Goal: Task Accomplishment & Management: Manage account settings

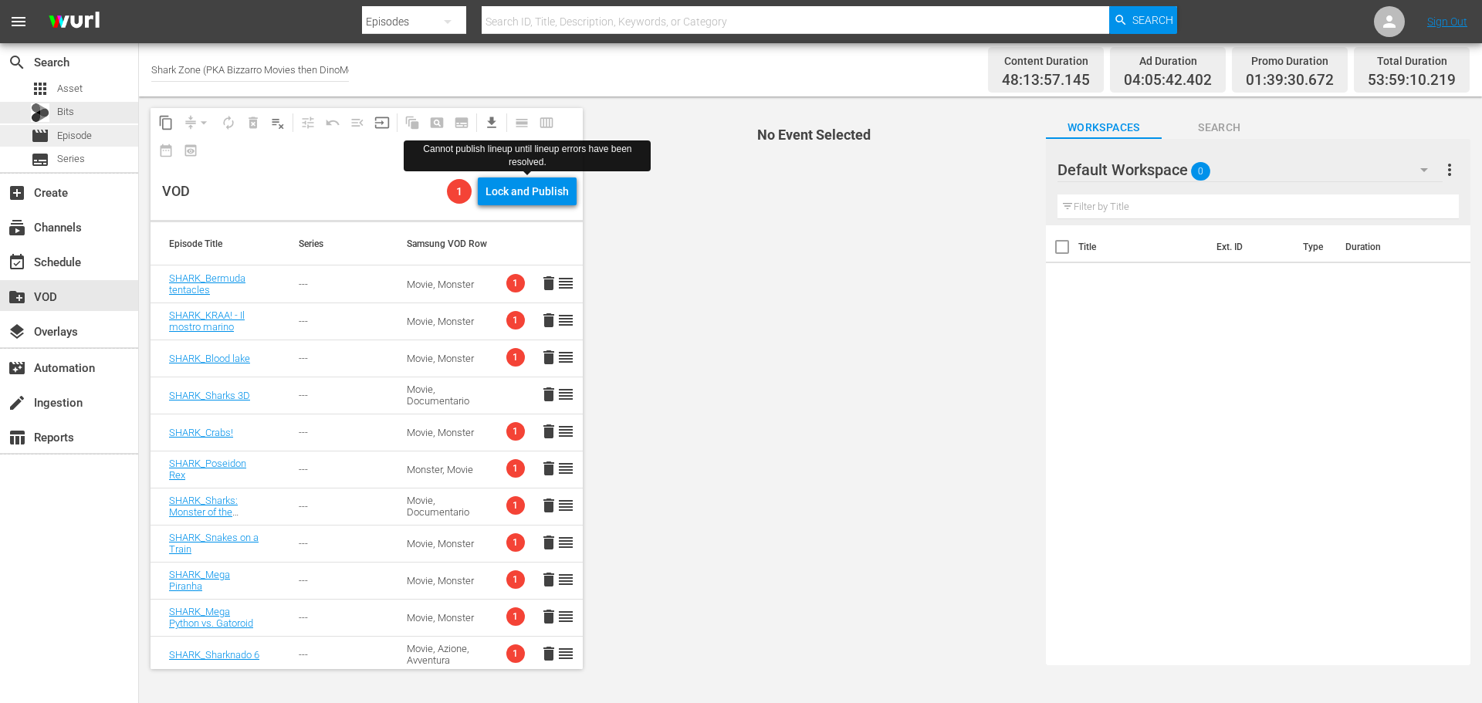
scroll to position [309, 0]
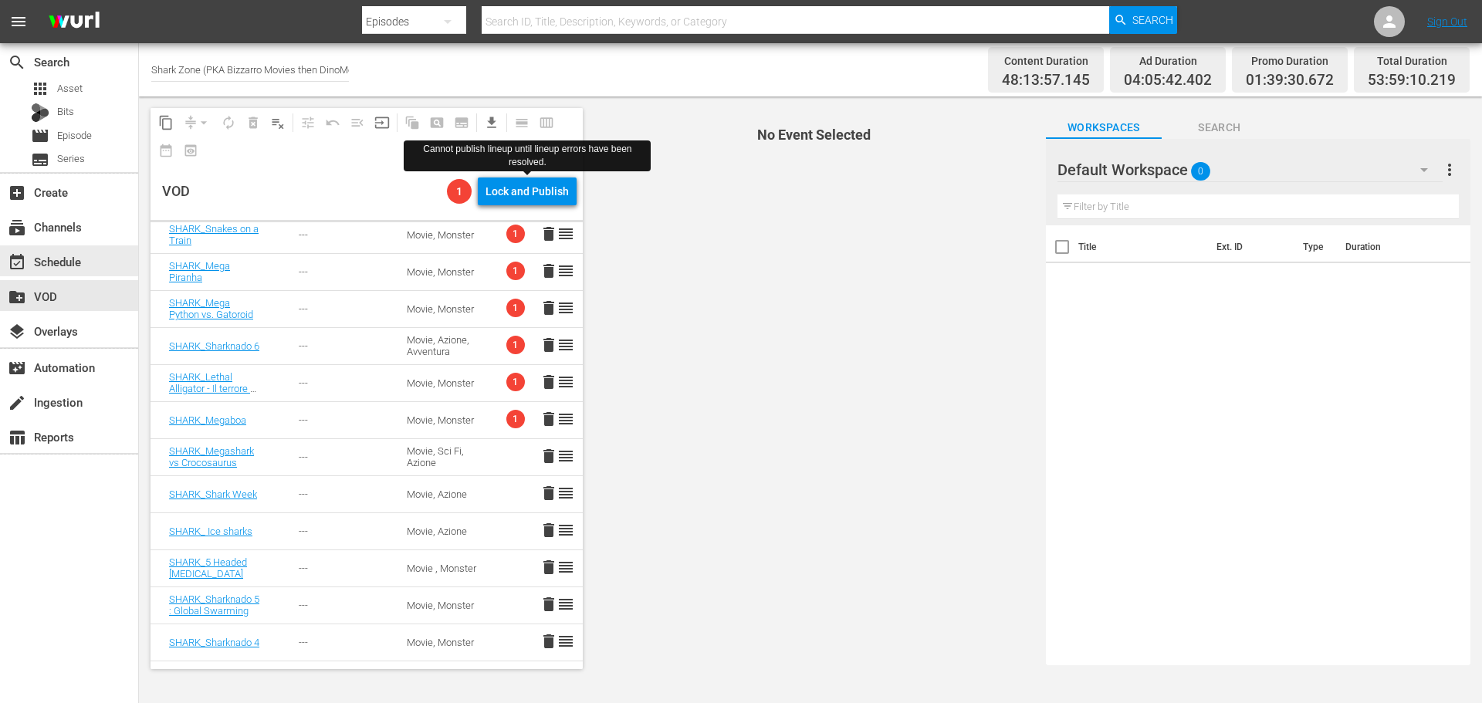
drag, startPoint x: 101, startPoint y: 266, endPoint x: 301, endPoint y: 28, distance: 311.1
click at [101, 266] on div "event_available Schedule" at bounding box center [69, 260] width 138 height 31
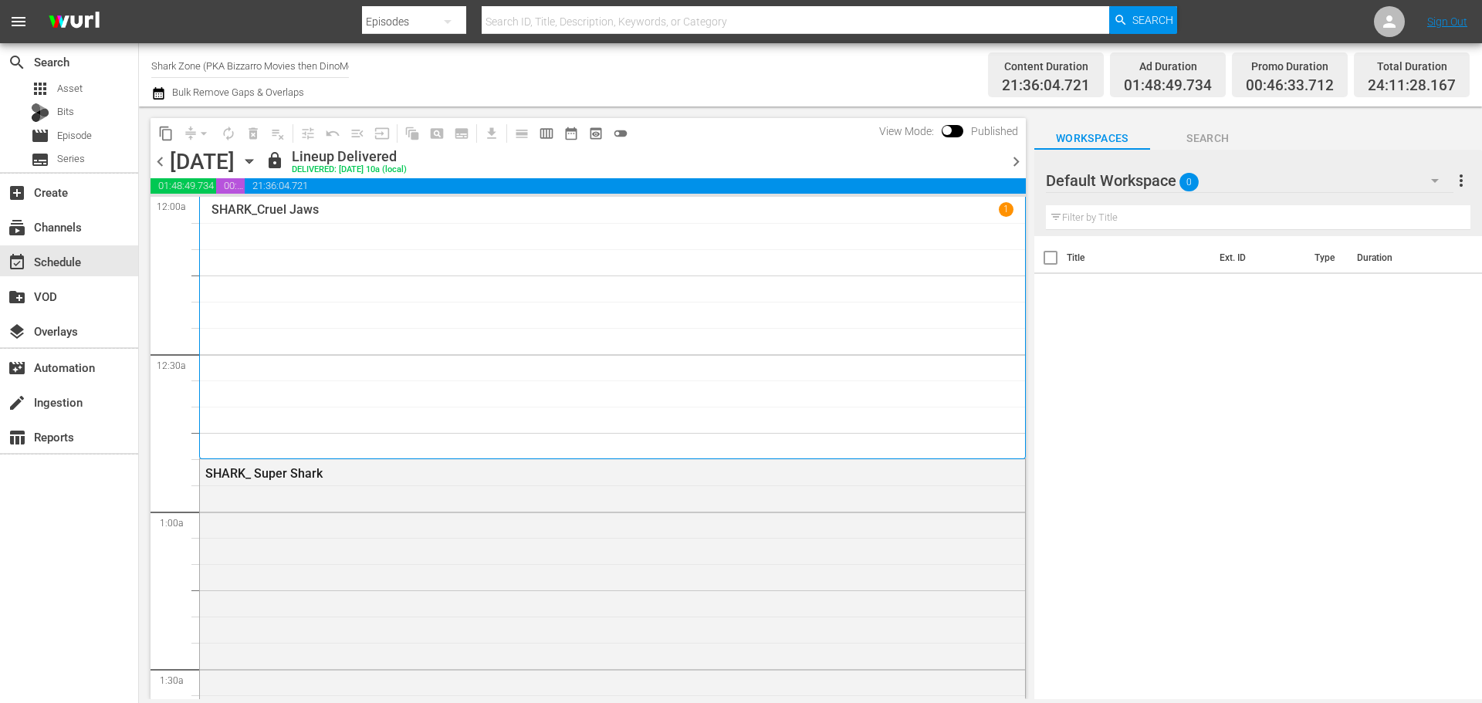
click at [1011, 163] on span "chevron_right" at bounding box center [1015, 161] width 19 height 19
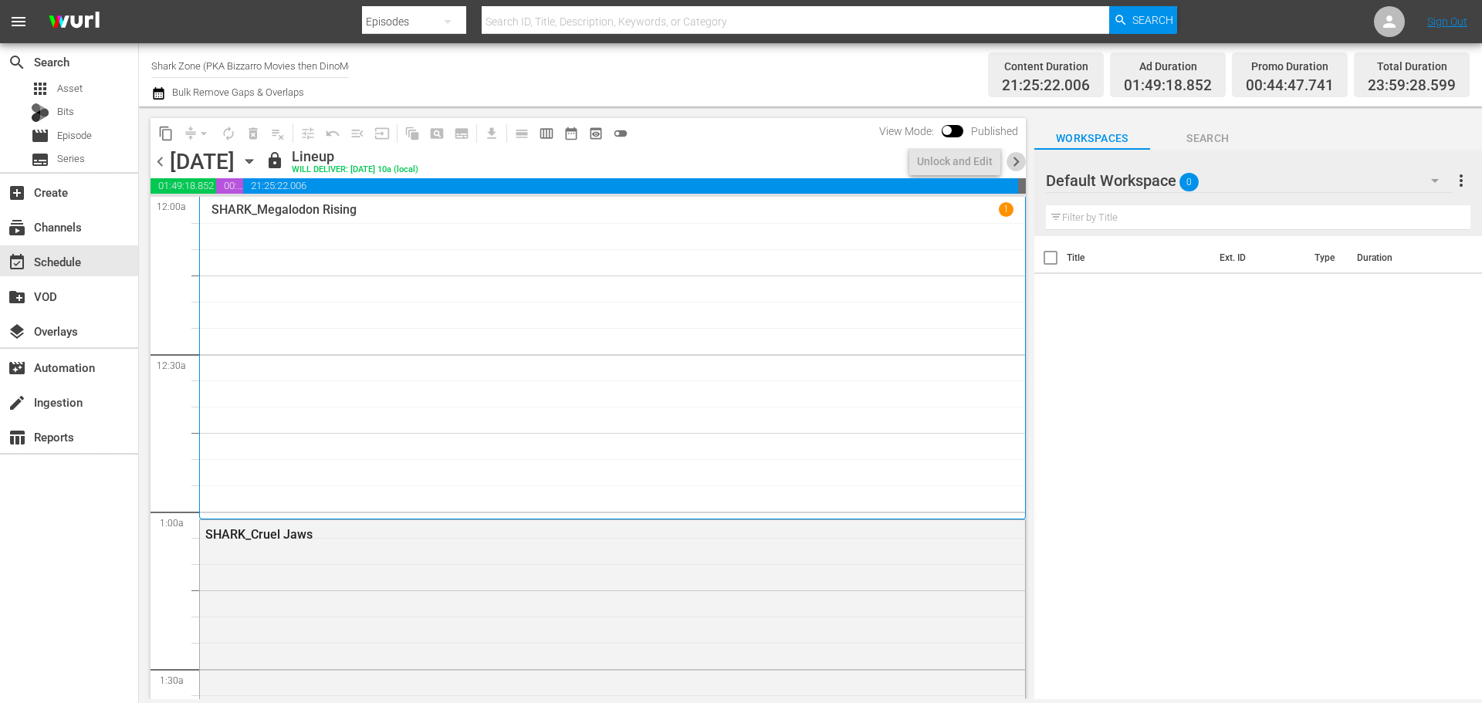
click at [1011, 163] on span "chevron_right" at bounding box center [1015, 161] width 19 height 19
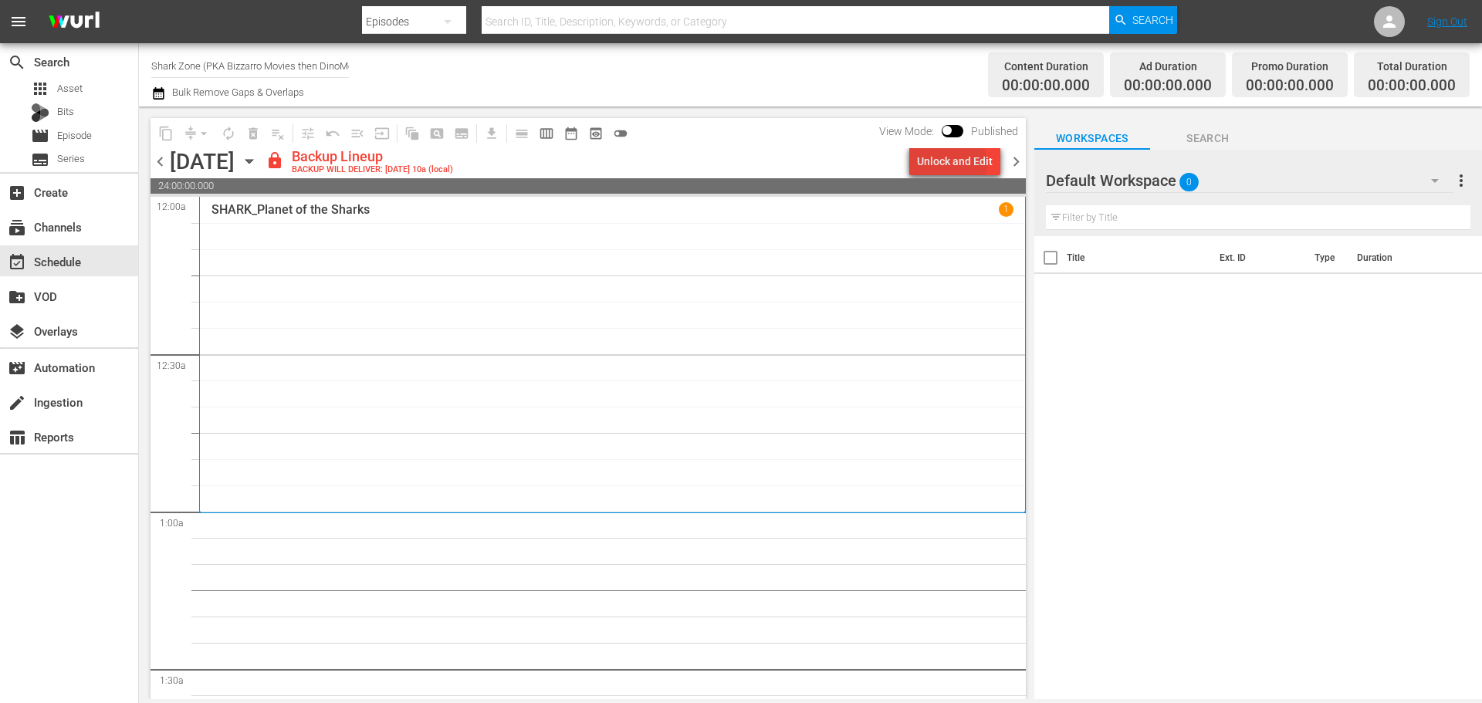
click at [955, 164] on div "Unlock and Edit" at bounding box center [955, 161] width 76 height 28
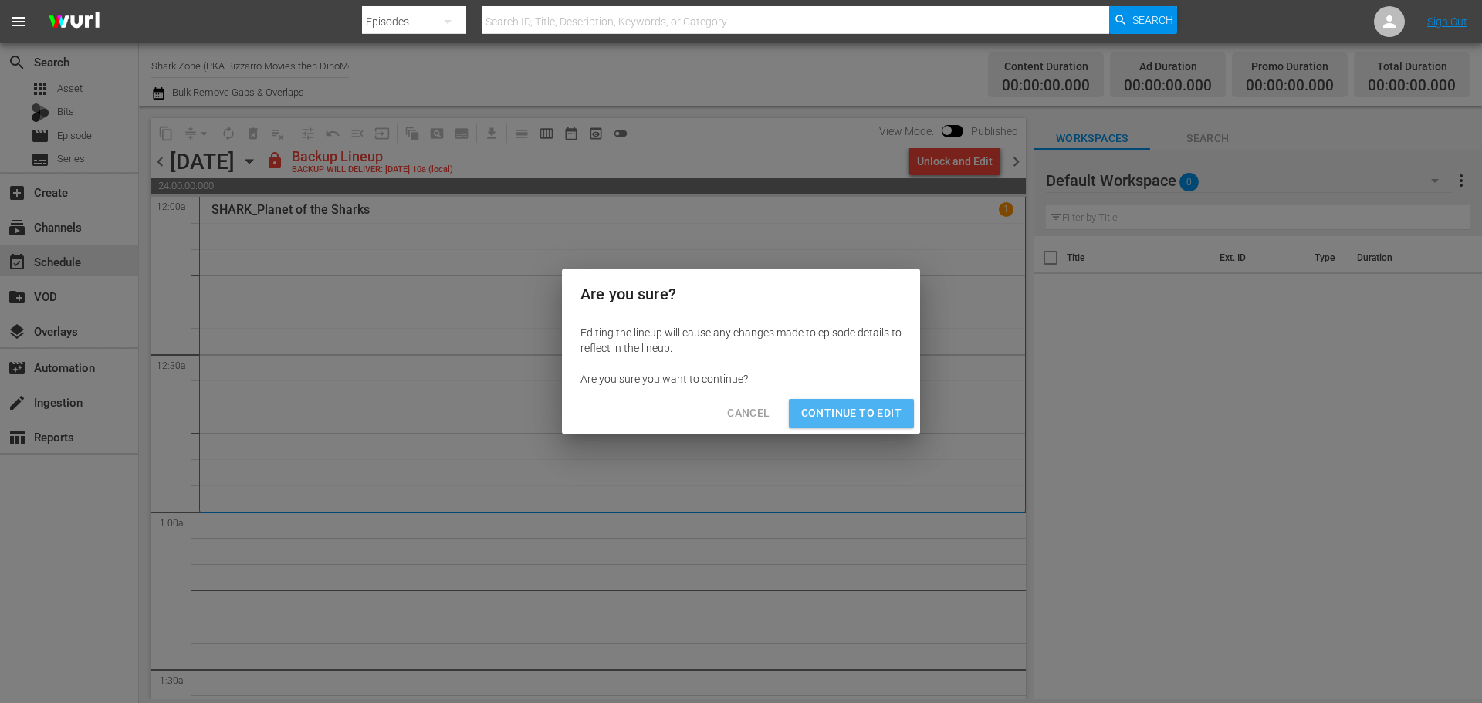
click at [880, 413] on span "Continue to Edit" at bounding box center [851, 413] width 100 height 19
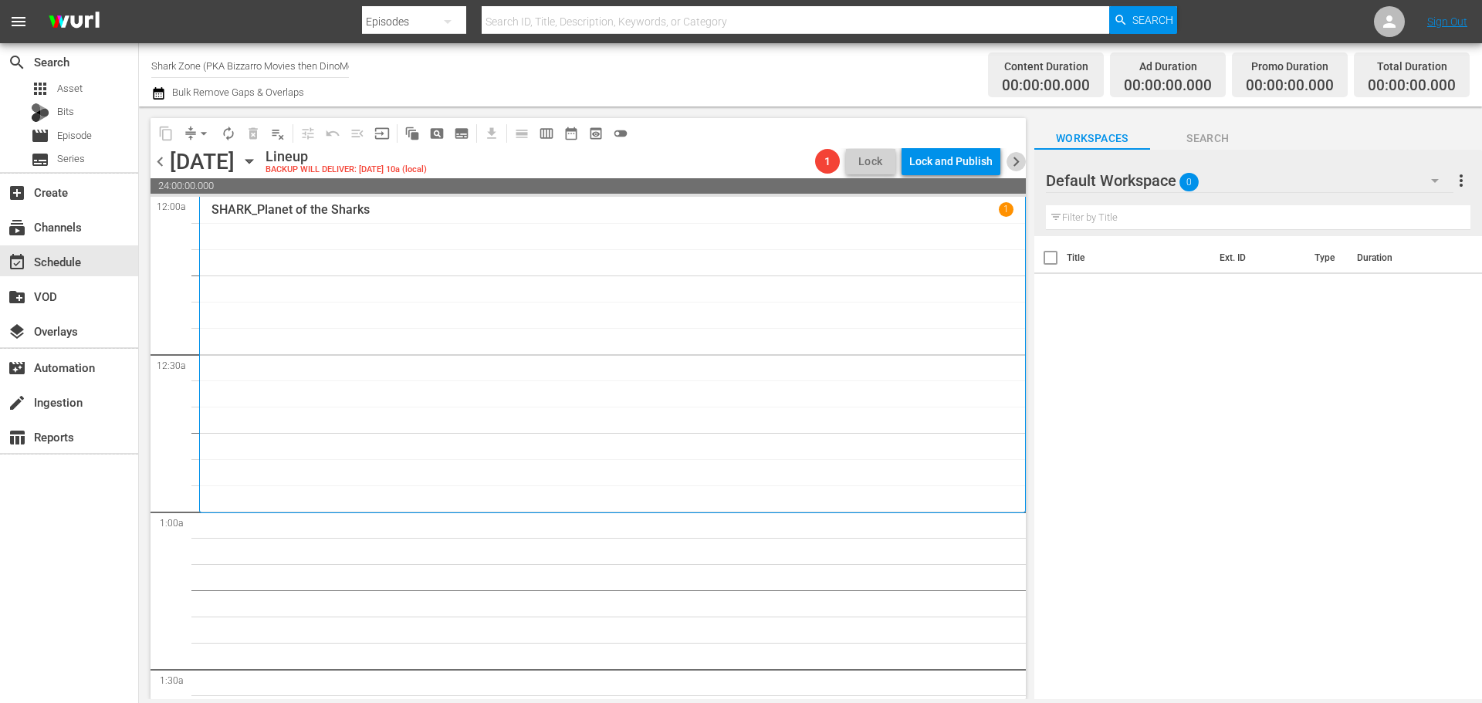
click at [1012, 162] on span "chevron_right" at bounding box center [1015, 161] width 19 height 19
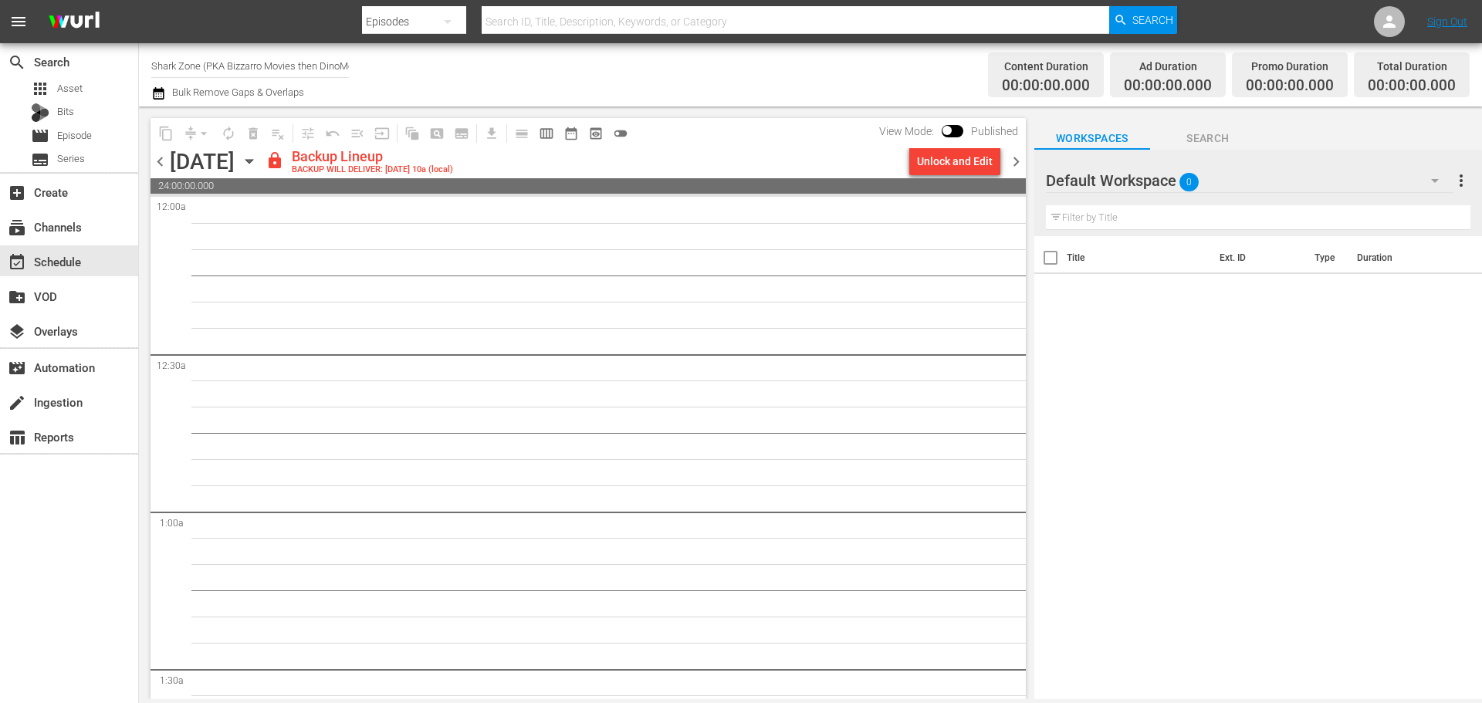
click at [980, 165] on div "Unlock and Edit" at bounding box center [955, 161] width 76 height 28
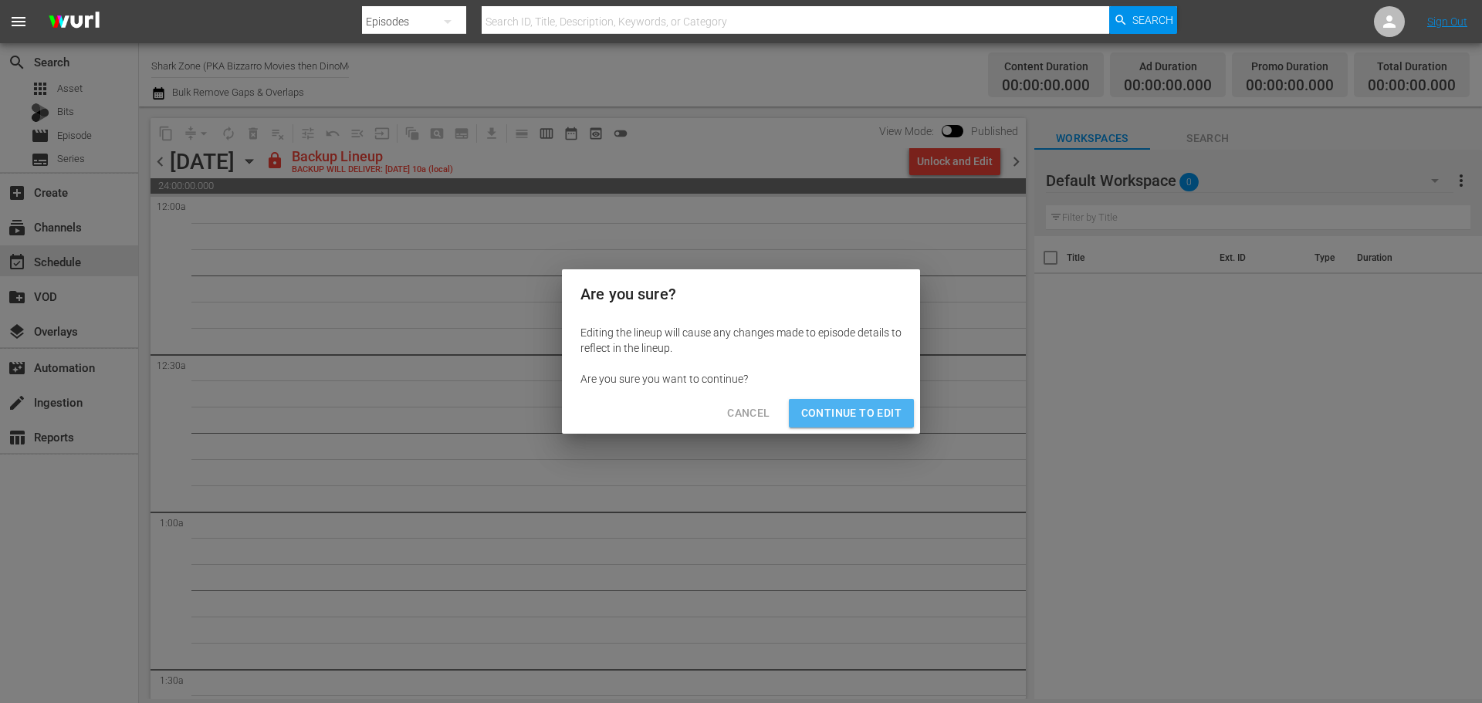
click at [873, 400] on button "Continue to Edit" at bounding box center [851, 413] width 125 height 29
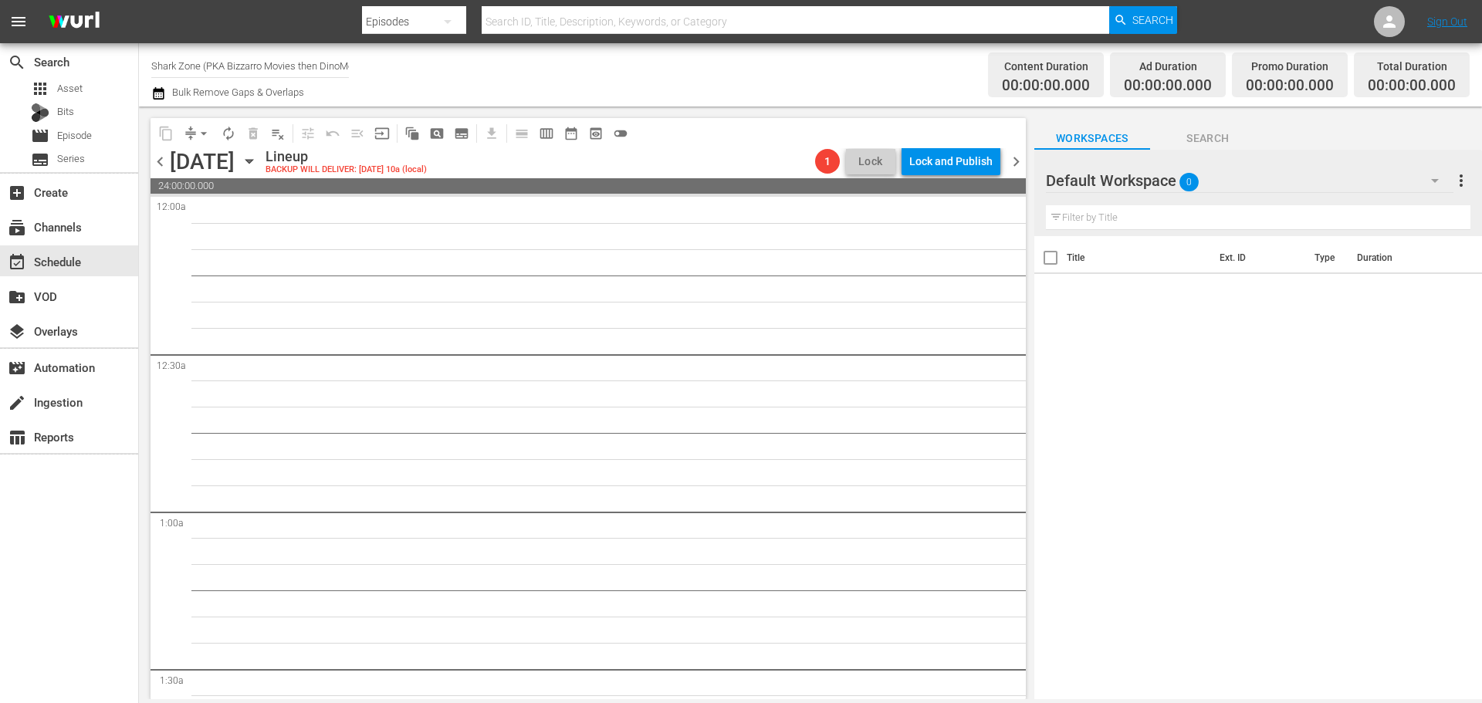
click at [1016, 167] on span "chevron_right" at bounding box center [1015, 161] width 19 height 19
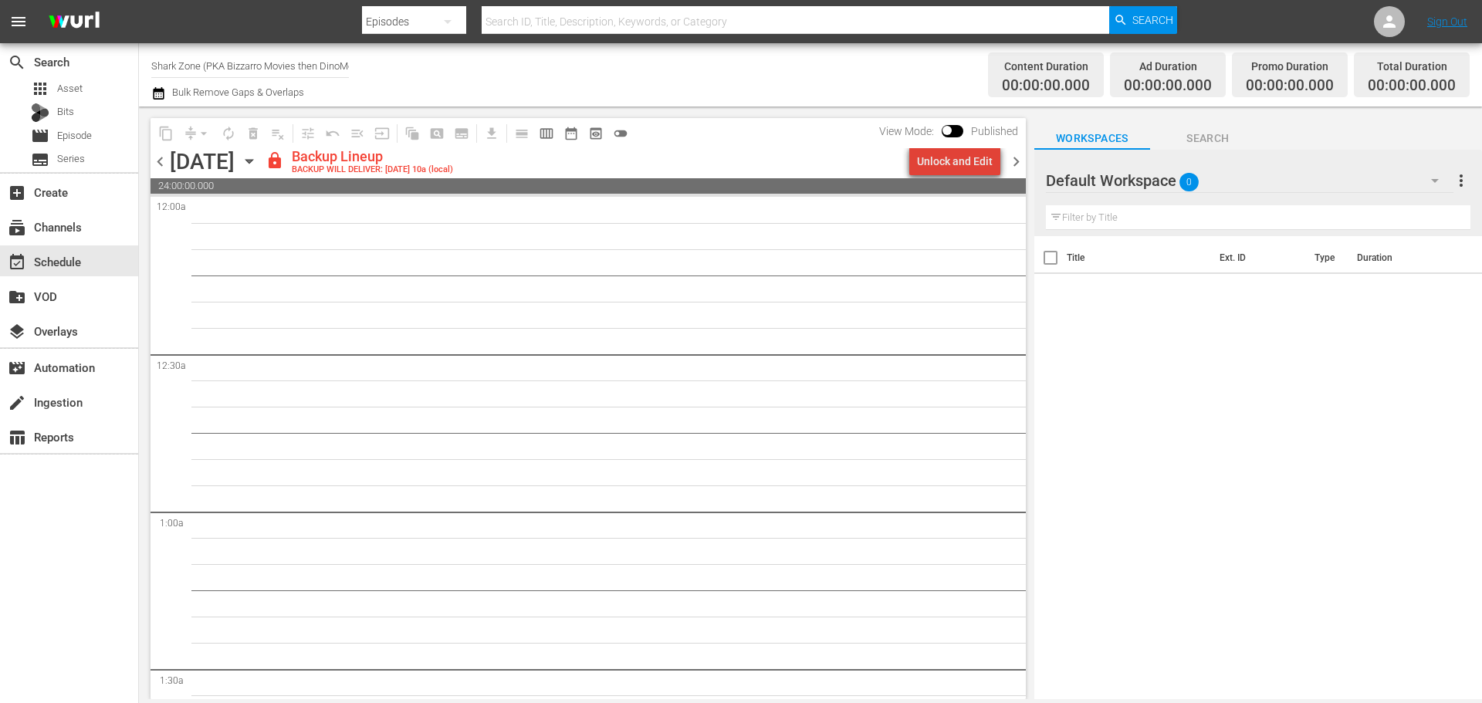
click at [977, 161] on div "Unlock and Edit" at bounding box center [955, 161] width 76 height 28
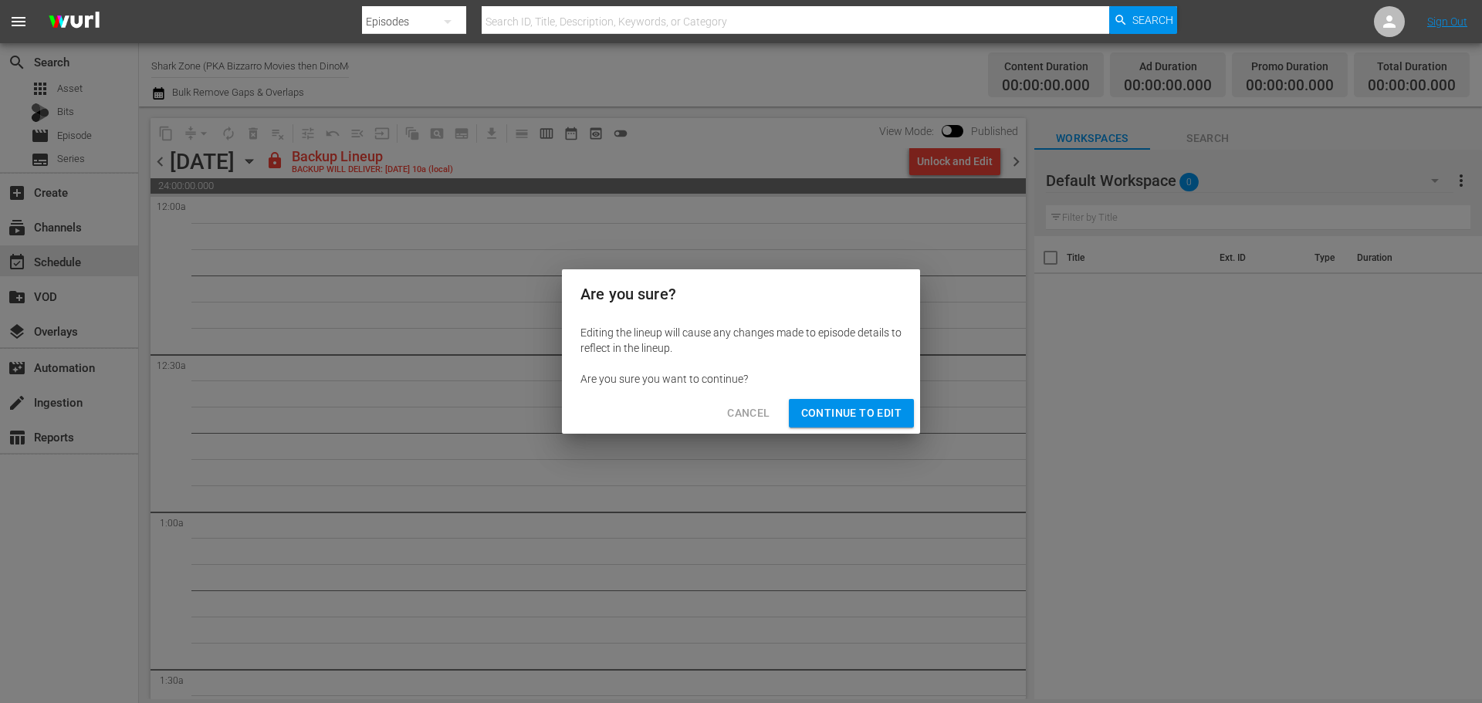
click at [903, 406] on button "Continue to Edit" at bounding box center [851, 413] width 125 height 29
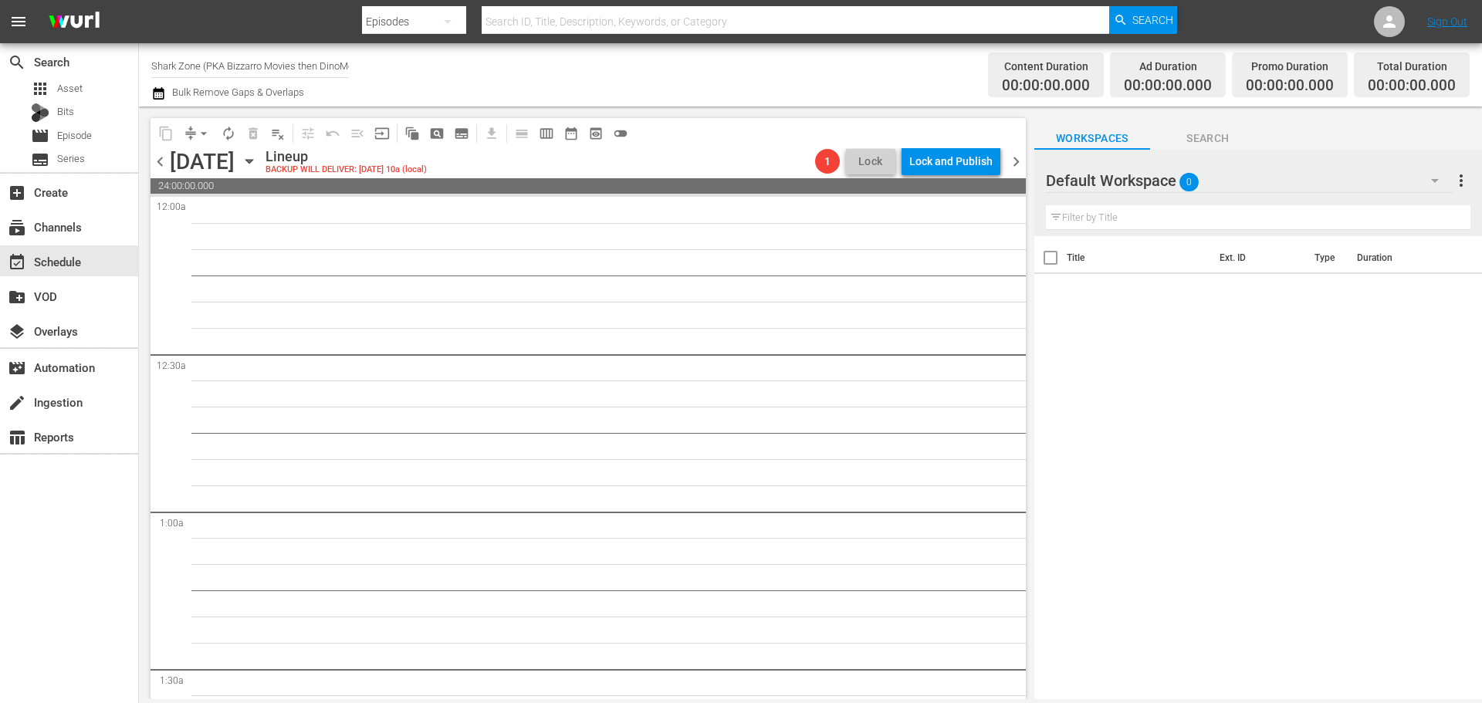
drag, startPoint x: 1012, startPoint y: 164, endPoint x: 973, endPoint y: 166, distance: 39.4
click at [1012, 164] on span "chevron_right" at bounding box center [1015, 161] width 19 height 19
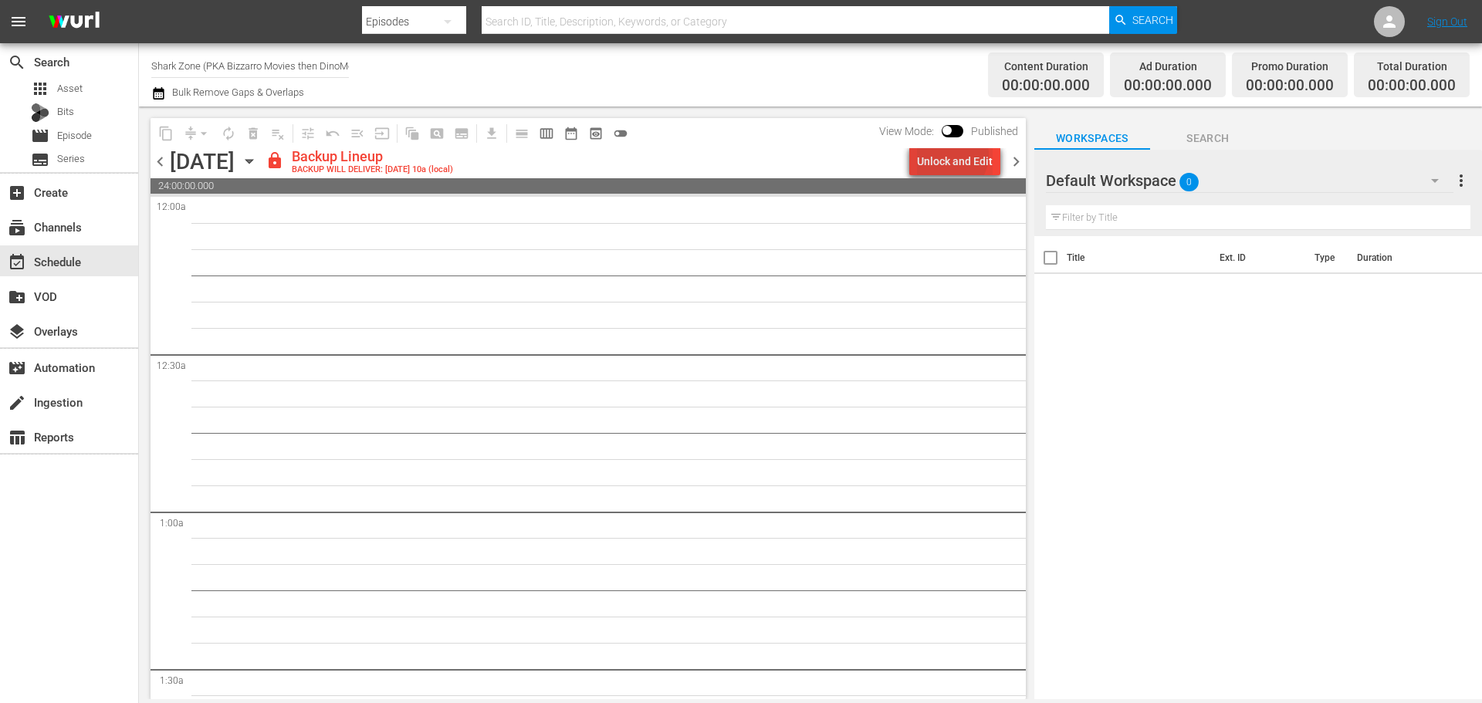
click at [953, 155] on div "Unlock and Edit" at bounding box center [955, 161] width 76 height 28
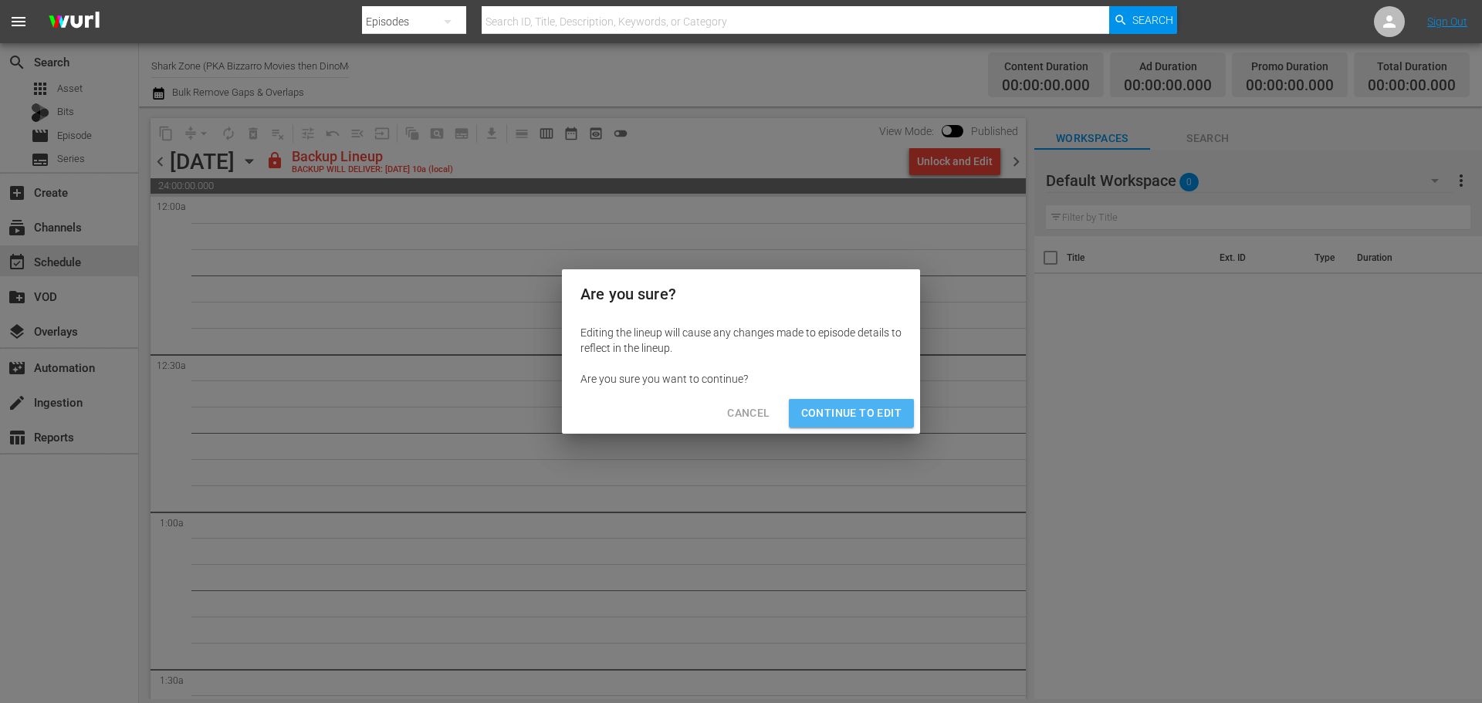
click at [878, 408] on span "Continue to Edit" at bounding box center [851, 413] width 100 height 19
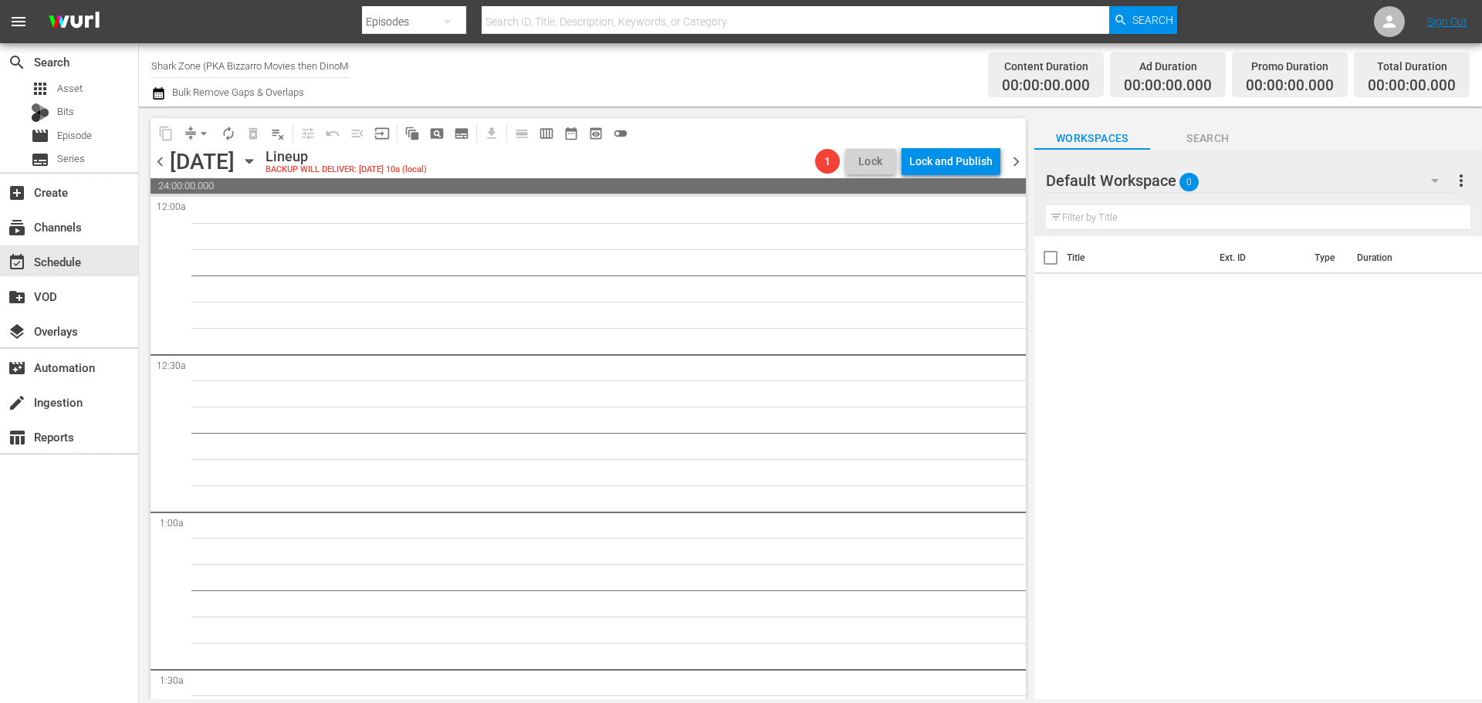
click at [1012, 165] on span "chevron_right" at bounding box center [1015, 161] width 19 height 19
click at [258, 166] on icon "button" at bounding box center [249, 161] width 17 height 17
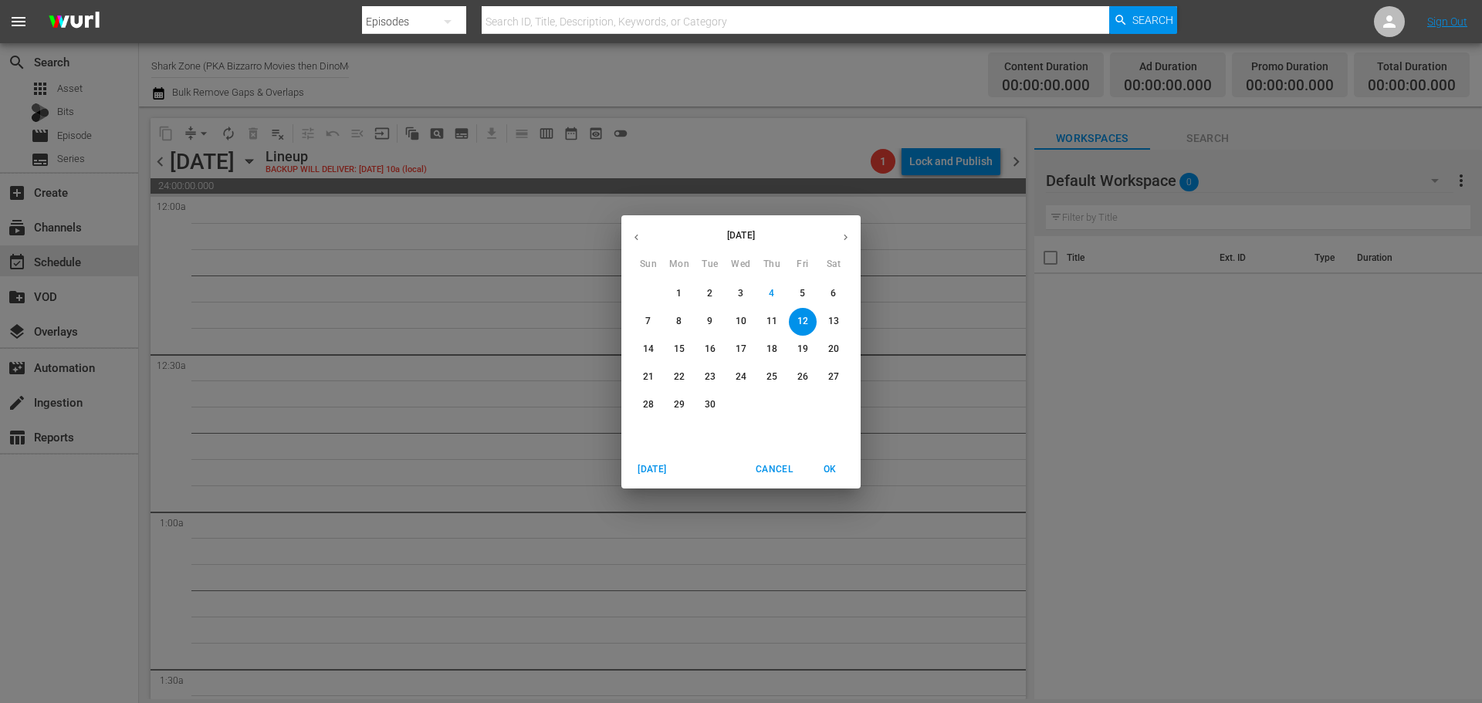
click at [681, 319] on p "8" at bounding box center [678, 321] width 5 height 13
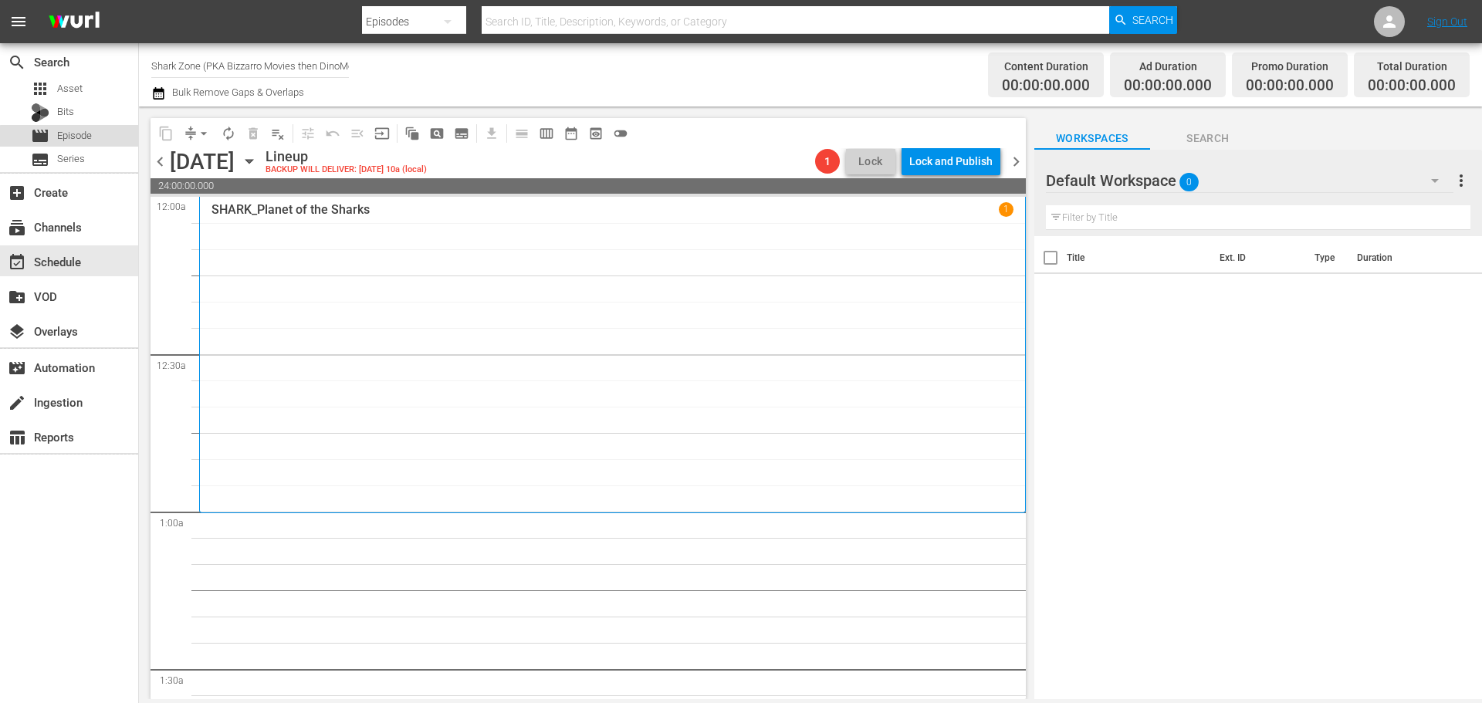
click at [100, 144] on div "movie Episode" at bounding box center [69, 136] width 138 height 22
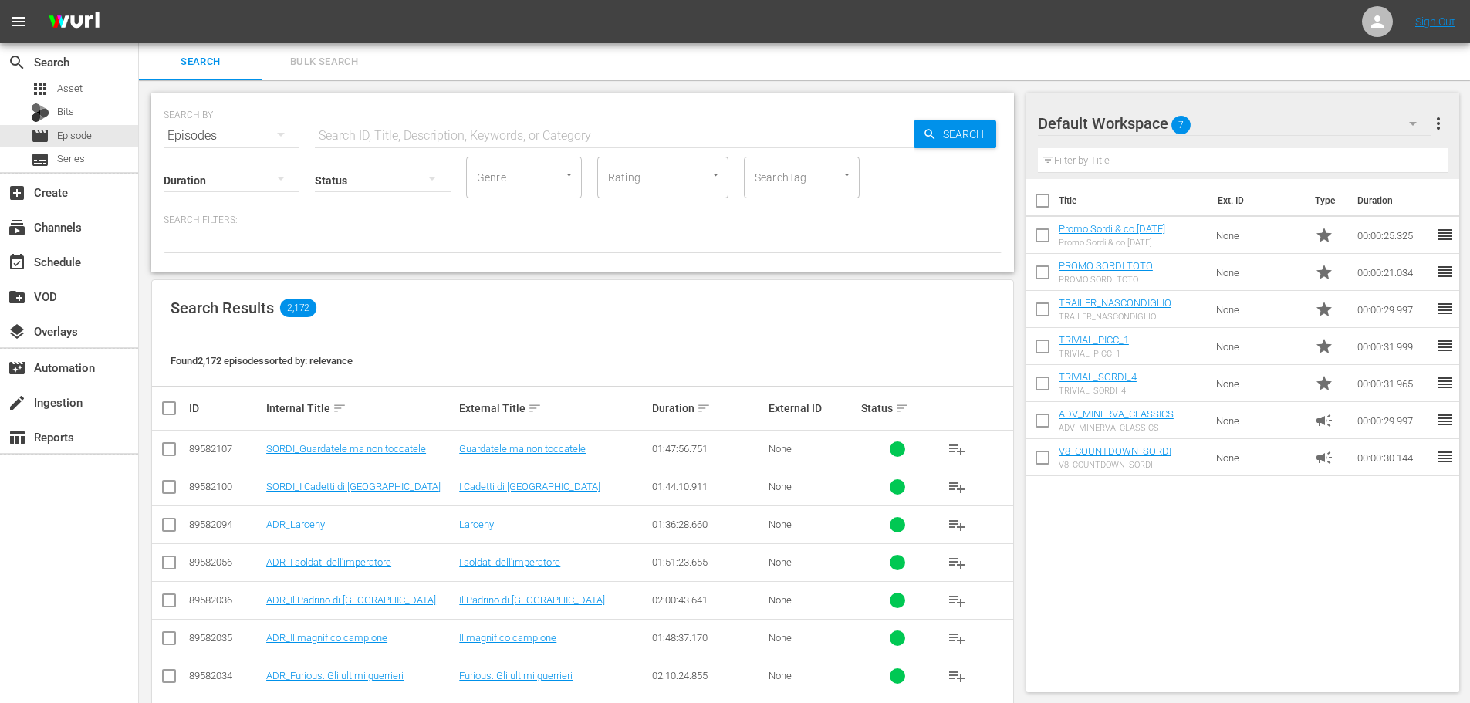
click at [385, 134] on input "text" at bounding box center [614, 135] width 599 height 37
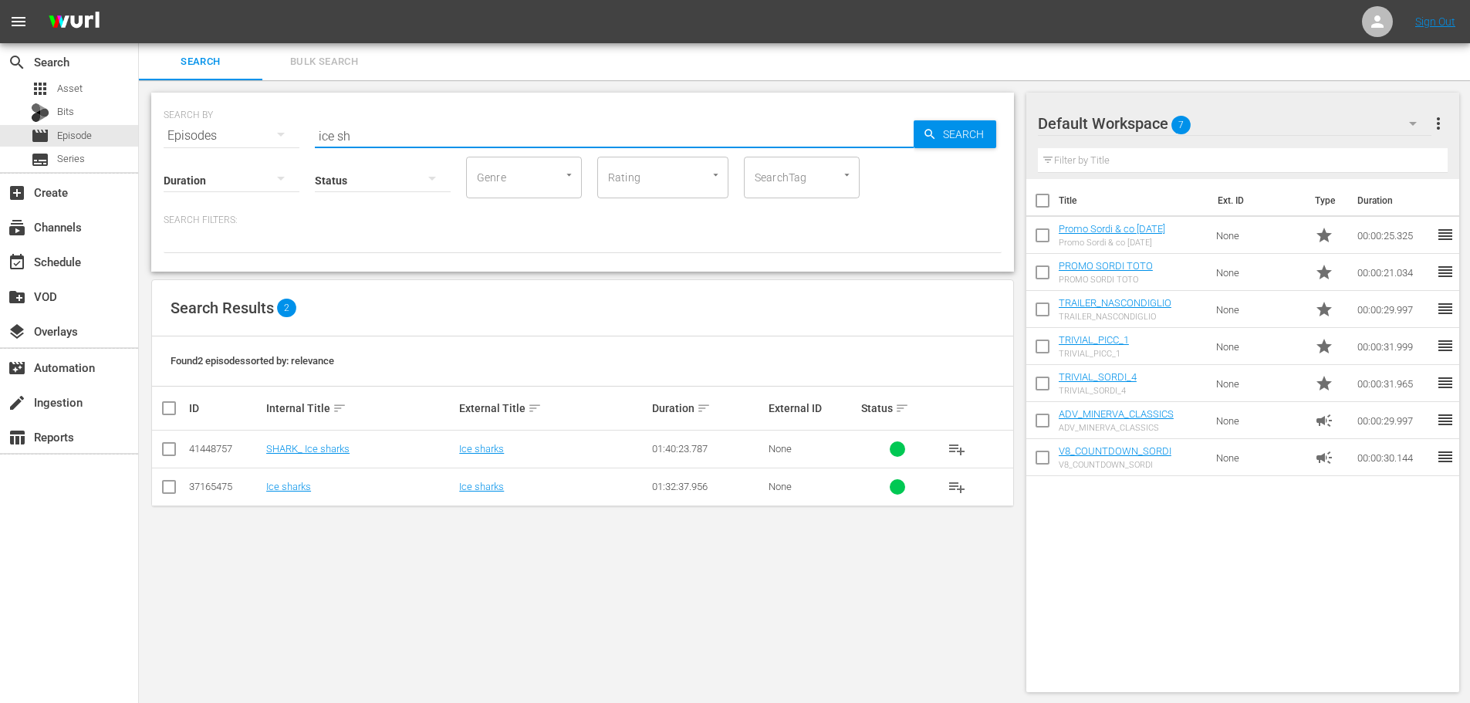
type input "ice sh"
click at [1042, 194] on input "checkbox" at bounding box center [1042, 204] width 32 height 32
checkbox input "true"
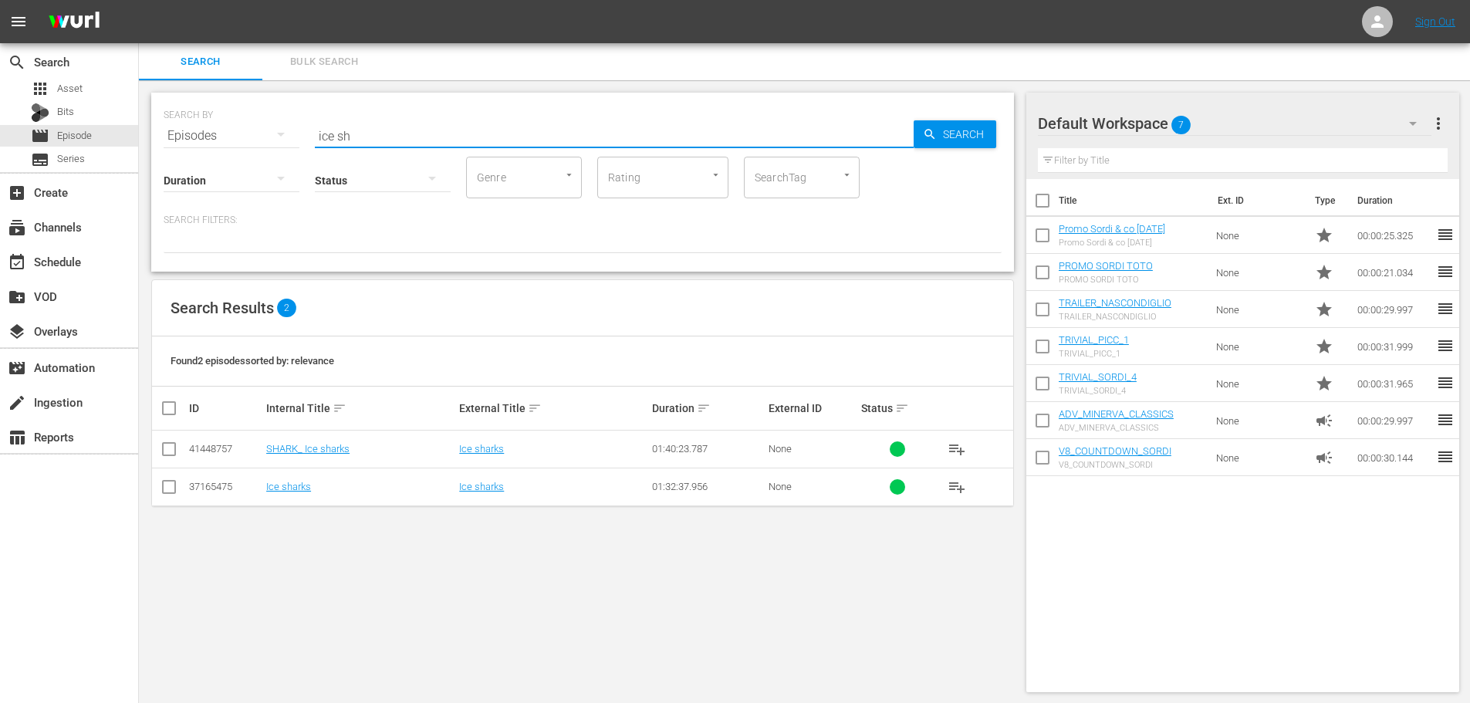
checkbox input "true"
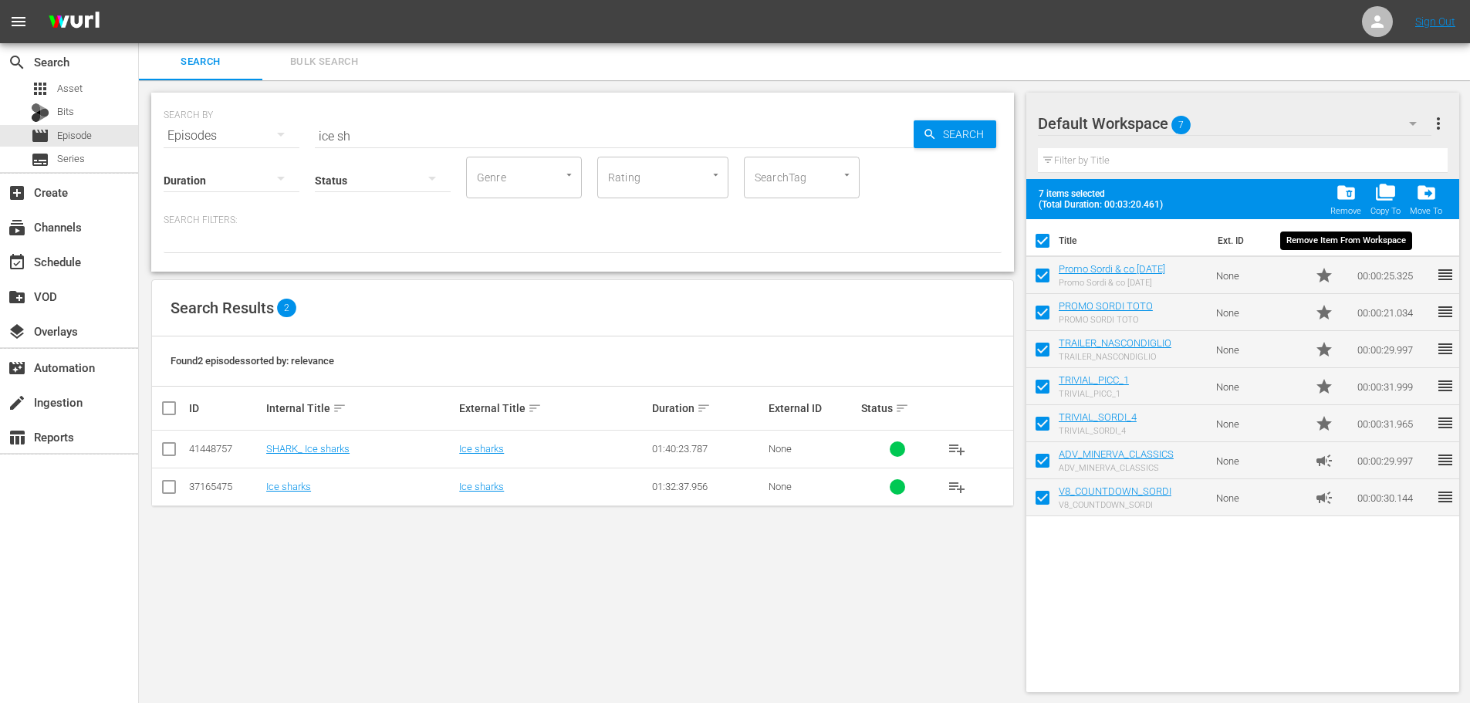
click at [1336, 202] on span "folder_delete" at bounding box center [1346, 192] width 21 height 21
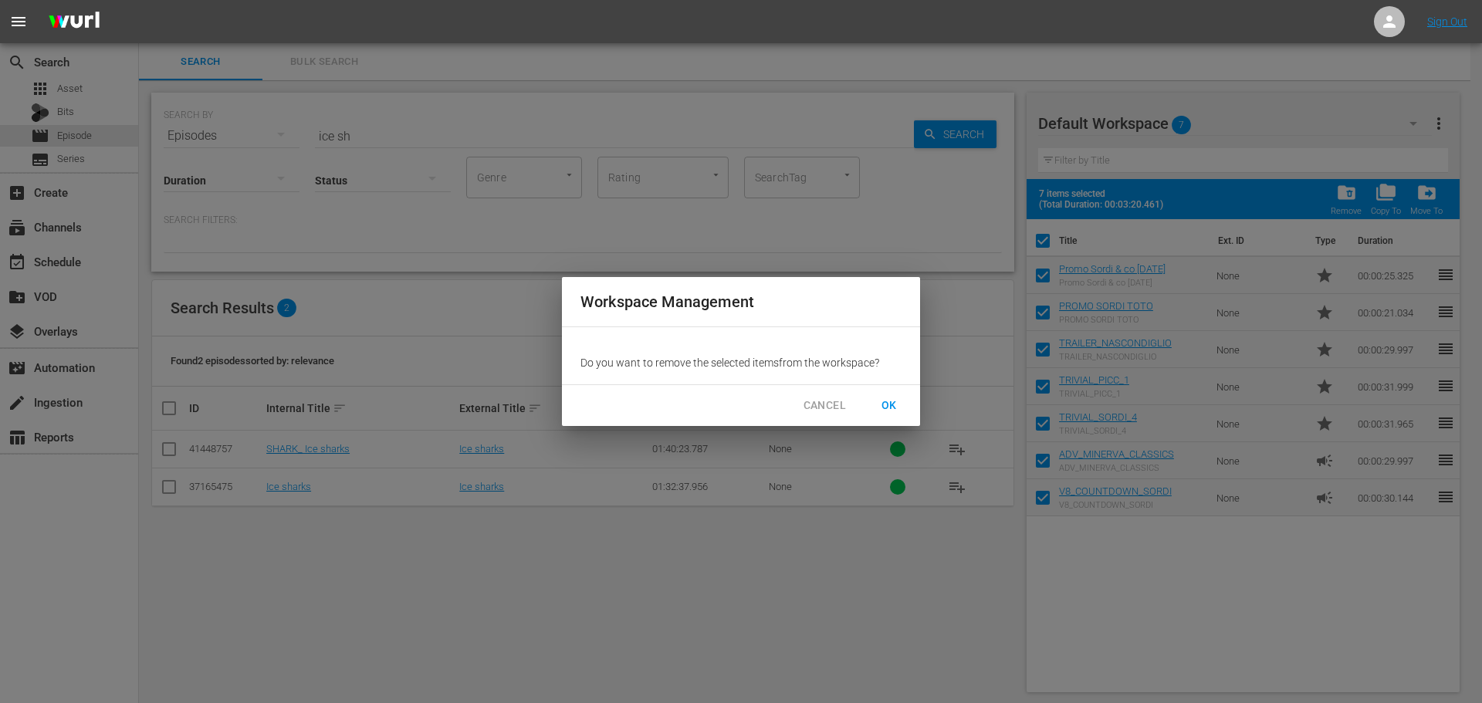
click at [878, 399] on span "OK" at bounding box center [889, 405] width 25 height 19
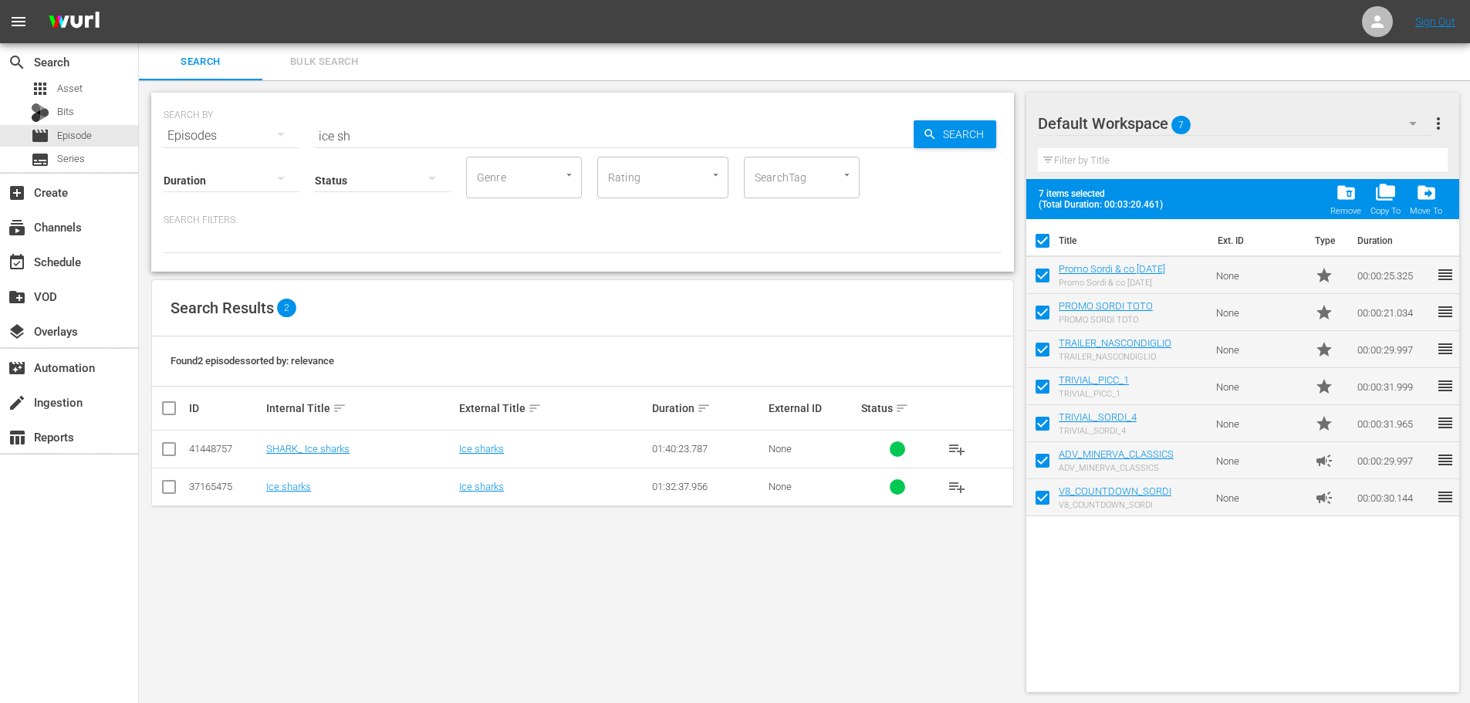
checkbox input "false"
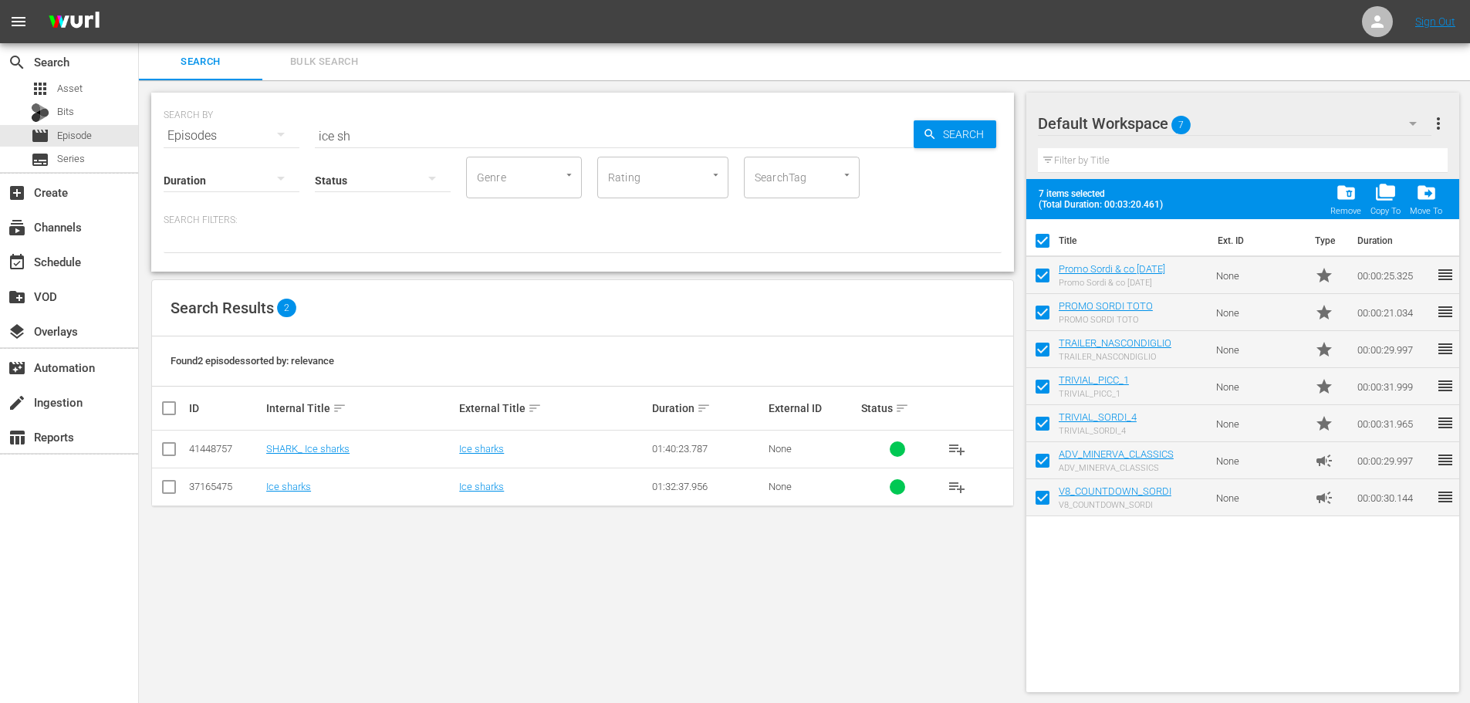
checkbox input "false"
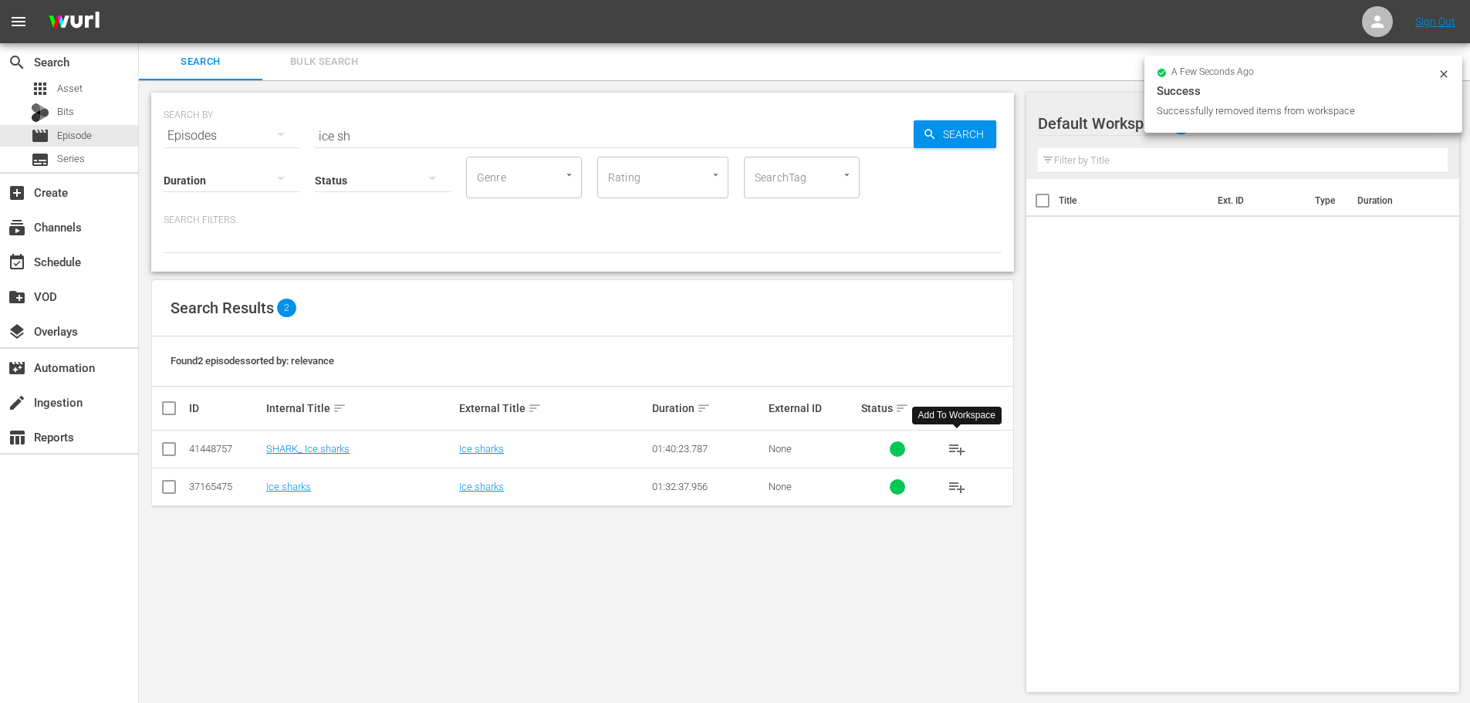
click at [952, 448] on span "playlist_add" at bounding box center [957, 449] width 19 height 19
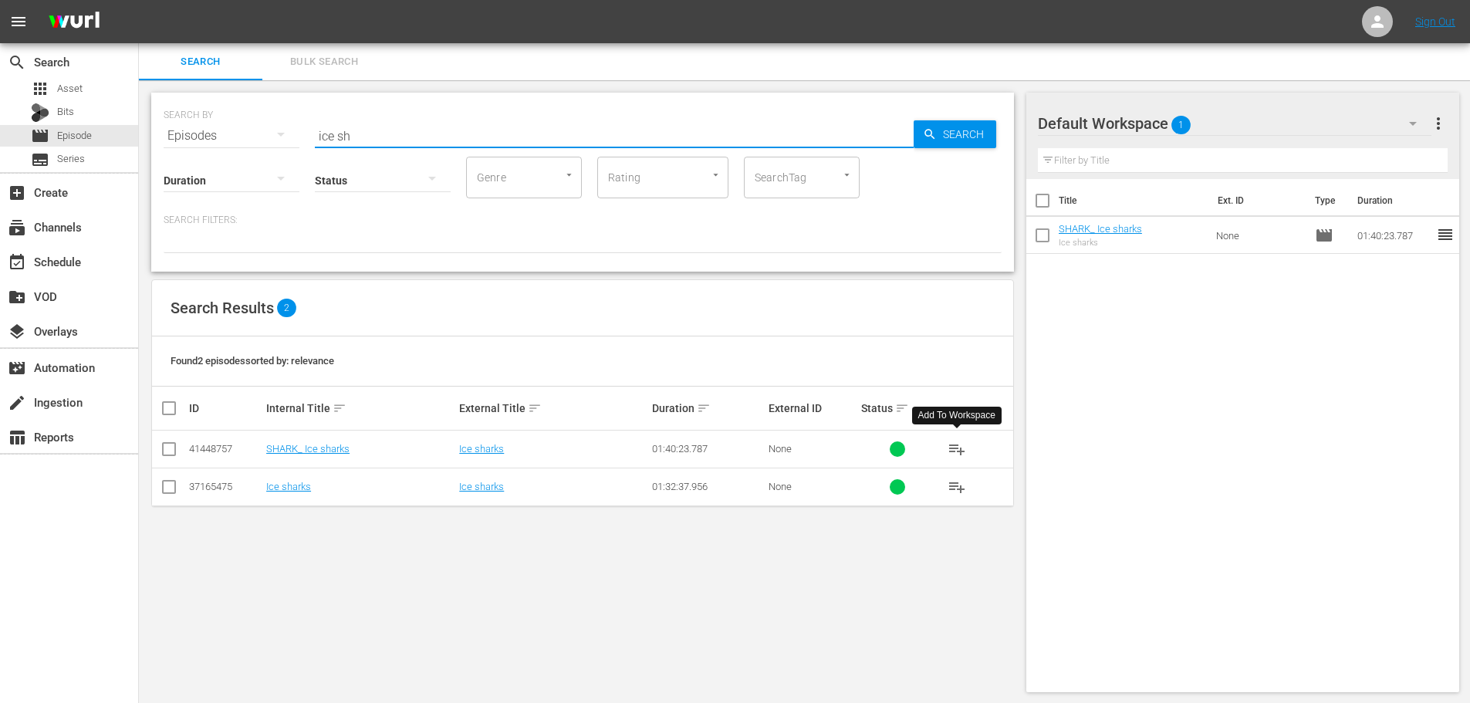
drag, startPoint x: 407, startPoint y: 140, endPoint x: 254, endPoint y: 173, distance: 157.1
click at [243, 174] on div "SEARCH BY Search By Episodes Search ID, Title, Description, Keywords, or Catego…" at bounding box center [582, 182] width 863 height 179
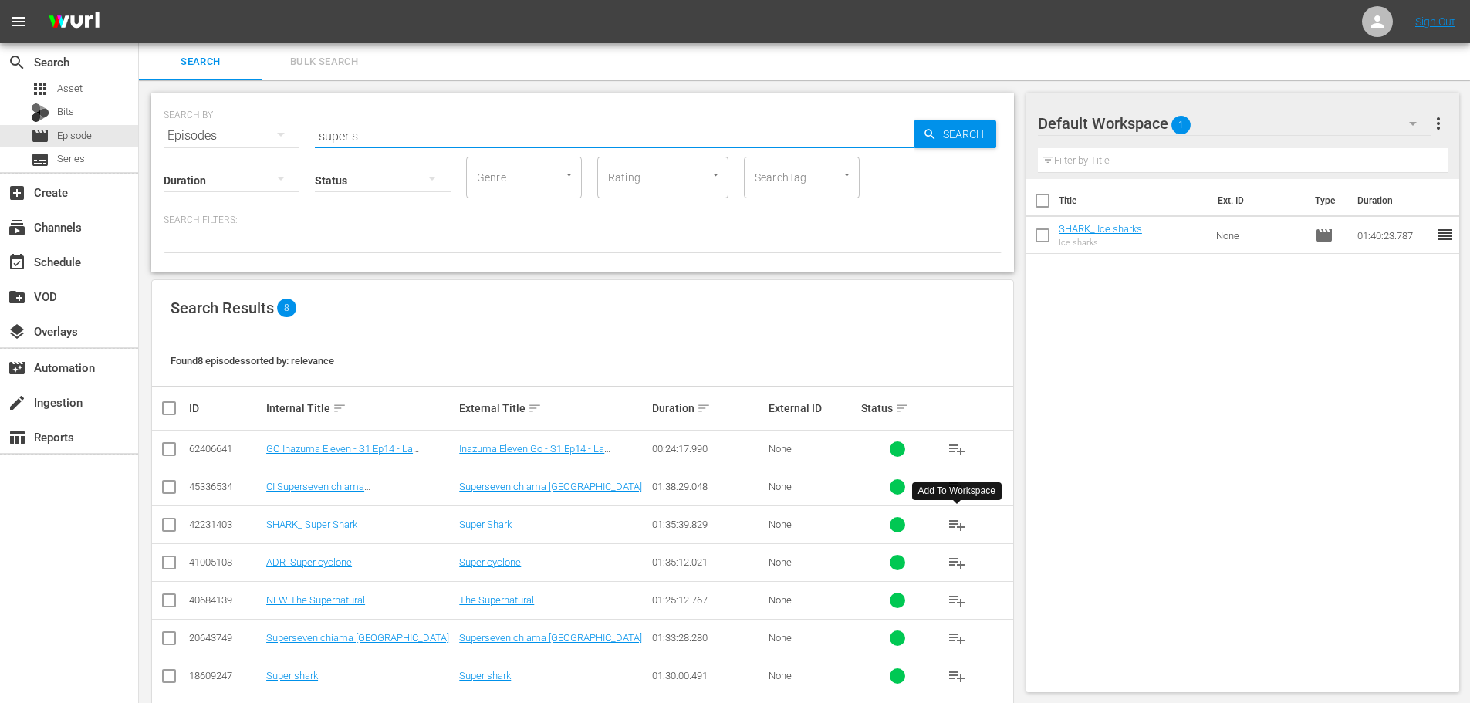
click at [961, 526] on span "playlist_add" at bounding box center [957, 524] width 19 height 19
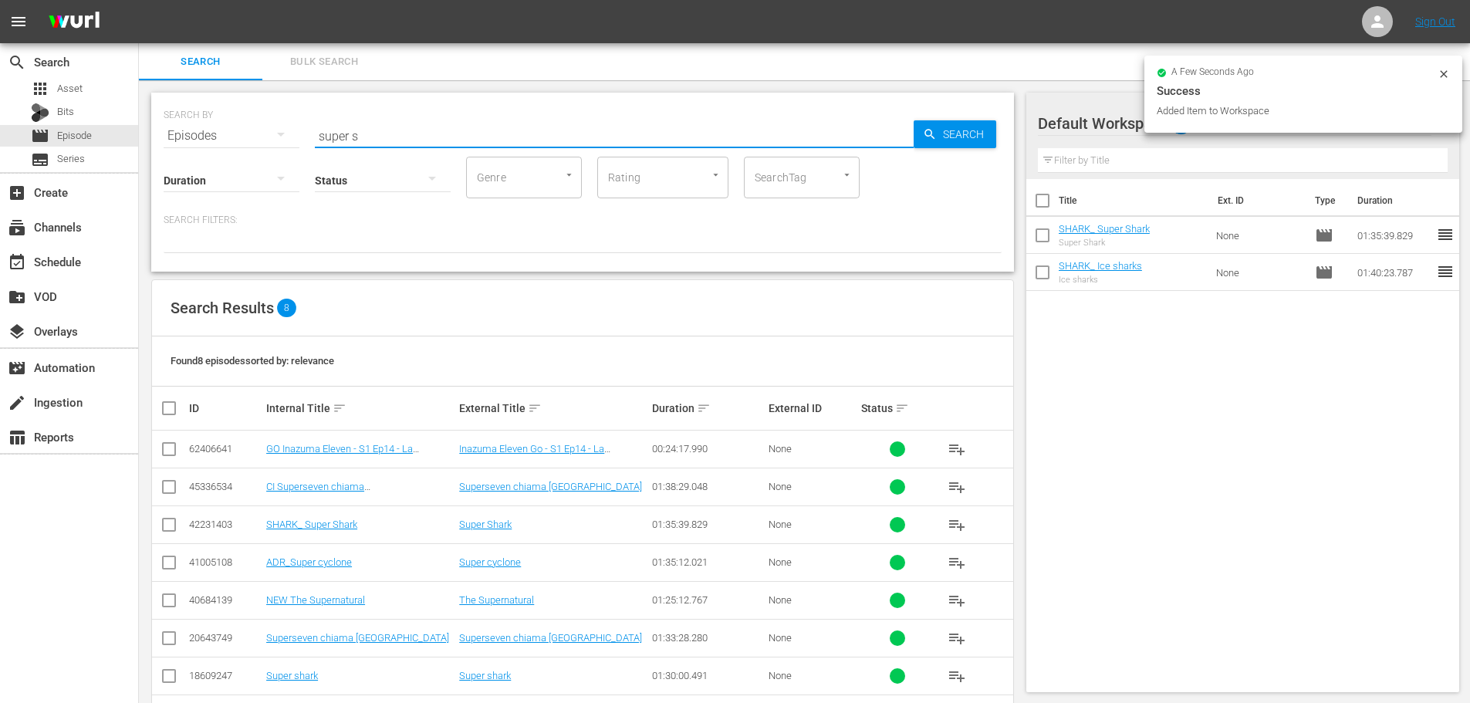
drag, startPoint x: 372, startPoint y: 128, endPoint x: 293, endPoint y: 150, distance: 81.8
click at [293, 150] on div "SEARCH BY Search By Episodes Search ID, Title, Description, Keywords, or Catego…" at bounding box center [582, 182] width 863 height 179
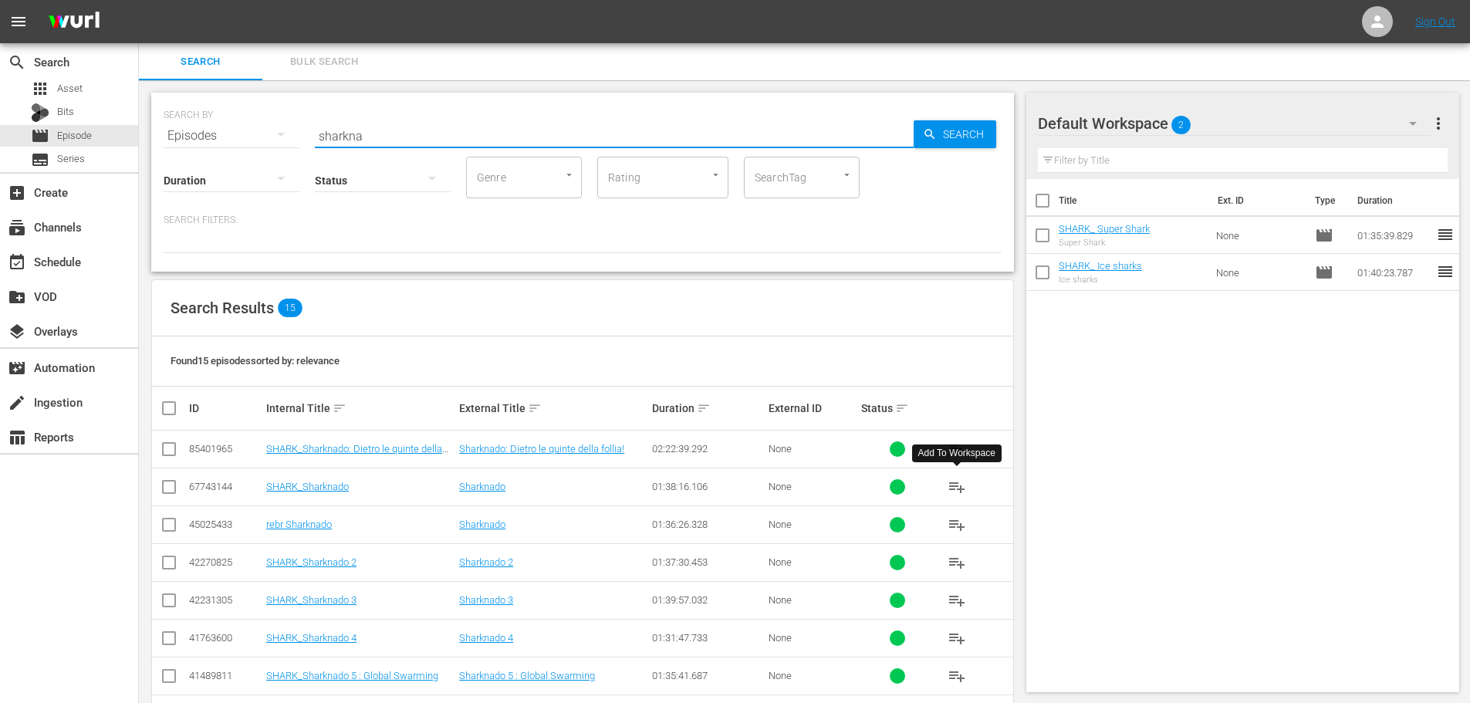
click at [963, 484] on span "playlist_add" at bounding box center [957, 487] width 19 height 19
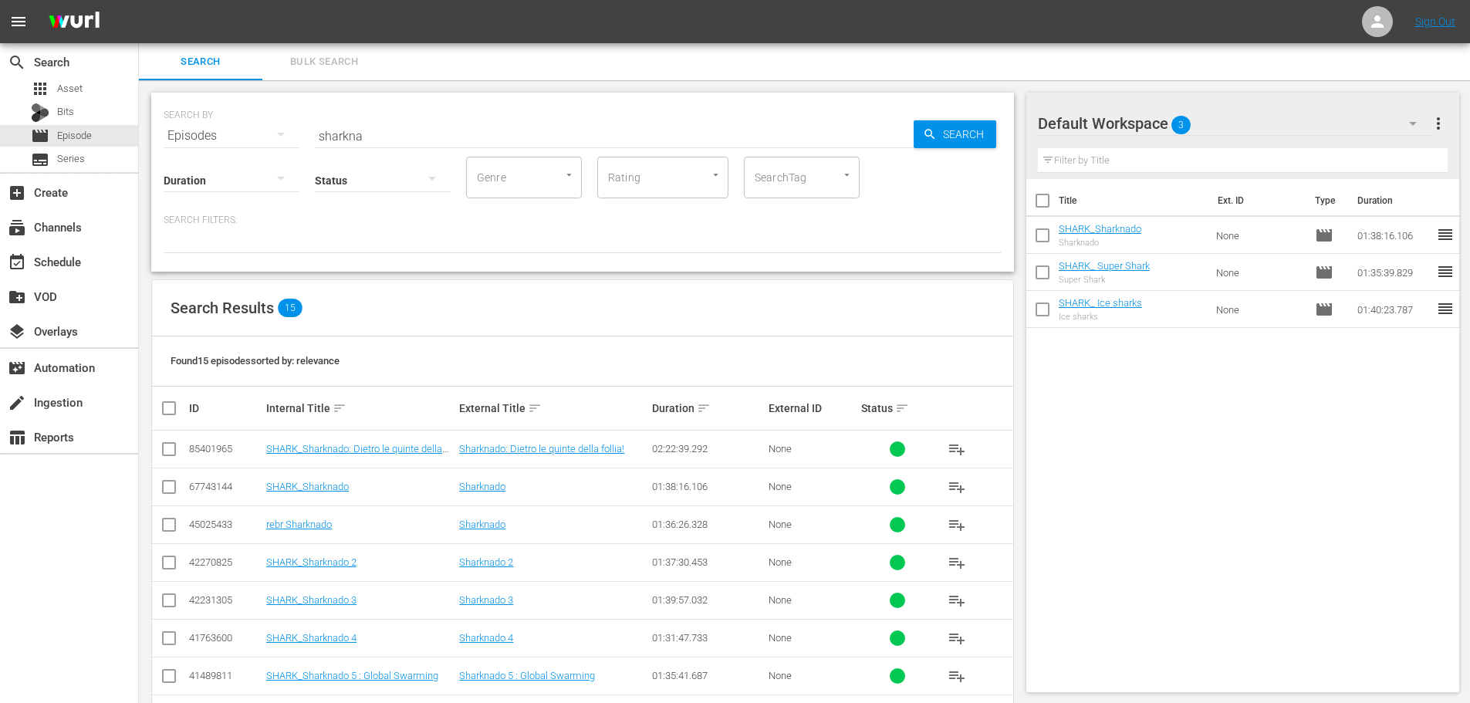
click at [382, 127] on input "sharkna" at bounding box center [614, 135] width 599 height 37
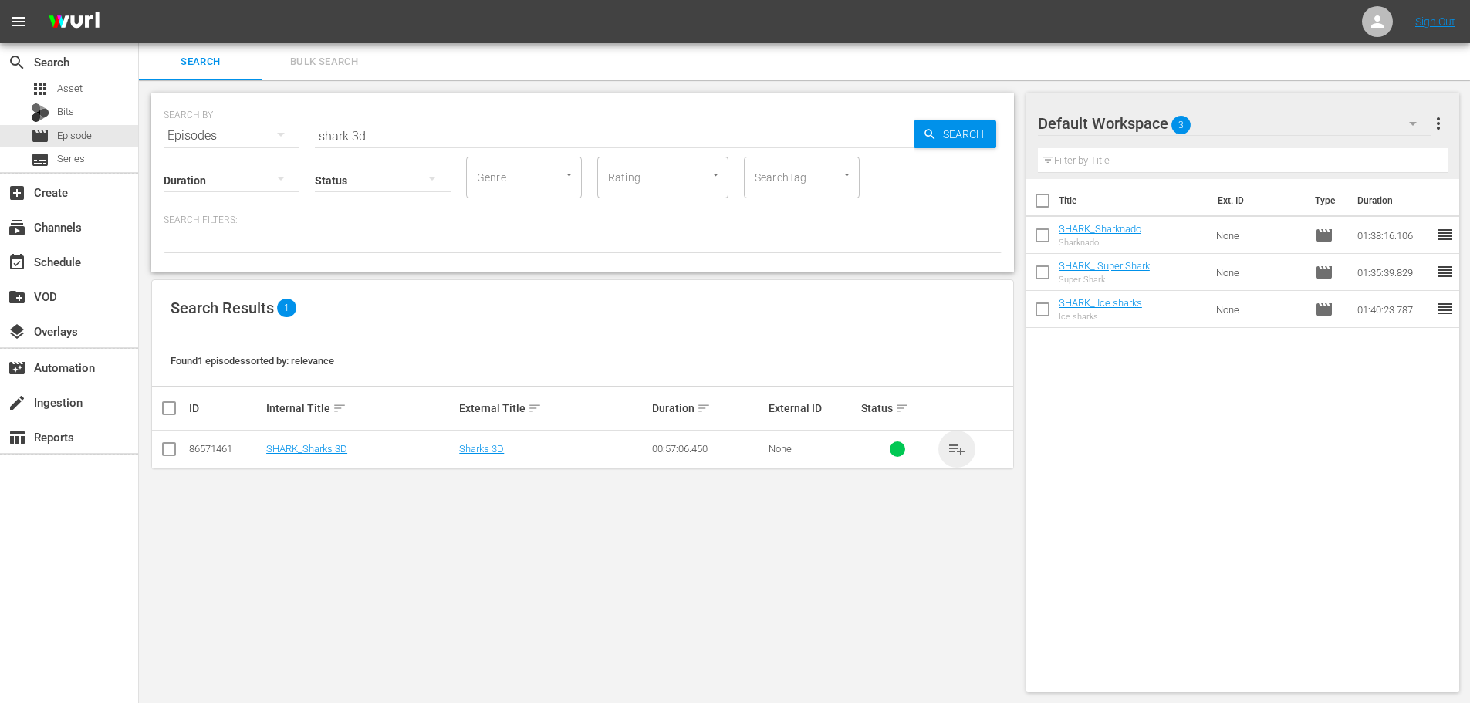
click at [956, 448] on span "playlist_add" at bounding box center [957, 449] width 19 height 19
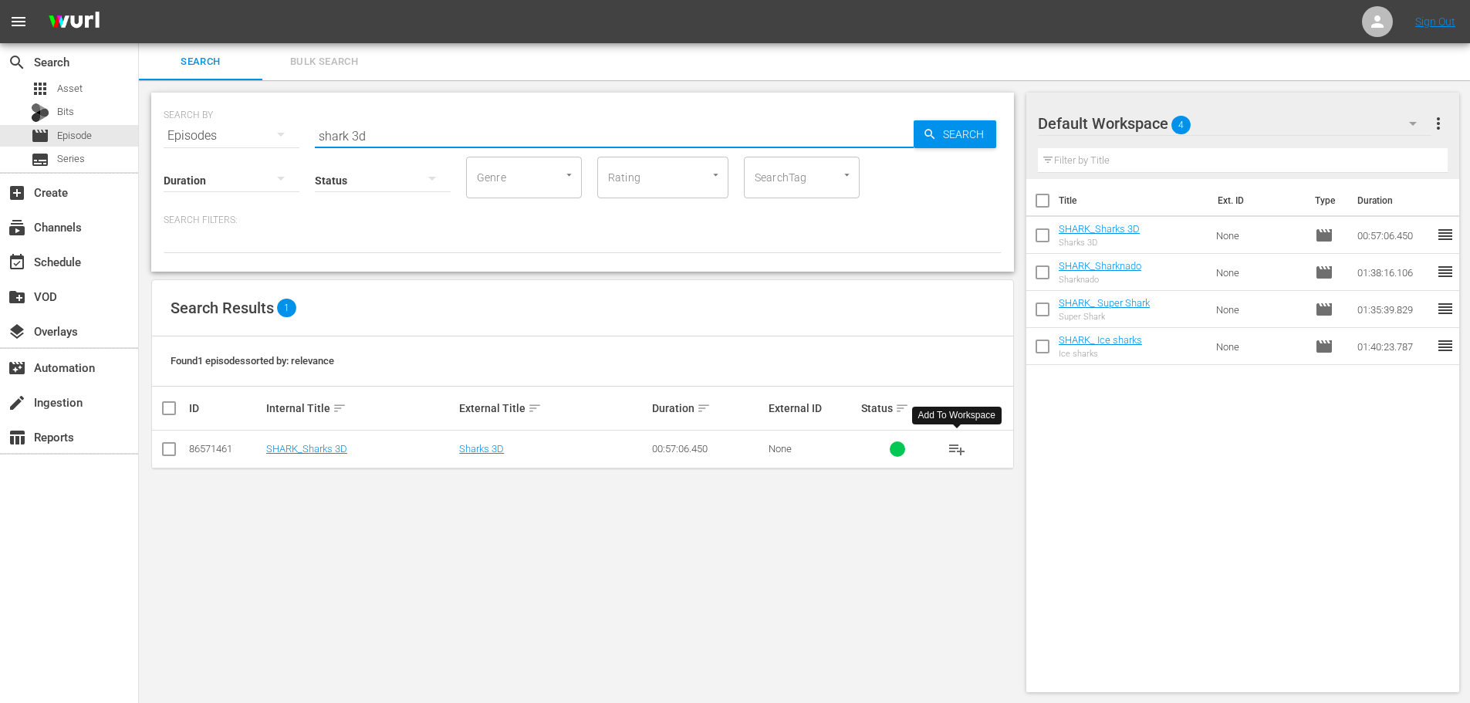
drag, startPoint x: 377, startPoint y: 132, endPoint x: 259, endPoint y: 164, distance: 121.5
click at [259, 164] on div "SEARCH BY Search By Episodes Search ID, Title, Description, Keywords, or Catego…" at bounding box center [582, 182] width 863 height 179
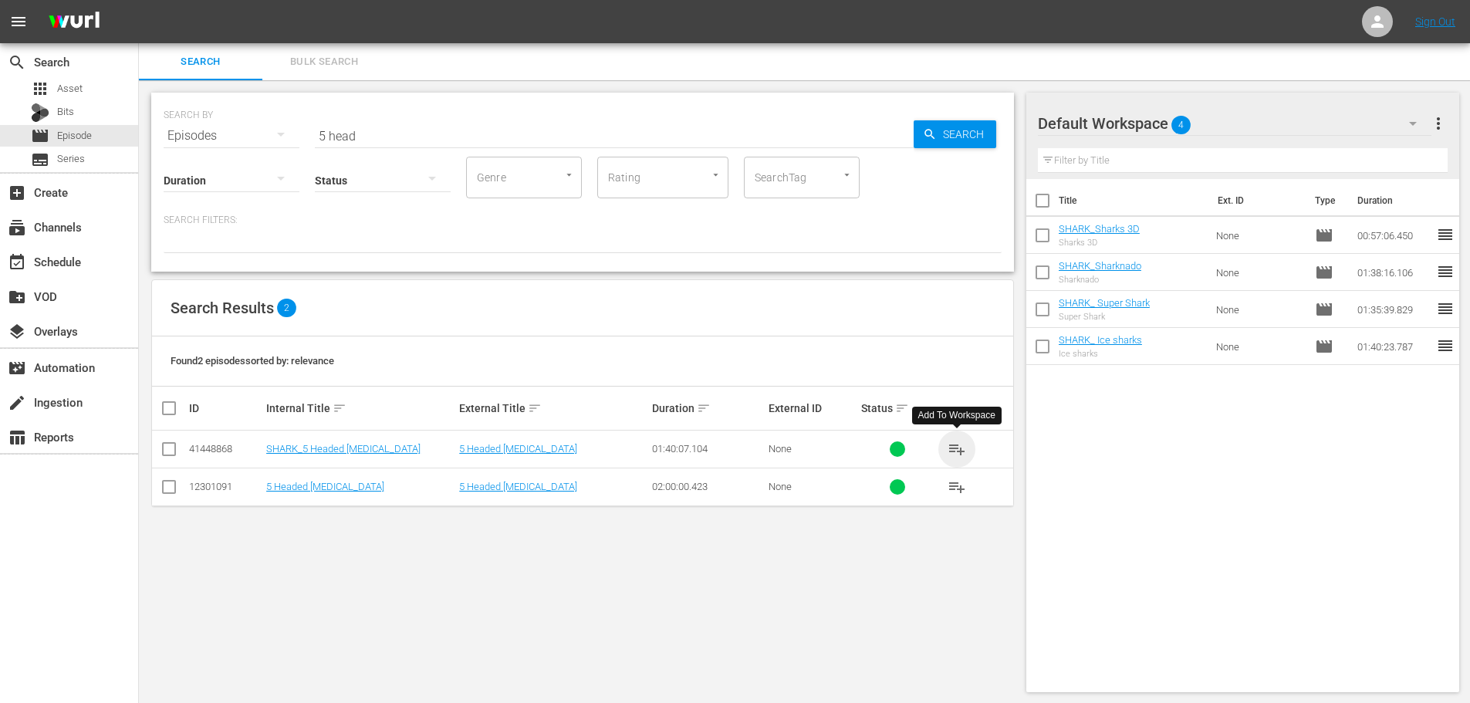
click at [948, 454] on span "playlist_add" at bounding box center [957, 449] width 19 height 19
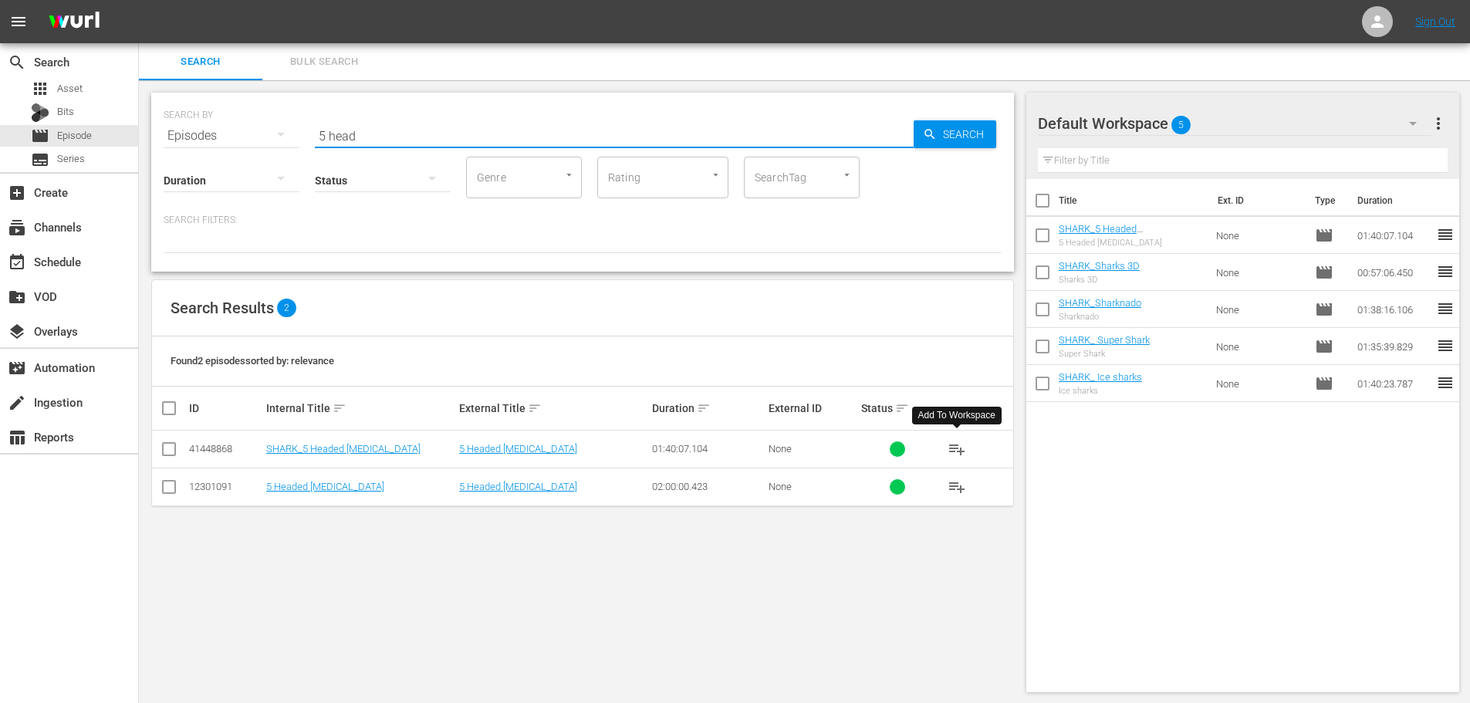
drag, startPoint x: 376, startPoint y: 134, endPoint x: 293, endPoint y: 156, distance: 85.3
click at [293, 156] on div "SEARCH BY Search By Episodes Search ID, Title, Description, Keywords, or Catego…" at bounding box center [582, 182] width 863 height 179
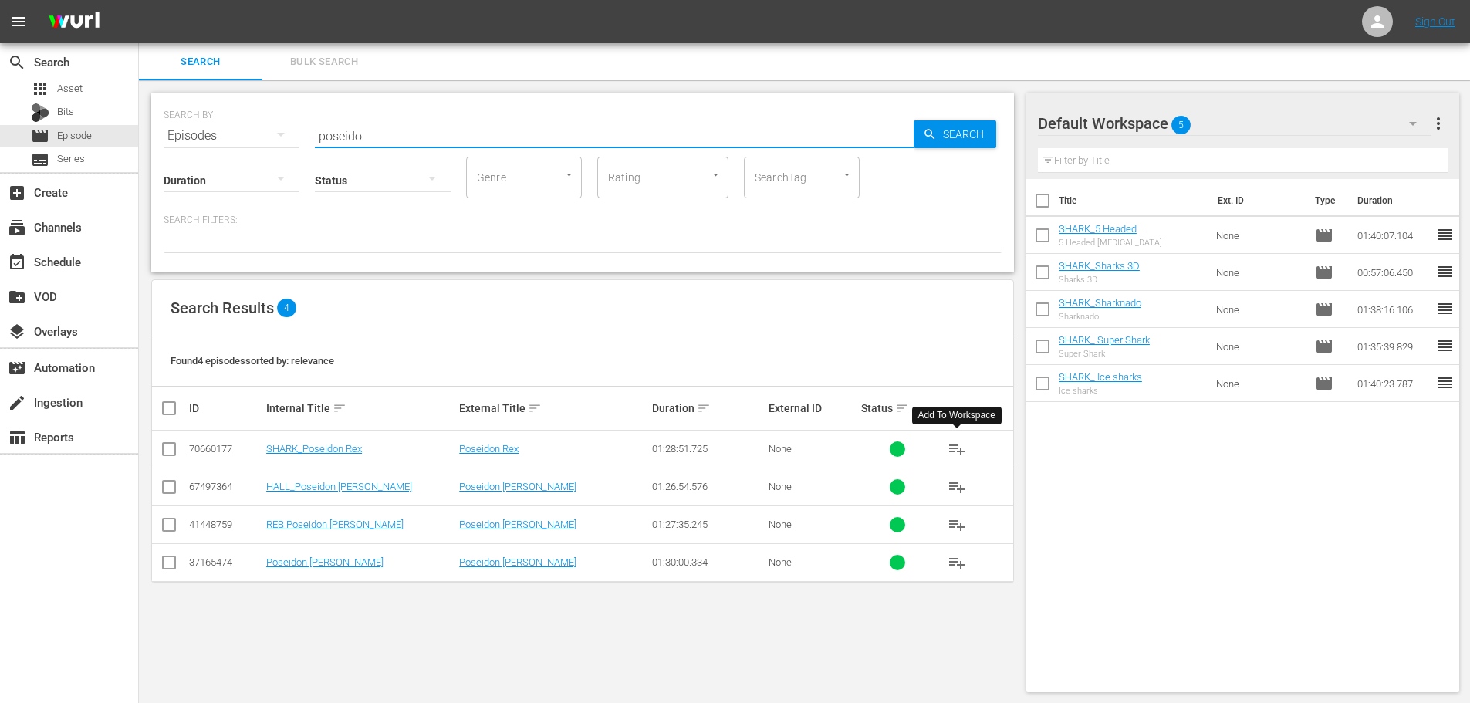
click at [965, 454] on span "playlist_add" at bounding box center [957, 449] width 19 height 19
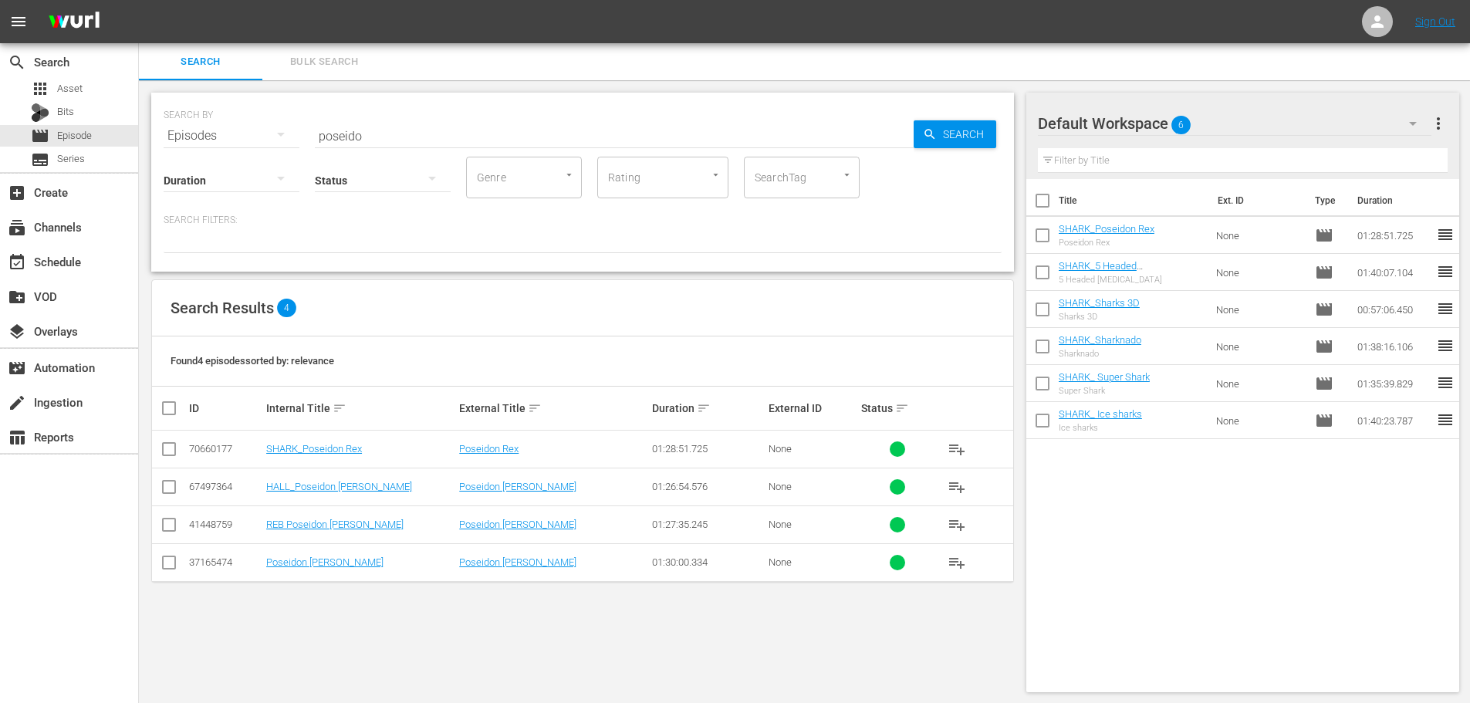
drag, startPoint x: 399, startPoint y: 144, endPoint x: 286, endPoint y: 151, distance: 113.7
click at [286, 154] on div "Duration Status Genre Genre Rating Rating SearchTag SearchTag" at bounding box center [583, 176] width 838 height 44
click at [331, 140] on input "poseido" at bounding box center [614, 135] width 599 height 37
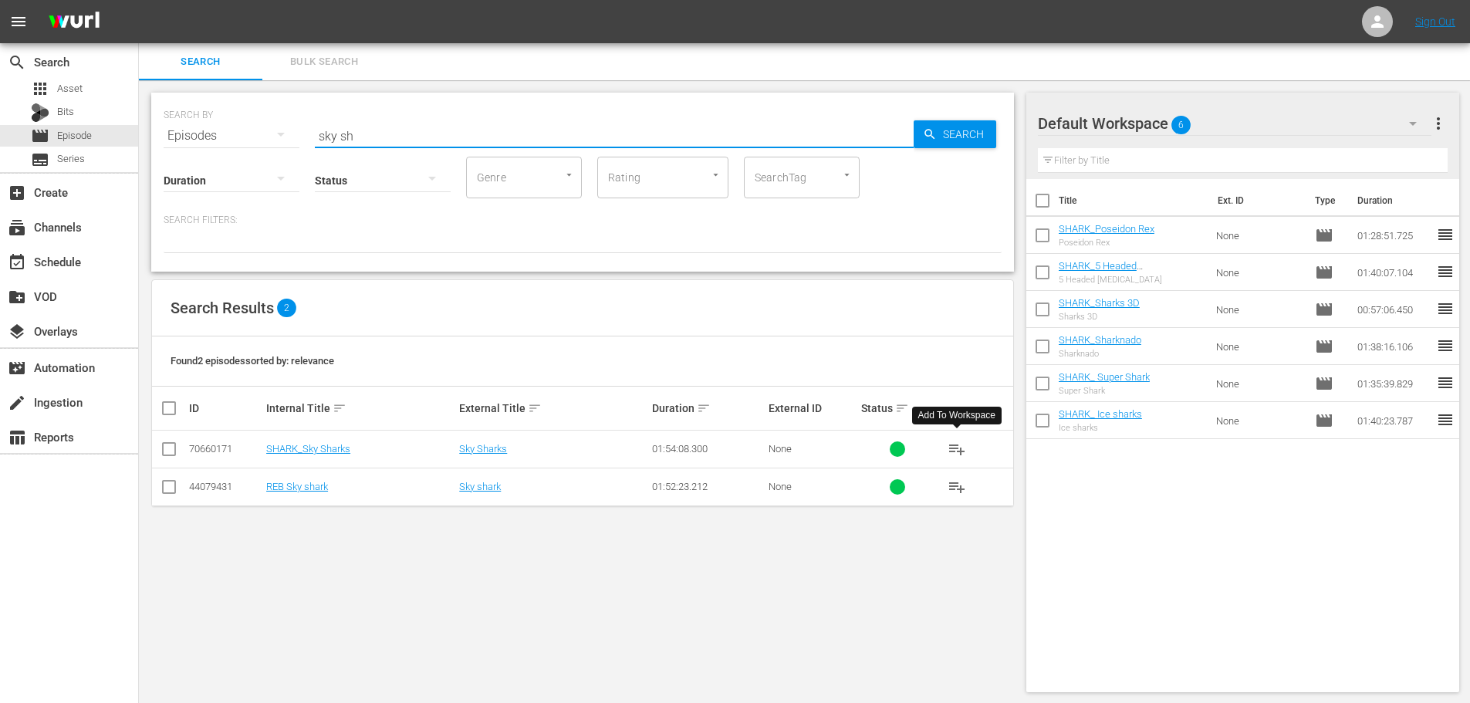
click at [965, 448] on span "playlist_add" at bounding box center [957, 449] width 19 height 19
drag, startPoint x: 367, startPoint y: 130, endPoint x: 219, endPoint y: 195, distance: 161.7
click at [219, 195] on div "SEARCH BY Search By Episodes Search ID, Title, Description, Keywords, or Catego…" at bounding box center [582, 182] width 863 height 179
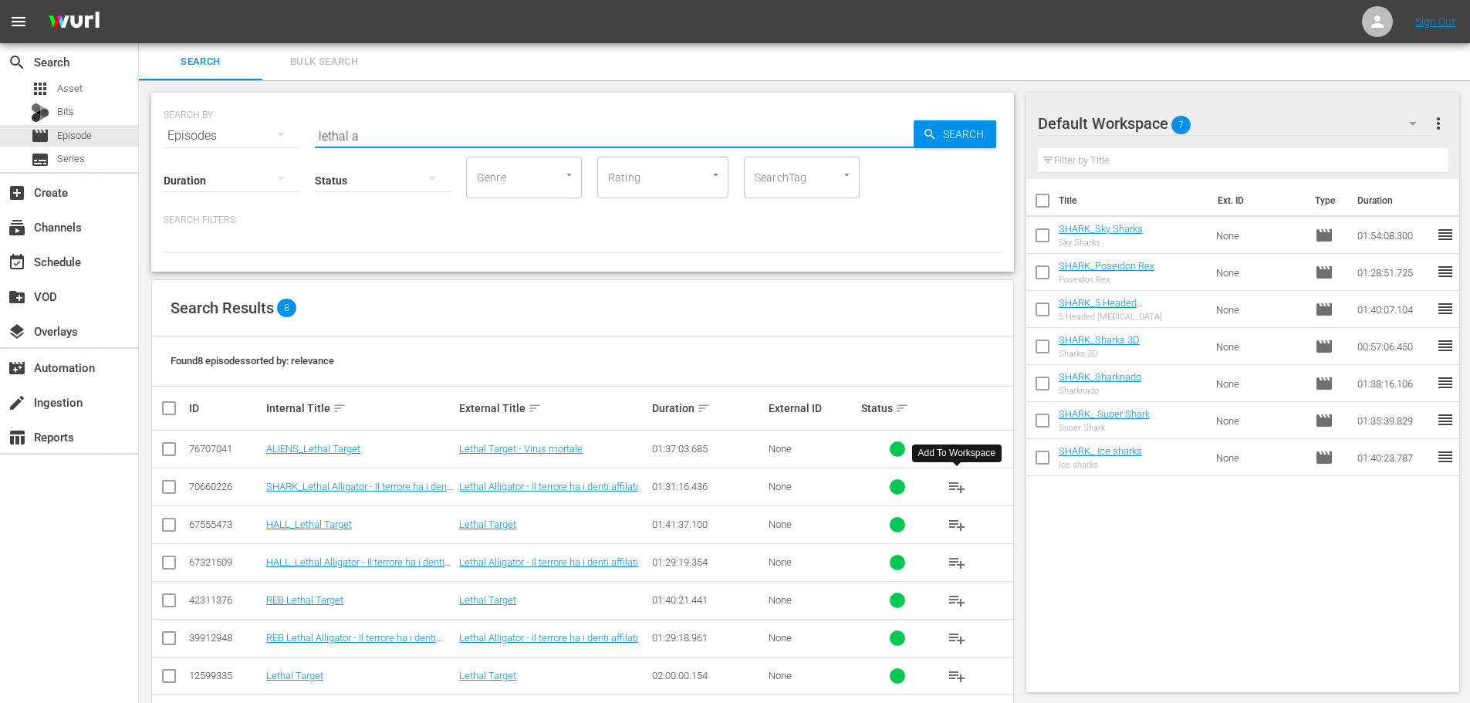
type input "lethal a"
click at [953, 490] on span "playlist_add" at bounding box center [957, 487] width 19 height 19
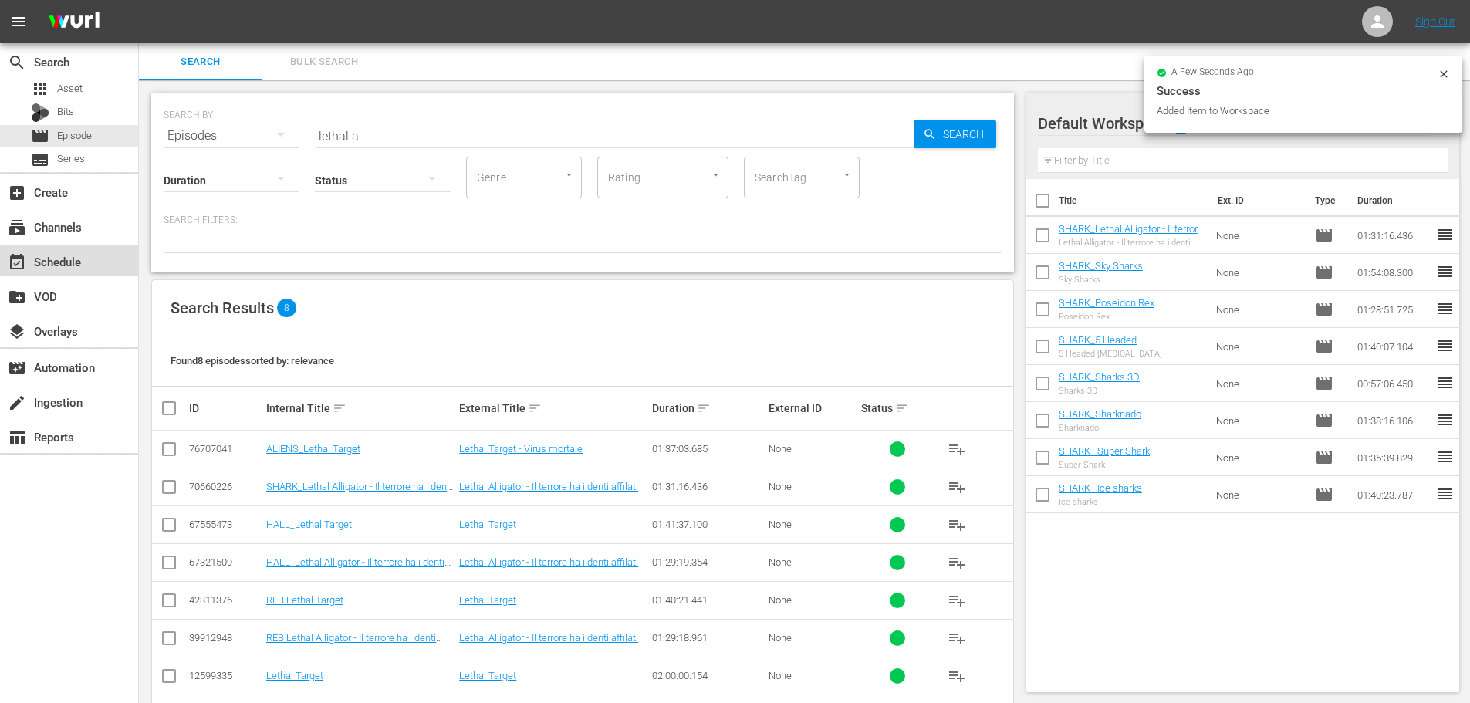
click at [79, 272] on div "event_available Schedule" at bounding box center [69, 260] width 138 height 31
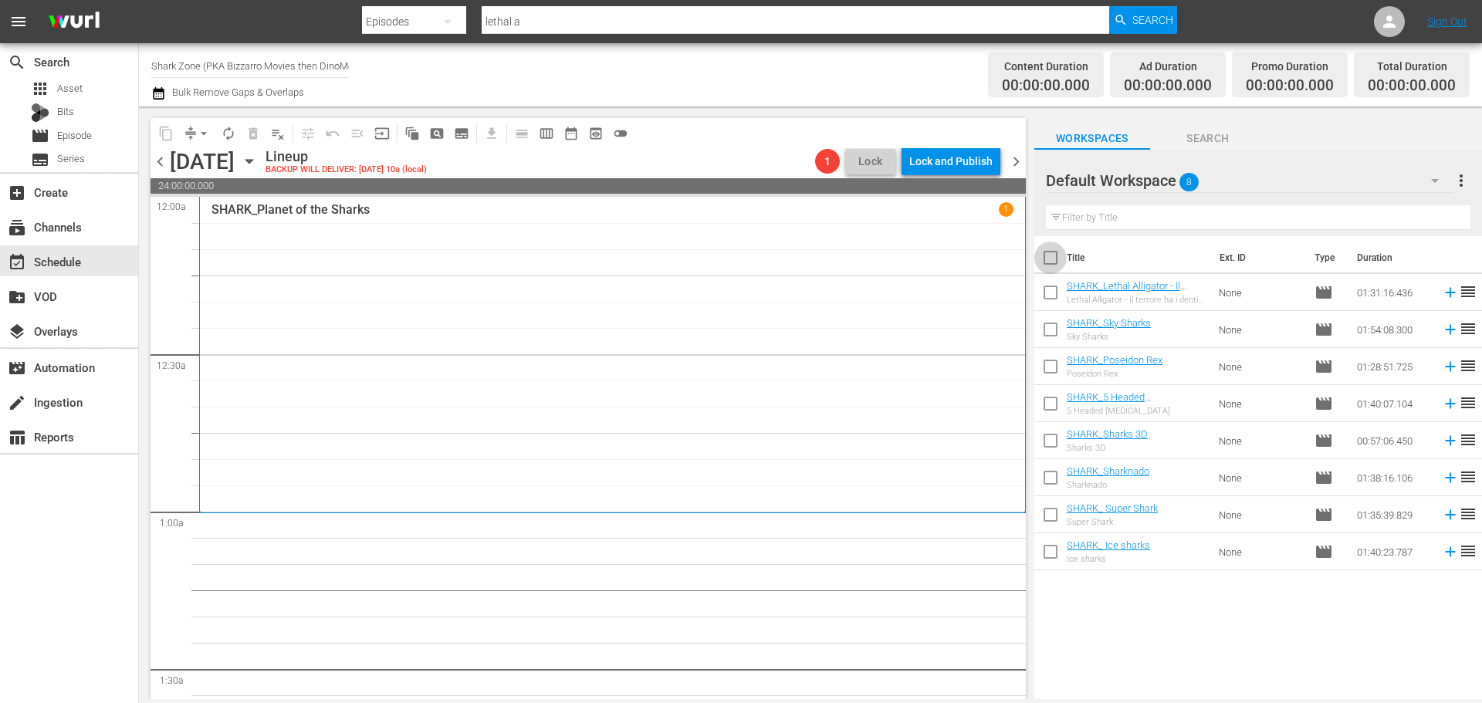
click at [1055, 257] on input "checkbox" at bounding box center [1050, 261] width 32 height 32
checkbox input "true"
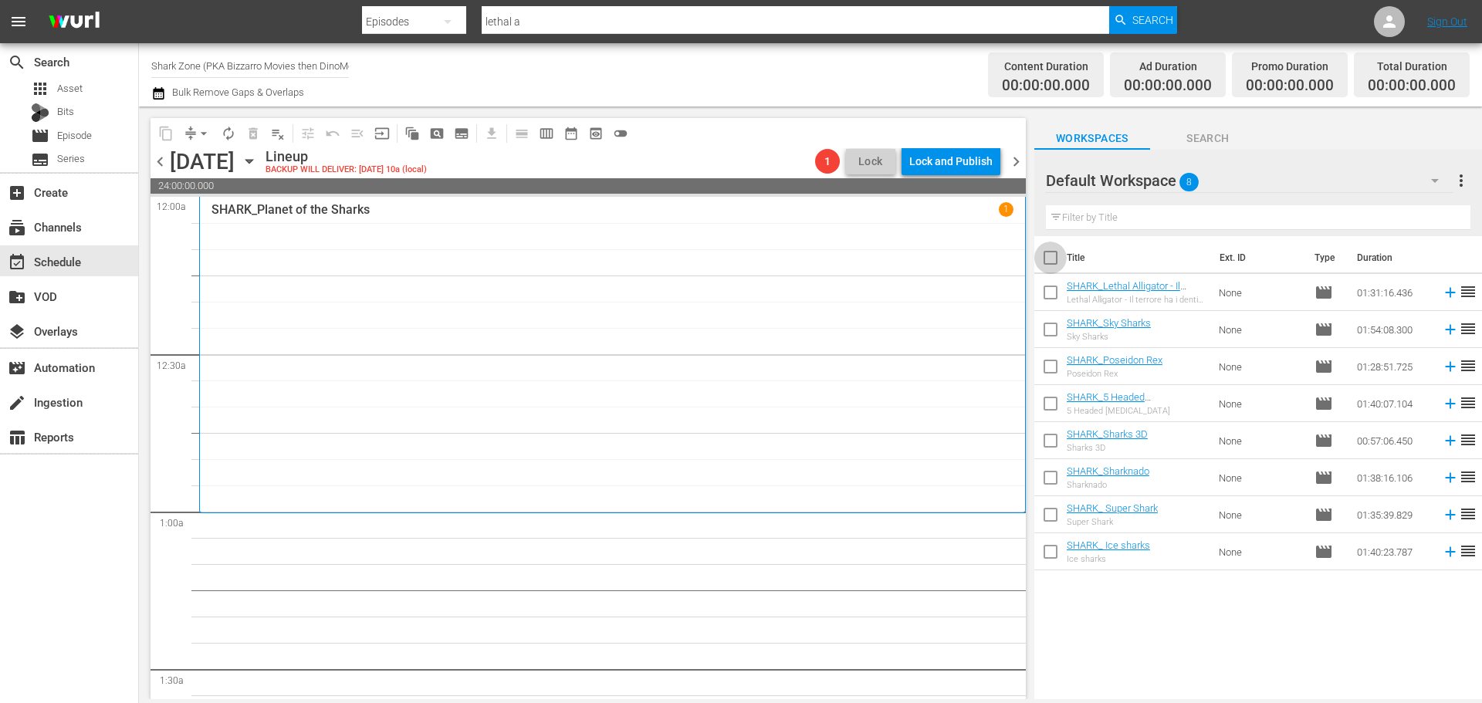
checkbox input "true"
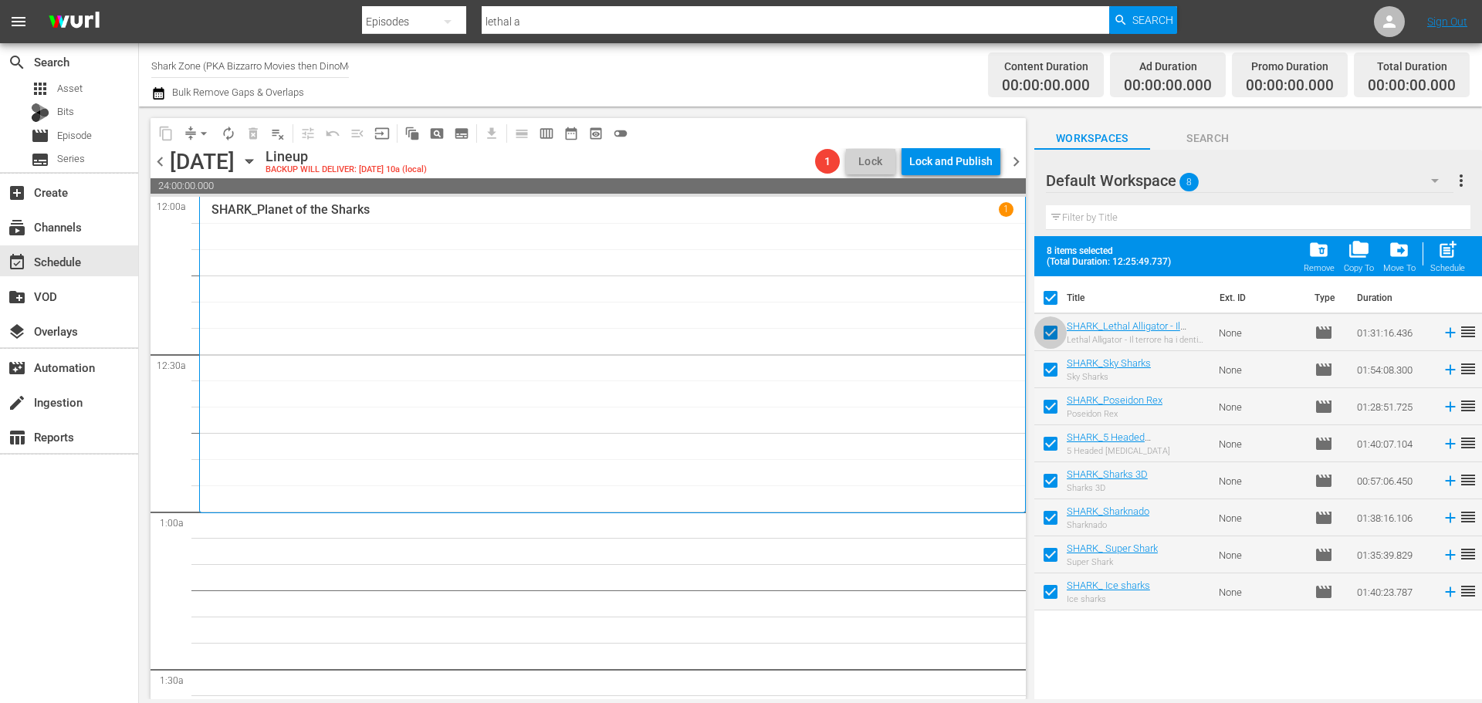
click at [1044, 330] on input "checkbox" at bounding box center [1050, 335] width 32 height 32
checkbox input "false"
click at [1452, 258] on span "post_add" at bounding box center [1447, 249] width 21 height 21
checkbox input "false"
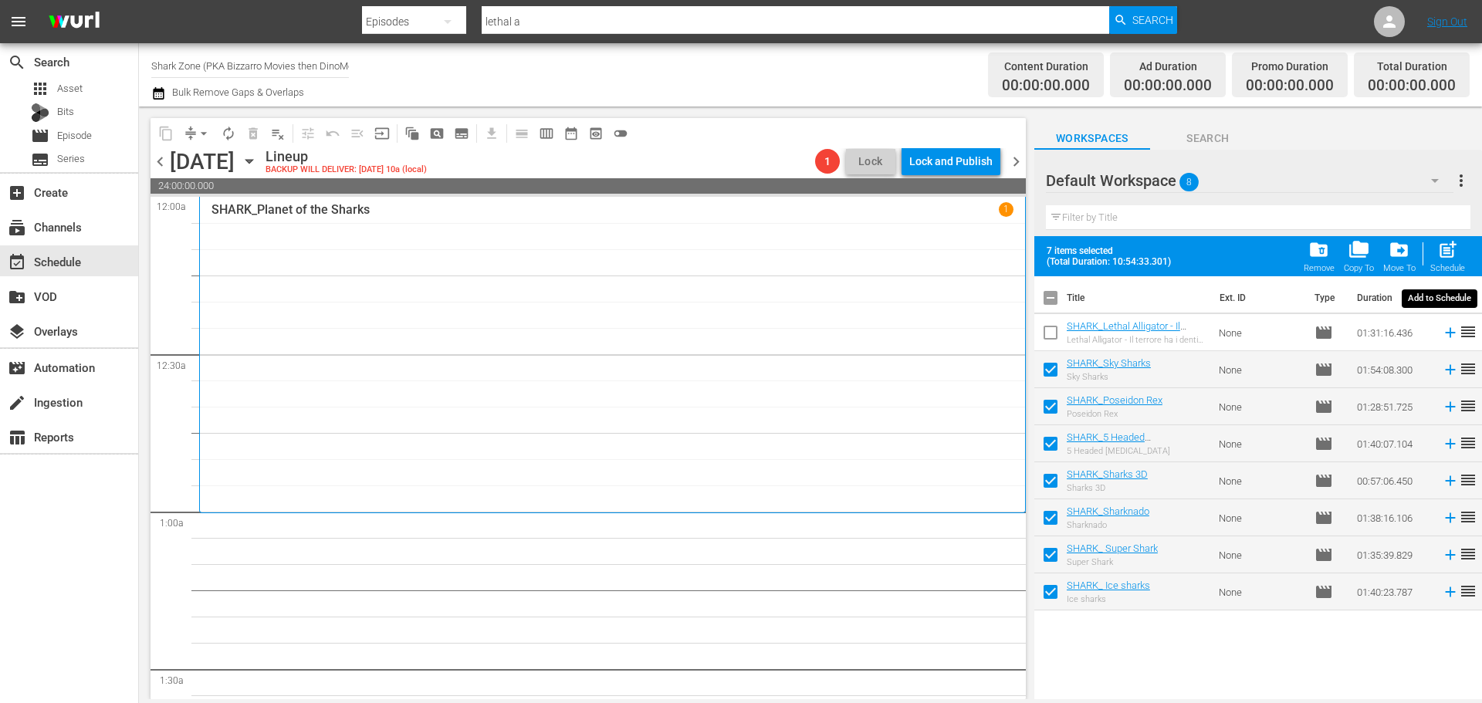
checkbox input "false"
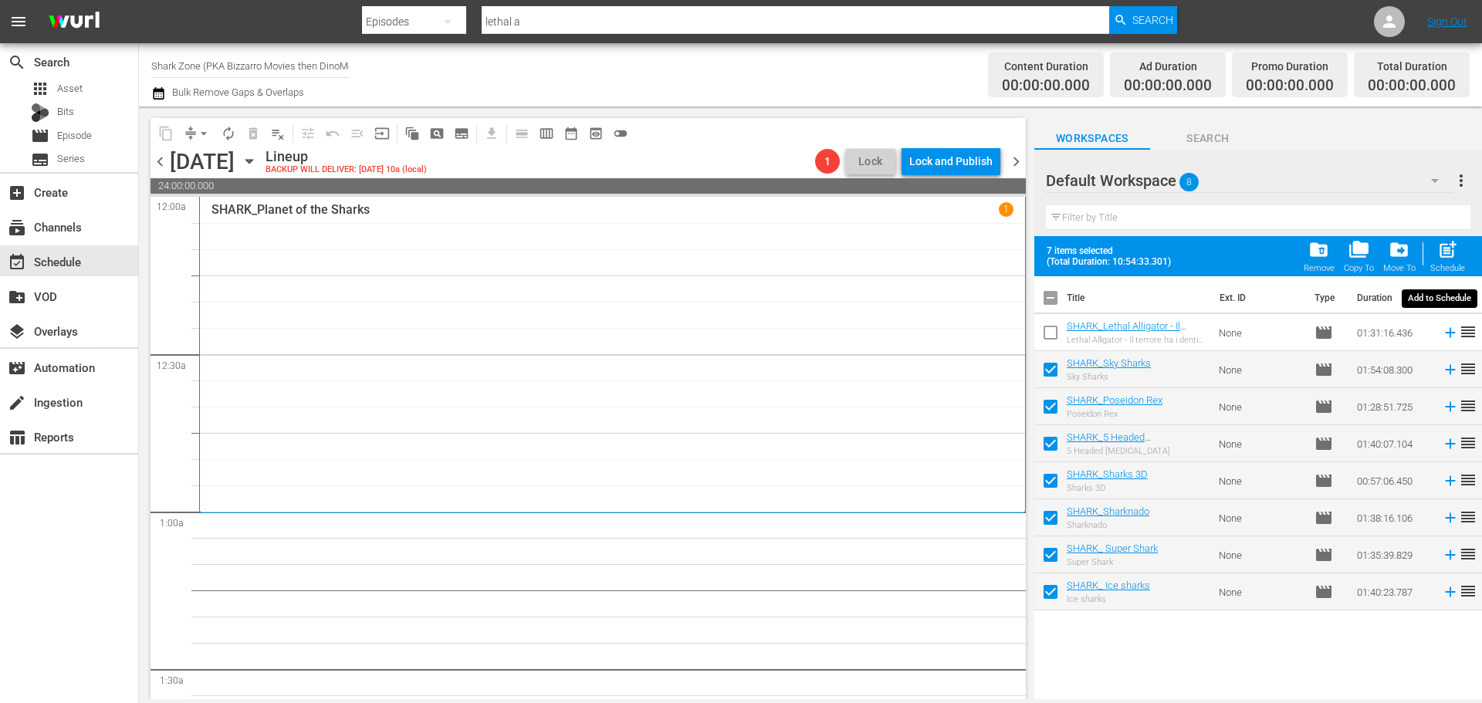
checkbox input "false"
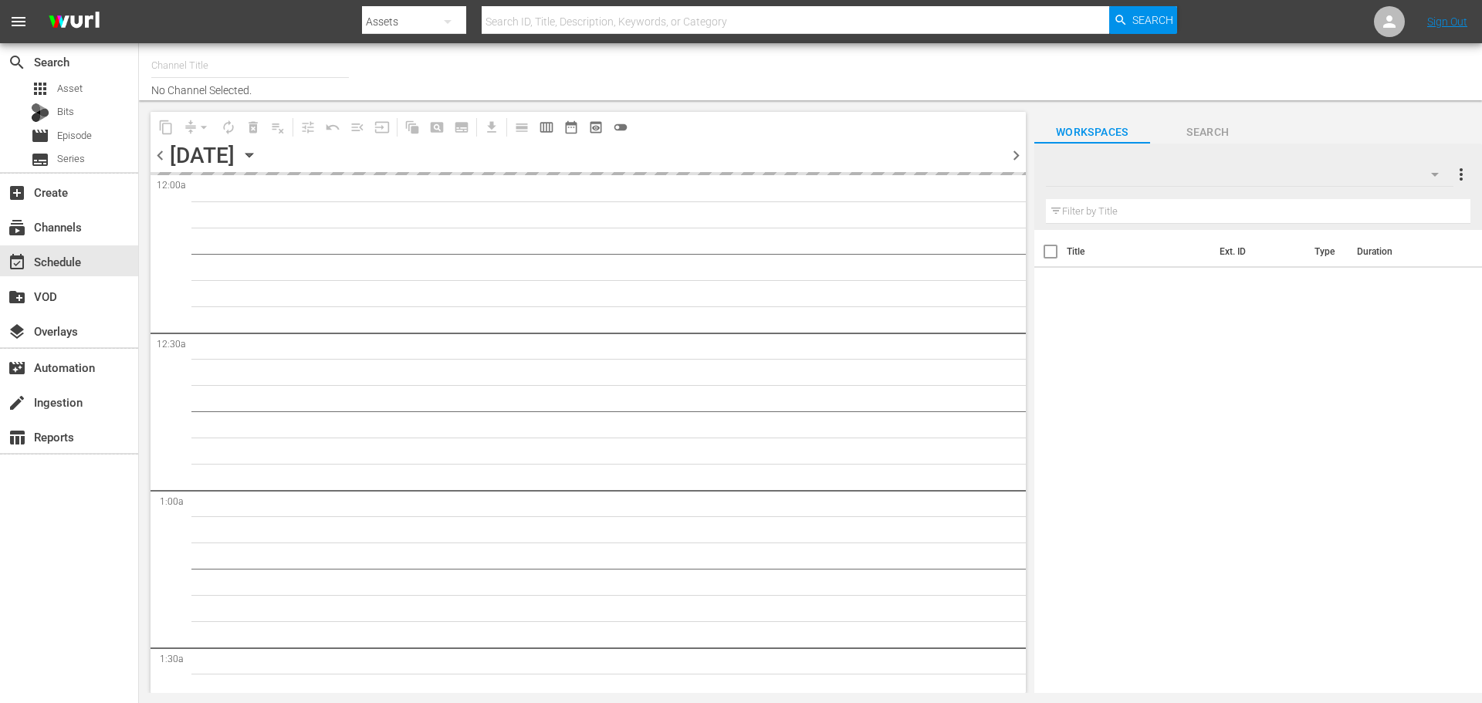
type input "Shark Zone (PKA Bizzarro Movies then DinoMonsters Movies then CineAliens) (607)"
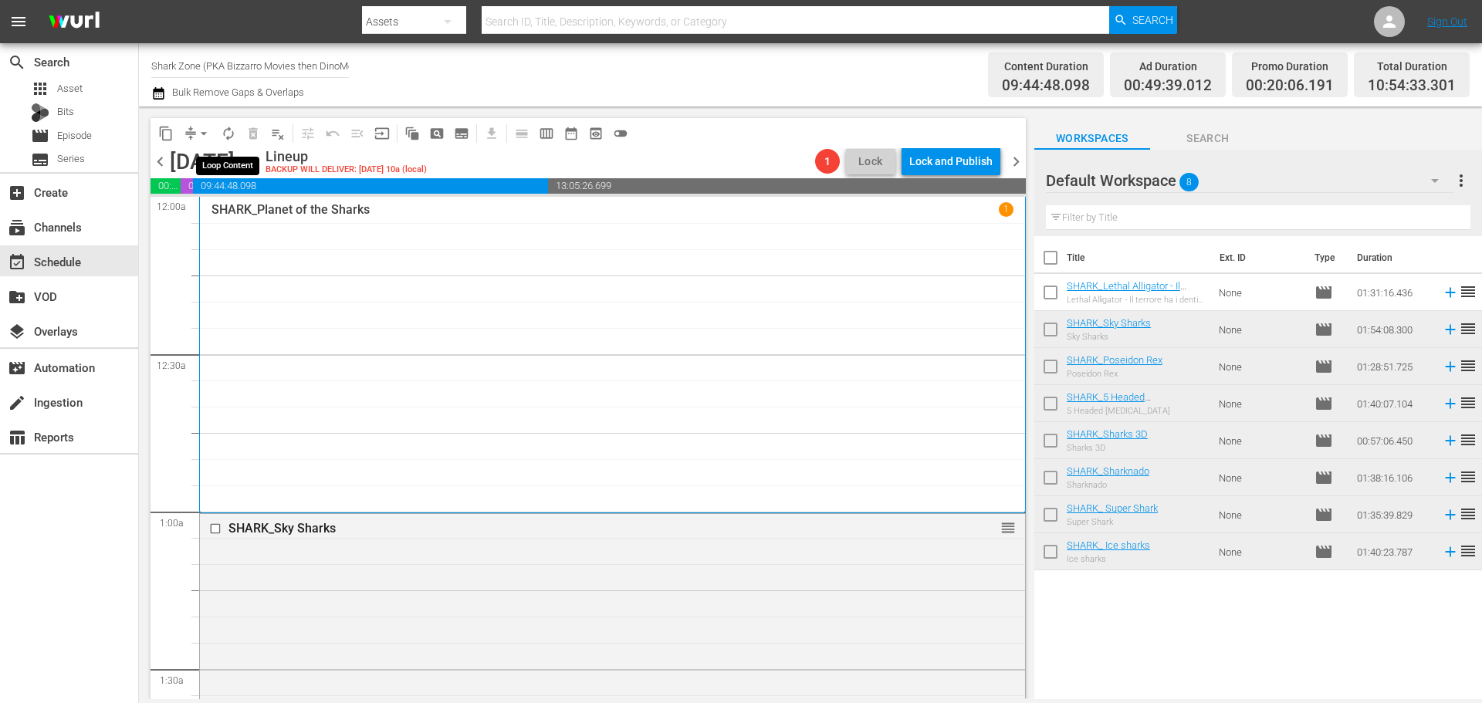
click at [231, 140] on span "autorenew_outlined" at bounding box center [228, 133] width 15 height 15
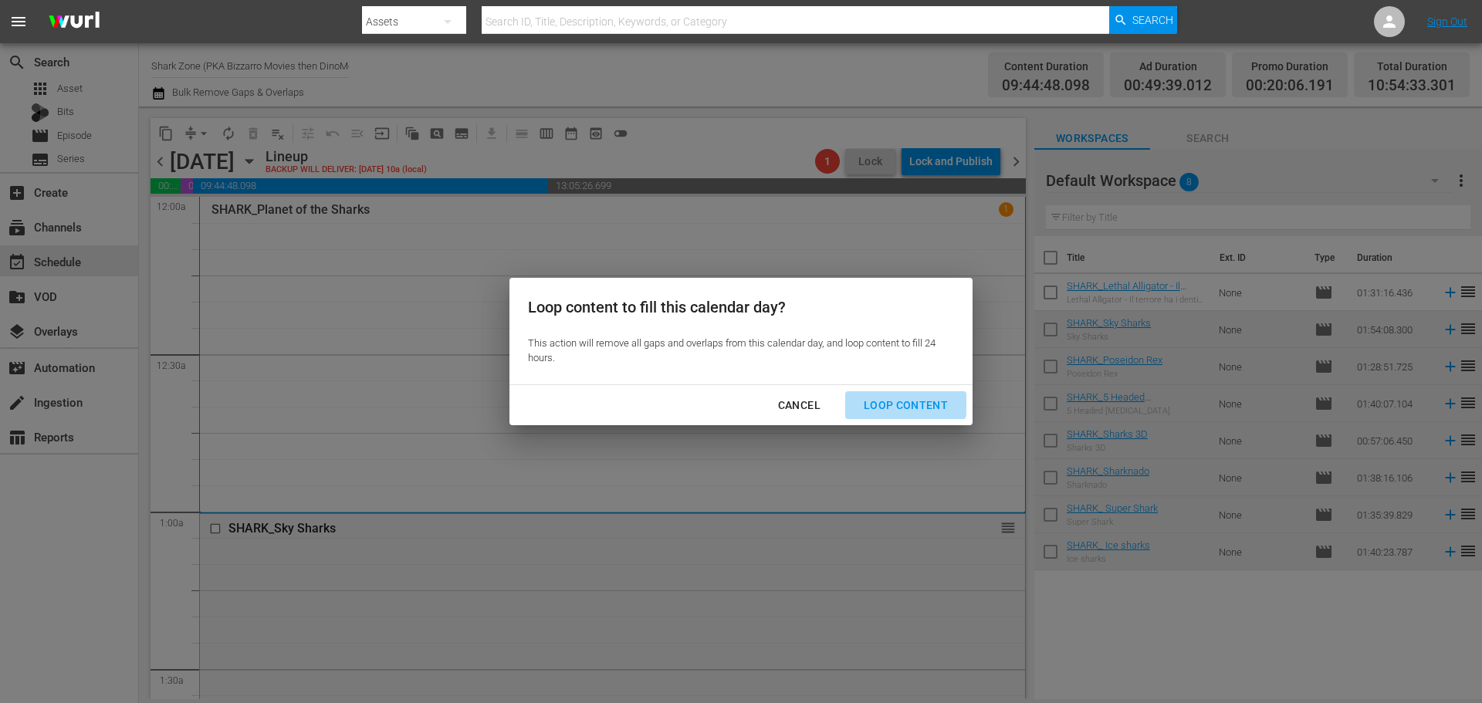
click at [892, 399] on div "Loop Content" at bounding box center [905, 405] width 109 height 19
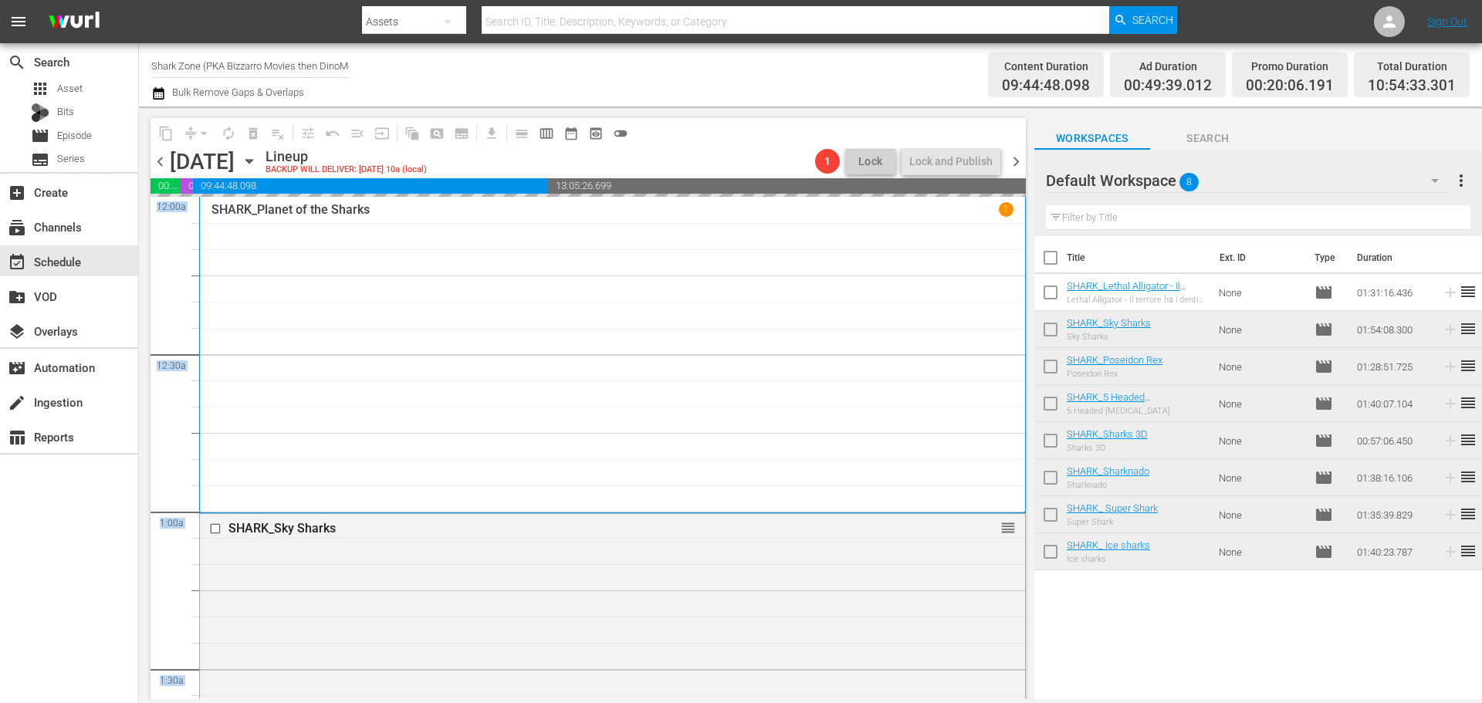
click at [1015, 225] on div "S N A P S N A P S N A P S N A P S N A P S N A P S N A P S N A P S N A P S N A P…" at bounding box center [587, 448] width 875 height 502
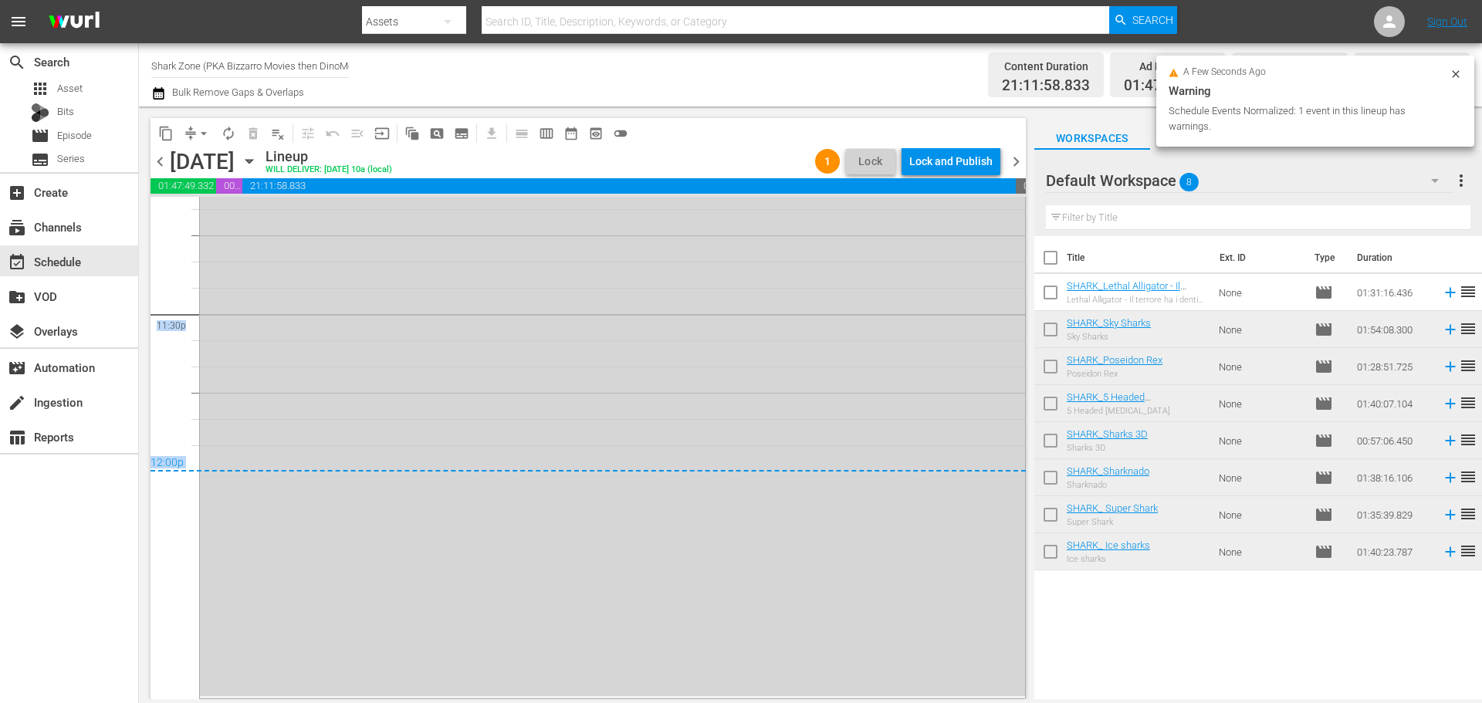
scroll to position [7050, 0]
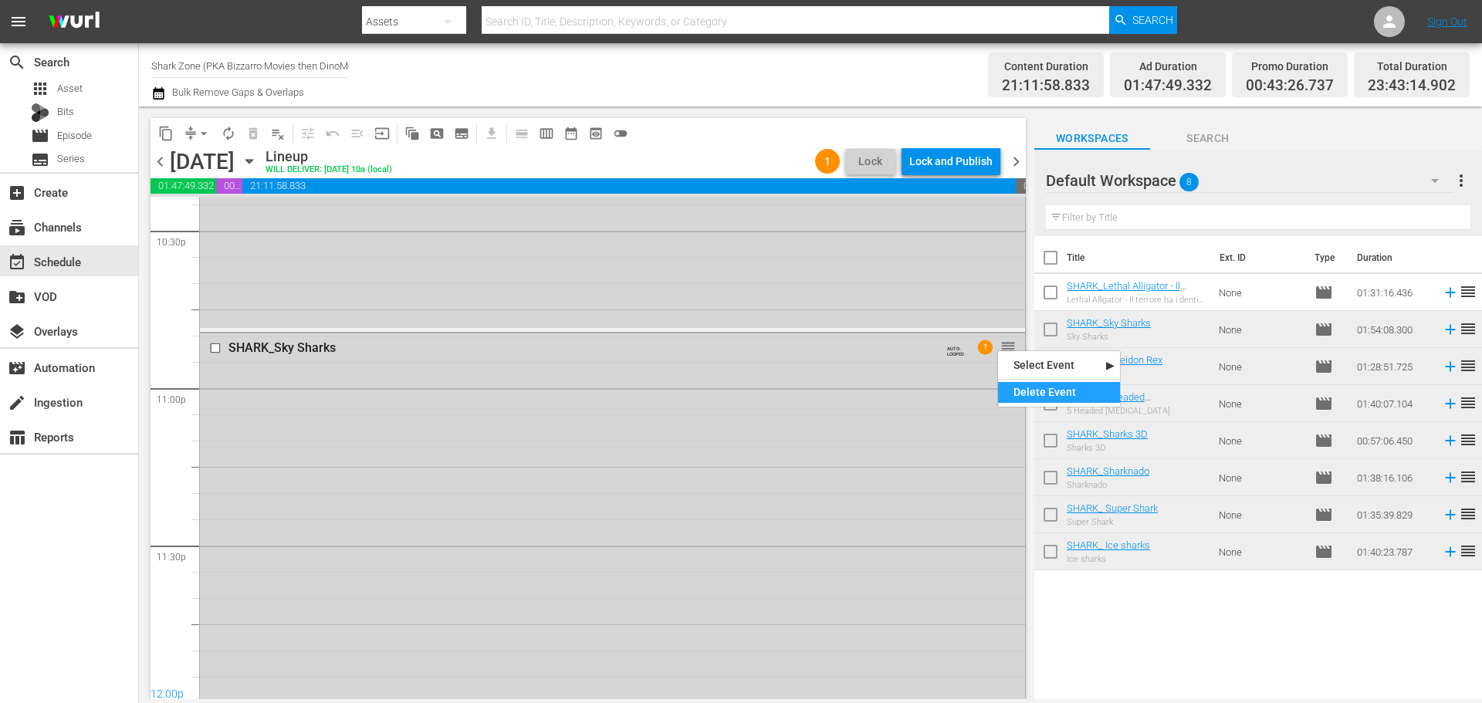
click at [1015, 384] on div "Delete Event" at bounding box center [1059, 392] width 122 height 21
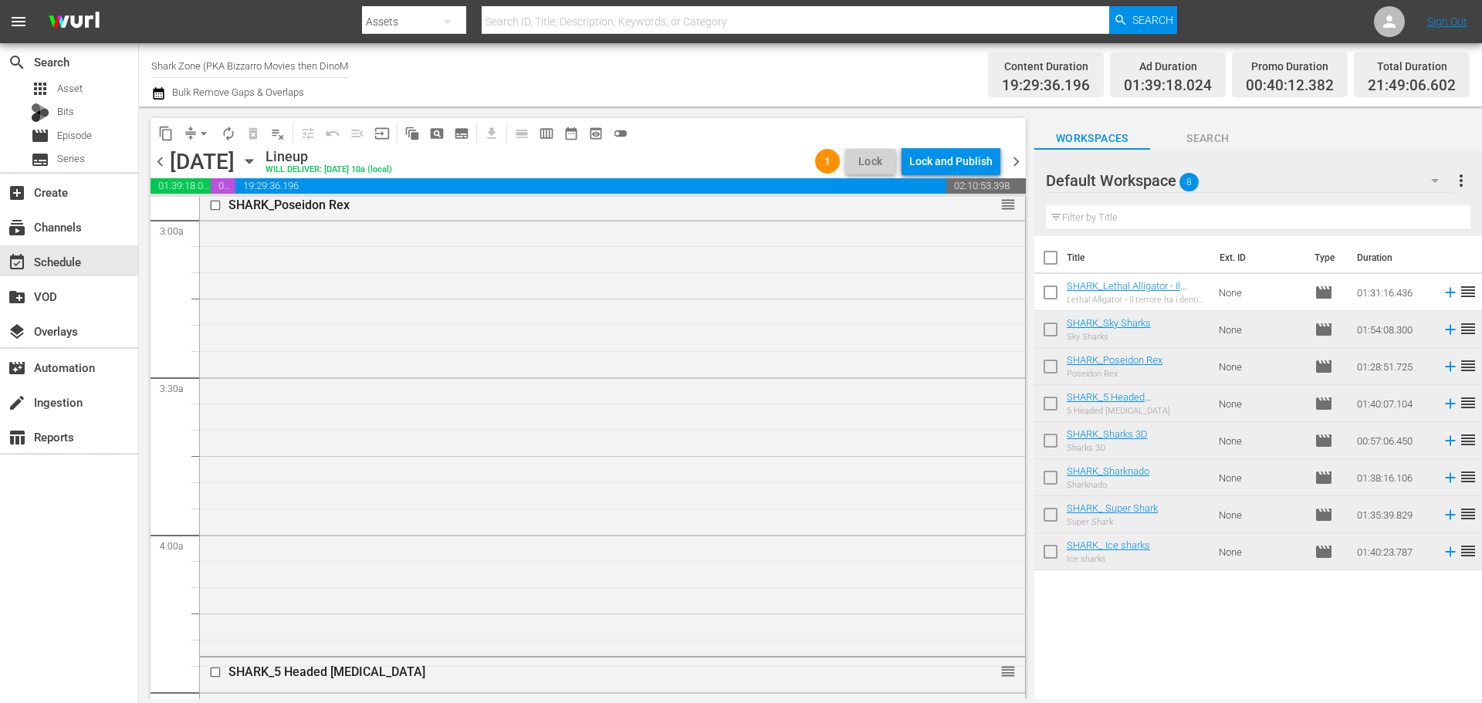
scroll to position [926, 0]
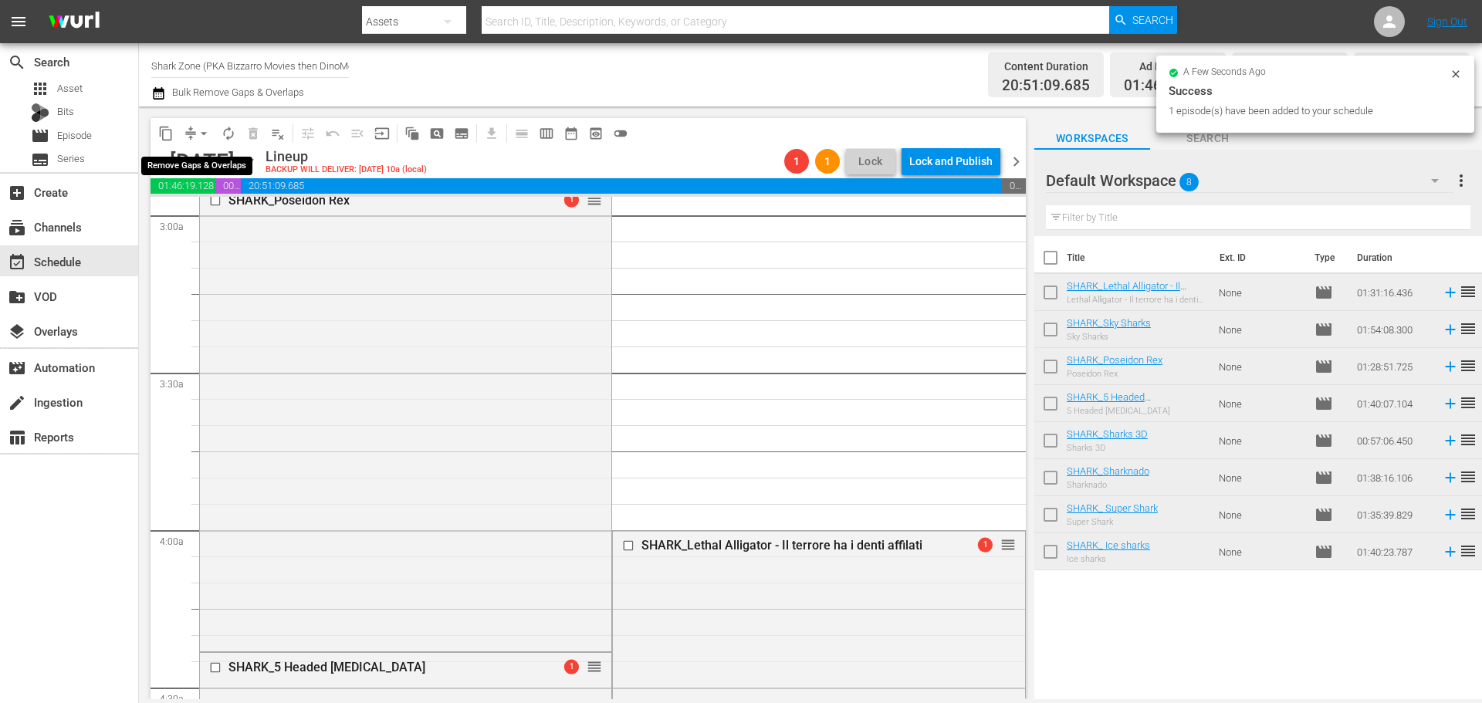
click at [203, 133] on span "arrow_drop_down" at bounding box center [203, 133] width 15 height 15
click at [215, 221] on li "Align to End of Previous Day" at bounding box center [204, 215] width 162 height 25
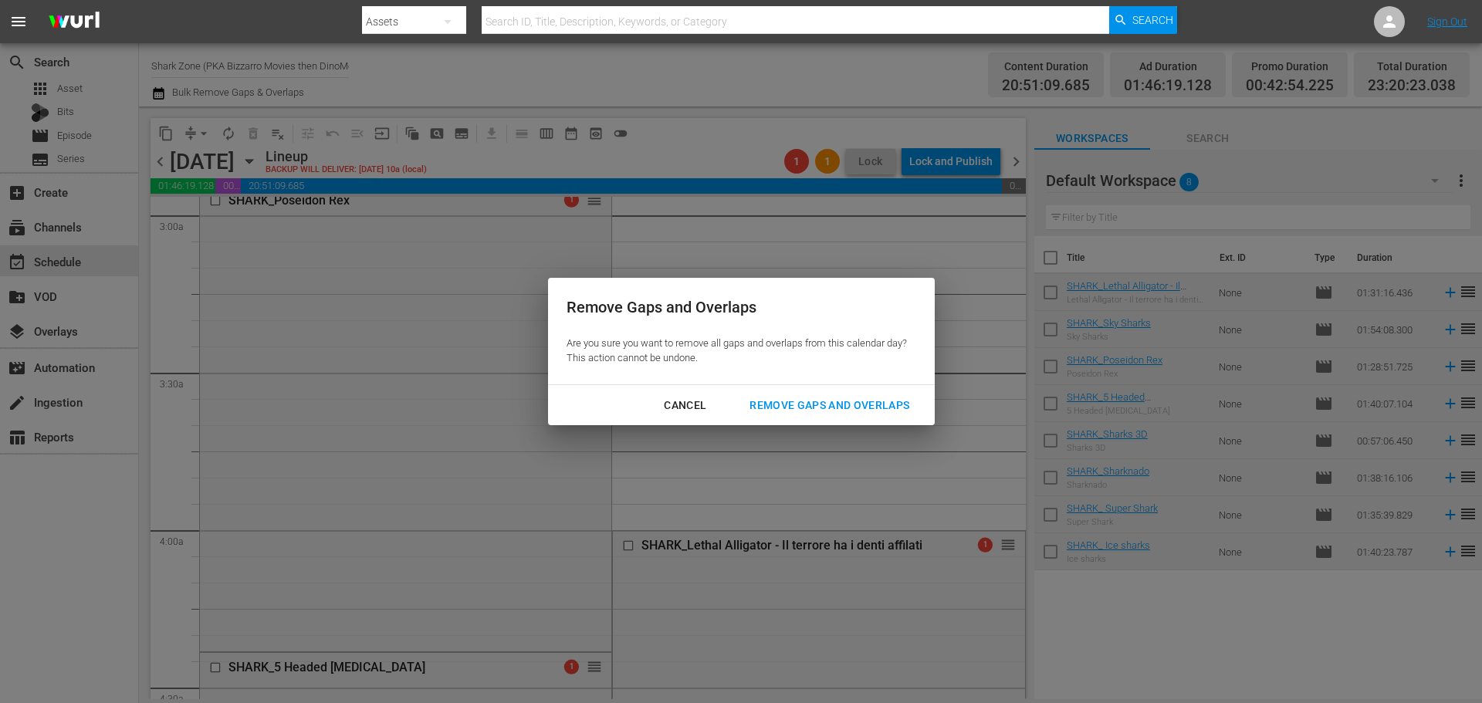
click at [826, 394] on button "Remove Gaps and Overlaps" at bounding box center [829, 405] width 197 height 29
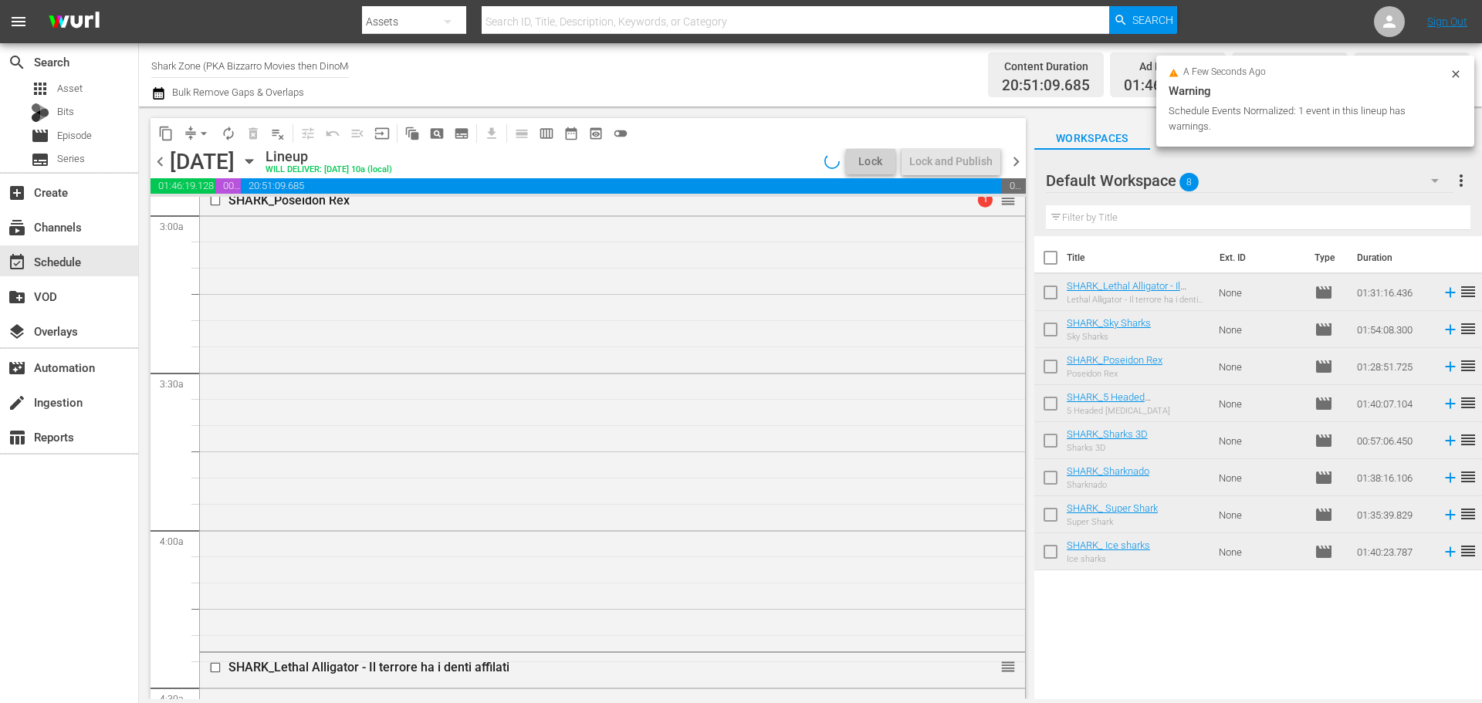
scroll to position [0, 0]
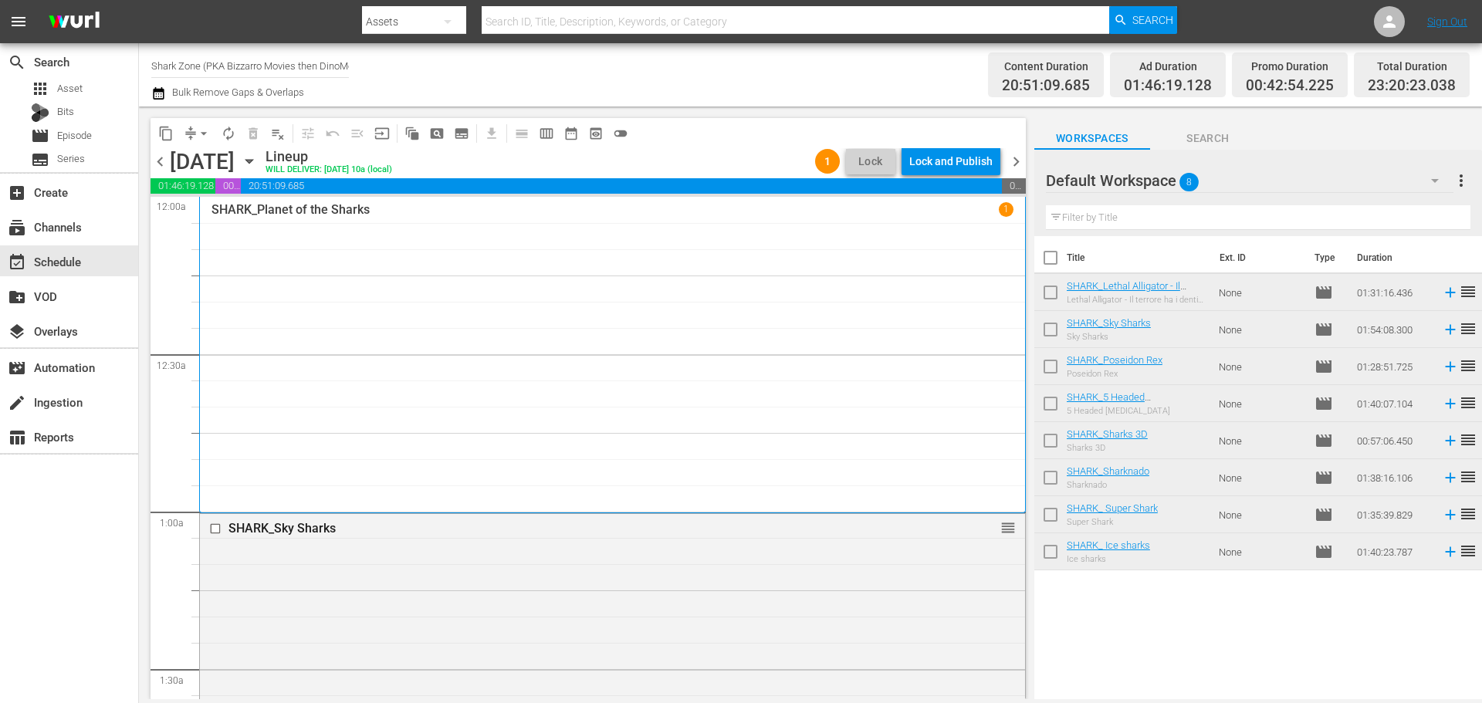
click at [974, 165] on div "Lock and Publish" at bounding box center [950, 161] width 83 height 28
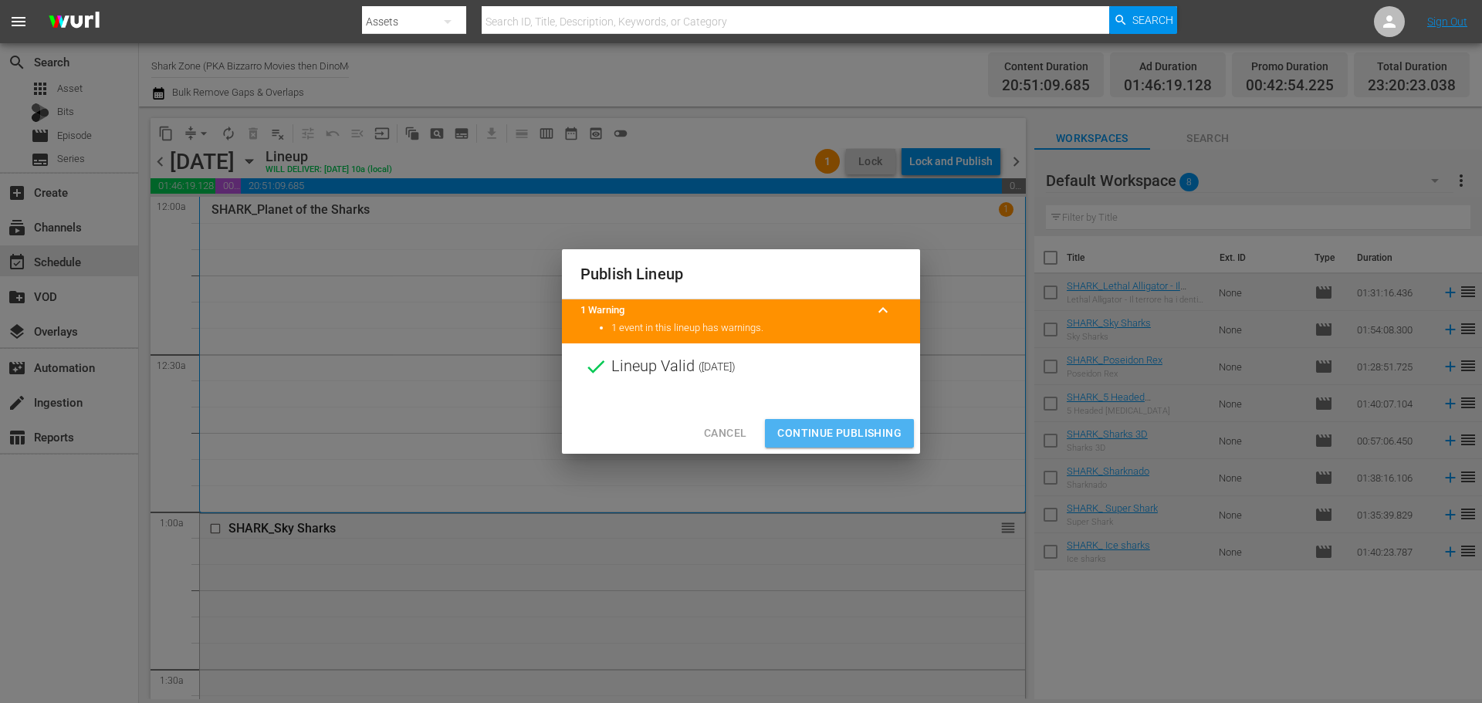
click at [887, 430] on span "Continue Publishing" at bounding box center [839, 433] width 124 height 19
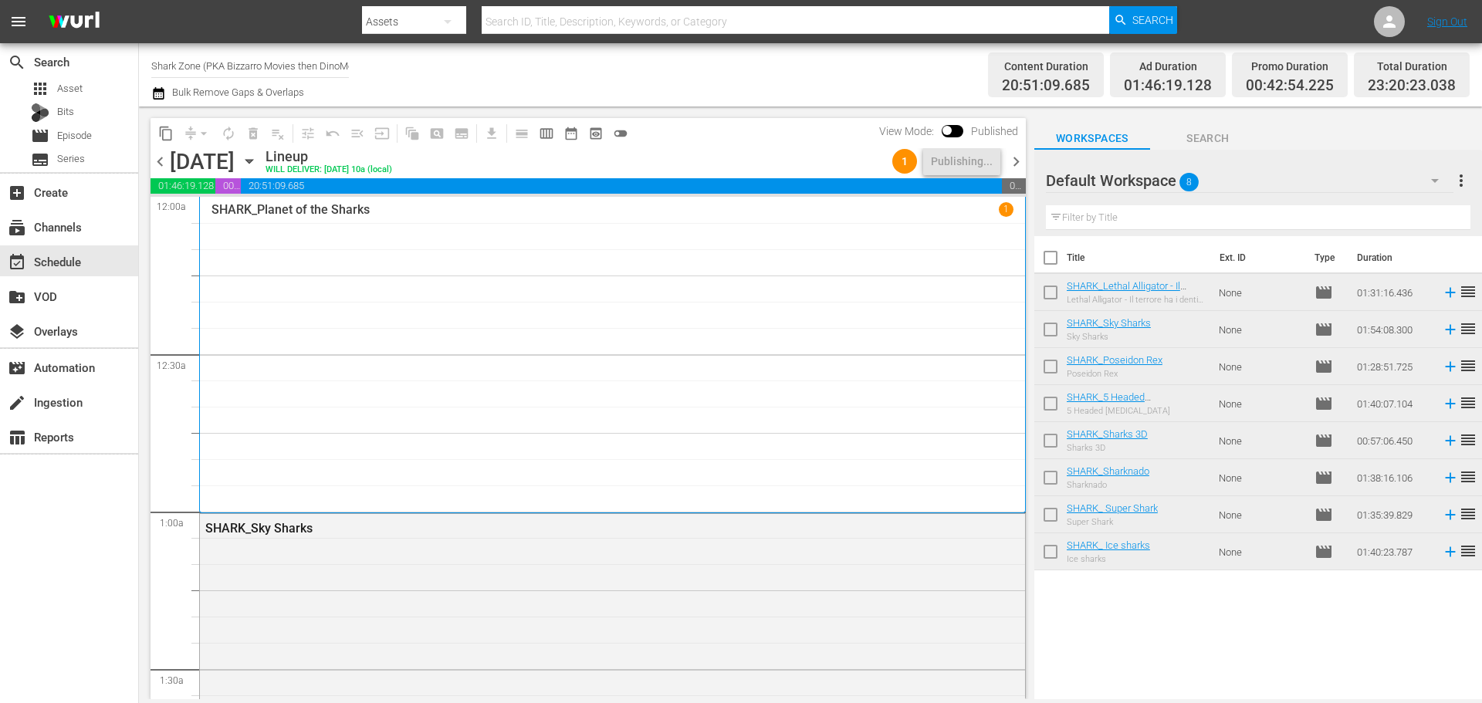
click at [1022, 162] on span "chevron_right" at bounding box center [1015, 161] width 19 height 19
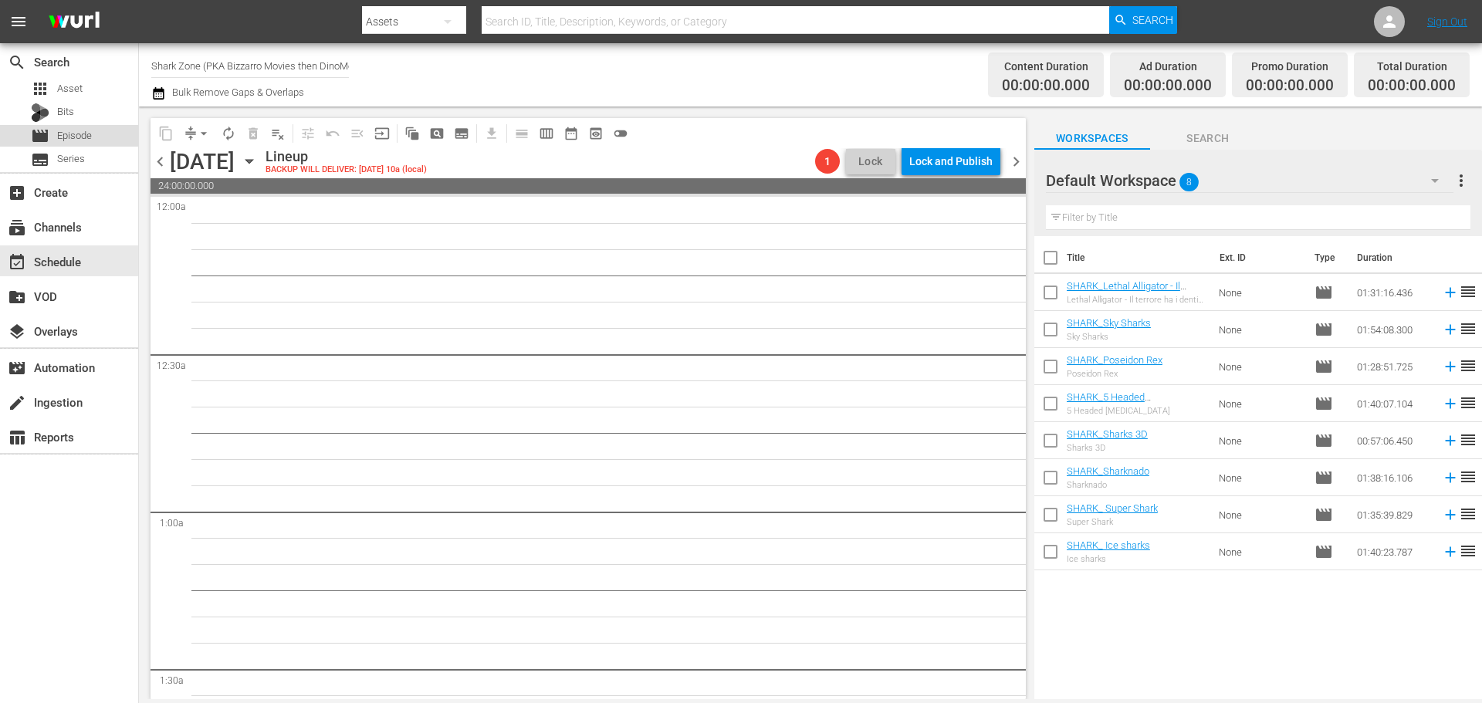
click at [120, 135] on div "movie Episode" at bounding box center [69, 136] width 138 height 22
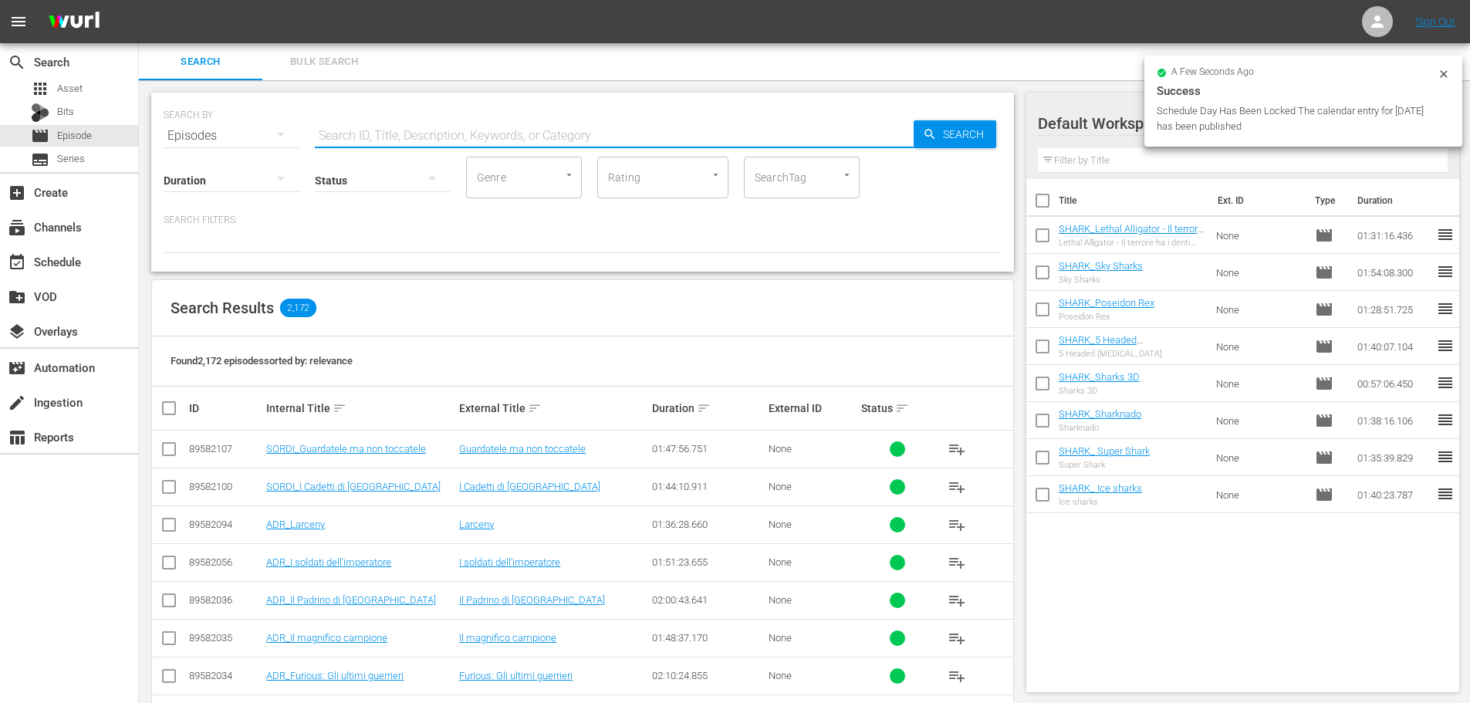
click at [411, 134] on input "text" at bounding box center [614, 135] width 599 height 37
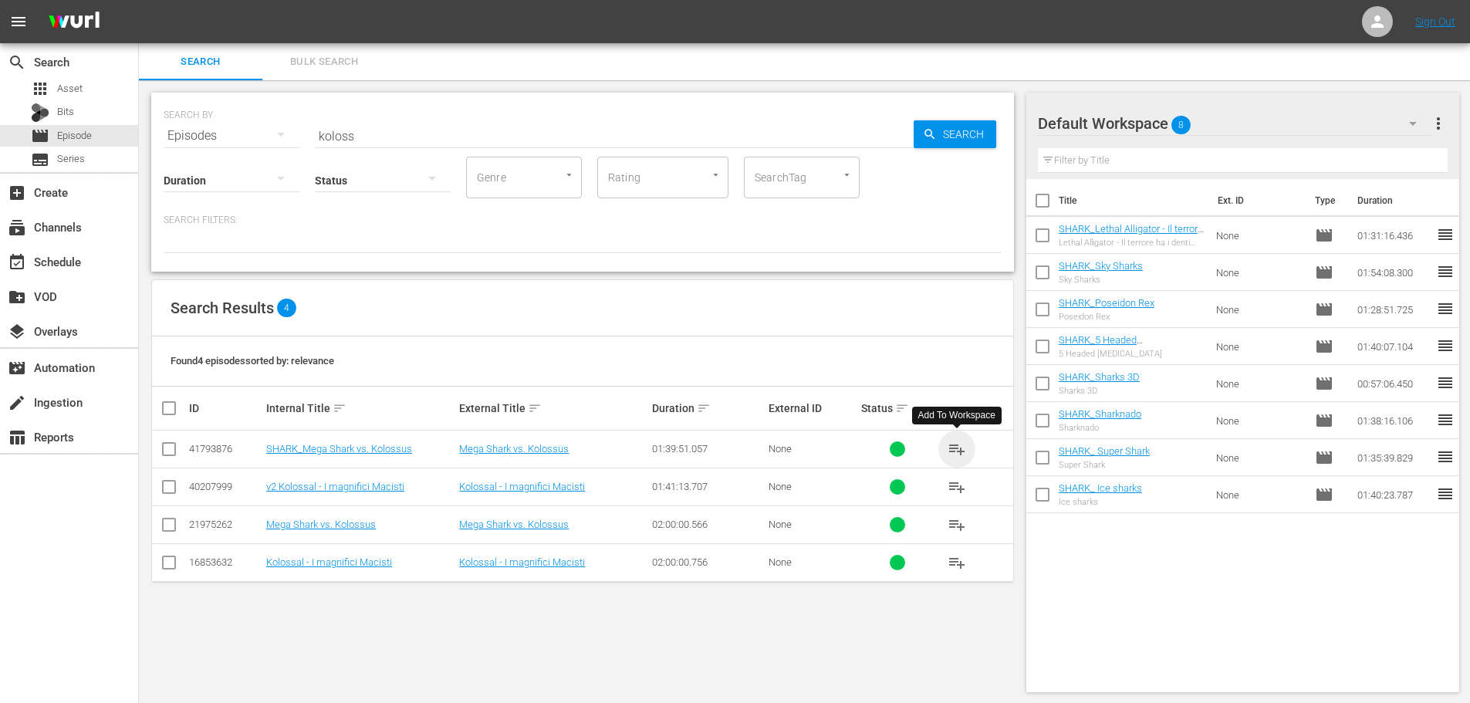
click at [954, 449] on span "playlist_add" at bounding box center [957, 449] width 19 height 19
click at [946, 448] on button "playlist_add" at bounding box center [956, 449] width 37 height 37
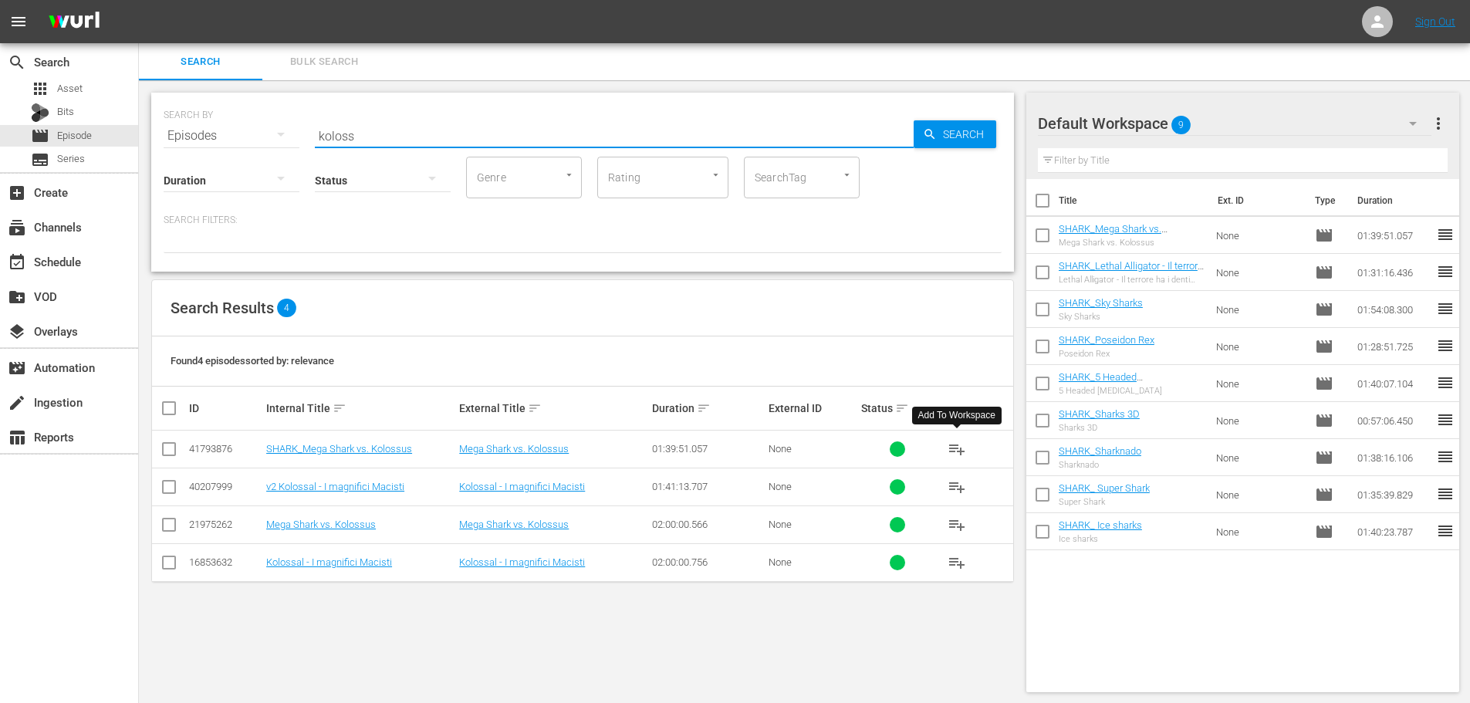
drag, startPoint x: 373, startPoint y: 133, endPoint x: 310, endPoint y: 140, distance: 62.8
click at [310, 144] on div "SEARCH BY Search By Episodes Search ID, Title, Description, Keywords, or Catego…" at bounding box center [583, 127] width 838 height 56
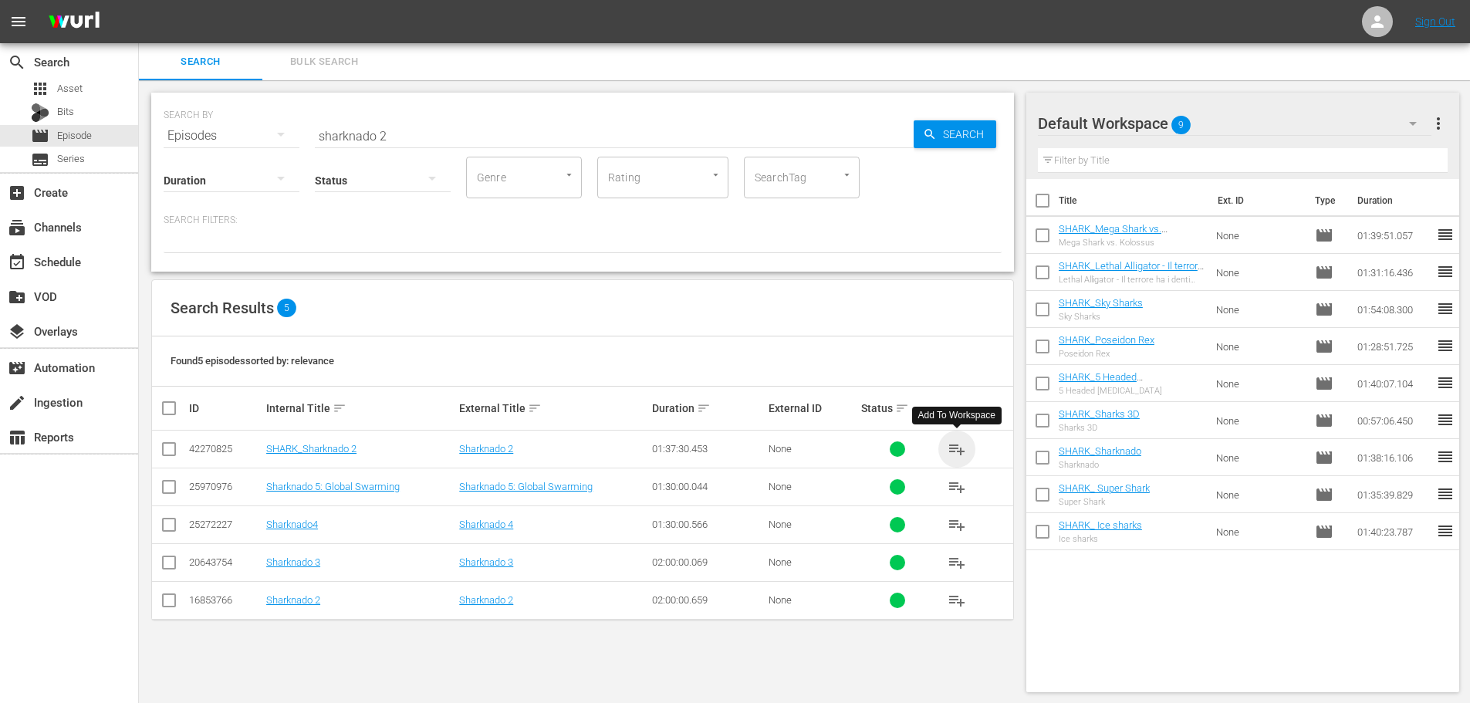
click at [964, 447] on span "playlist_add" at bounding box center [957, 449] width 19 height 19
click at [244, 162] on div "SEARCH BY Search By Episodes Search ID, Title, Description, Keywords, or Catego…" at bounding box center [582, 182] width 863 height 179
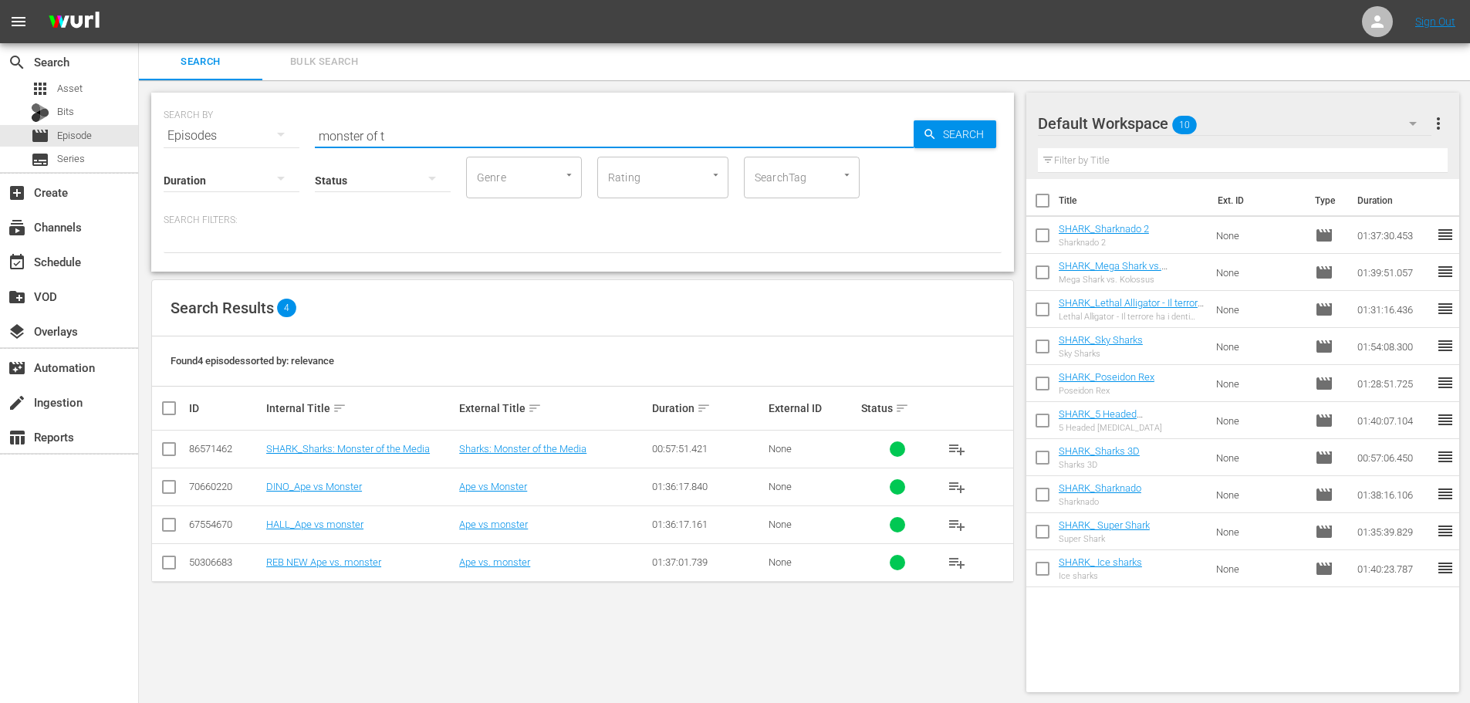
drag, startPoint x: 964, startPoint y: 448, endPoint x: 819, endPoint y: 274, distance: 226.3
click at [964, 448] on span "playlist_add" at bounding box center [957, 449] width 19 height 19
drag, startPoint x: 411, startPoint y: 131, endPoint x: 301, endPoint y: 169, distance: 116.6
click at [301, 169] on div "SEARCH BY Search By Episodes Search ID, Title, Description, Keywords, or Catego…" at bounding box center [582, 182] width 863 height 179
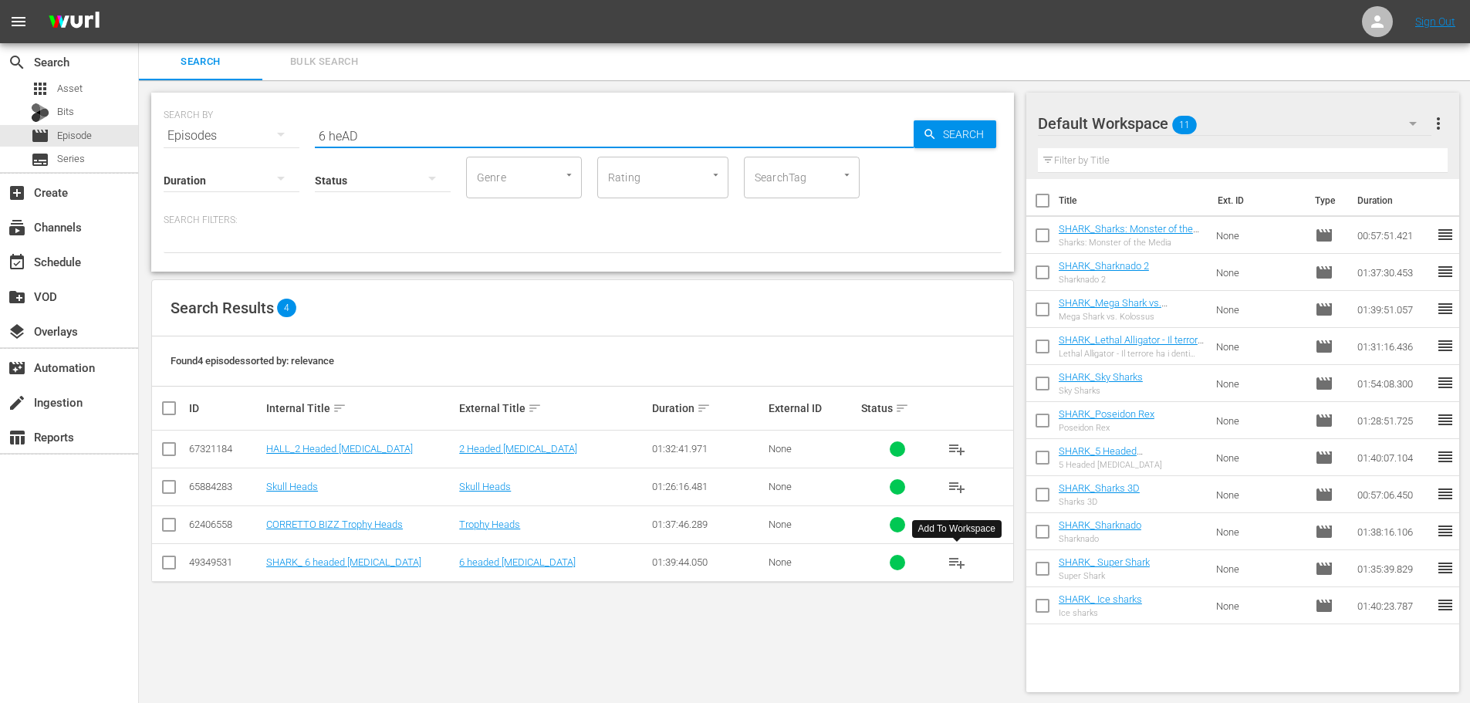
click at [955, 565] on span "playlist_add" at bounding box center [957, 562] width 19 height 19
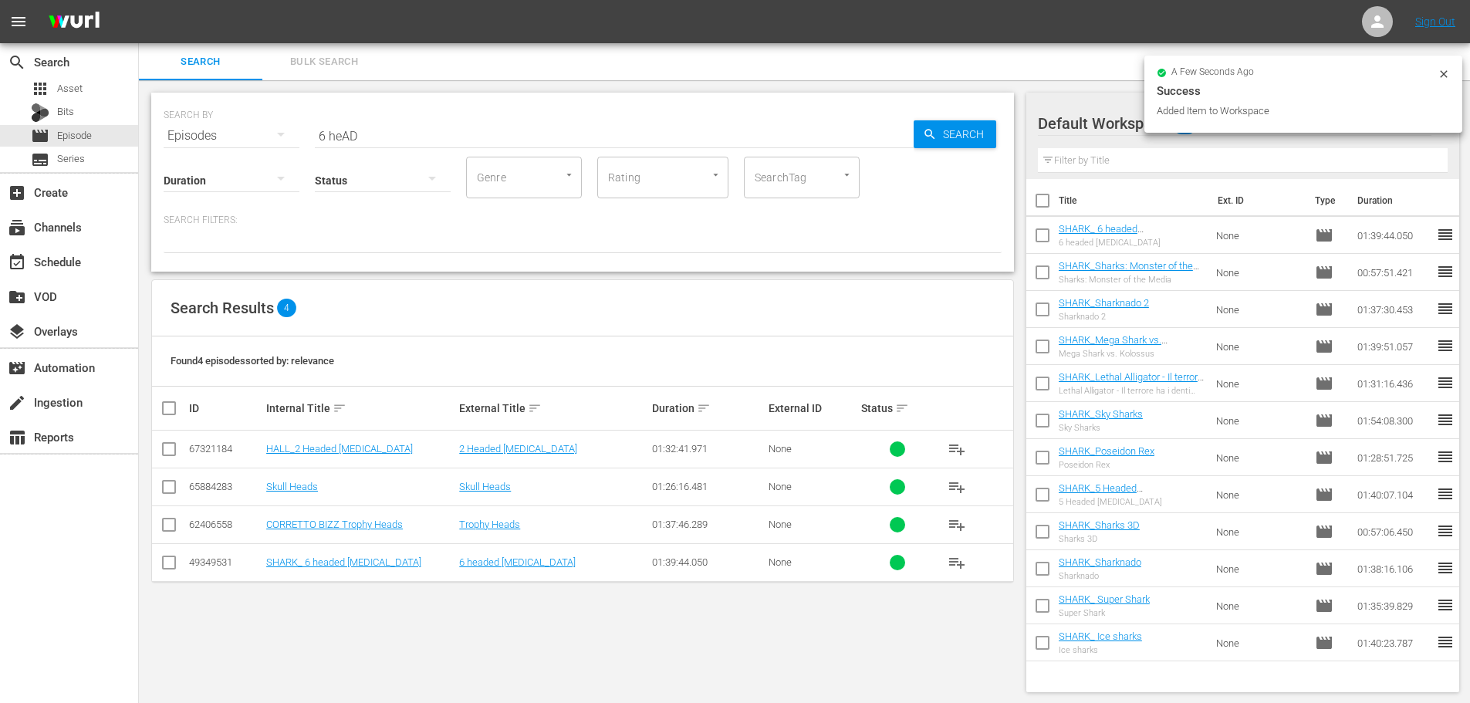
click at [261, 154] on div "SEARCH BY Search By Episodes Search ID, Title, Description, Keywords, or Catego…" at bounding box center [582, 182] width 863 height 179
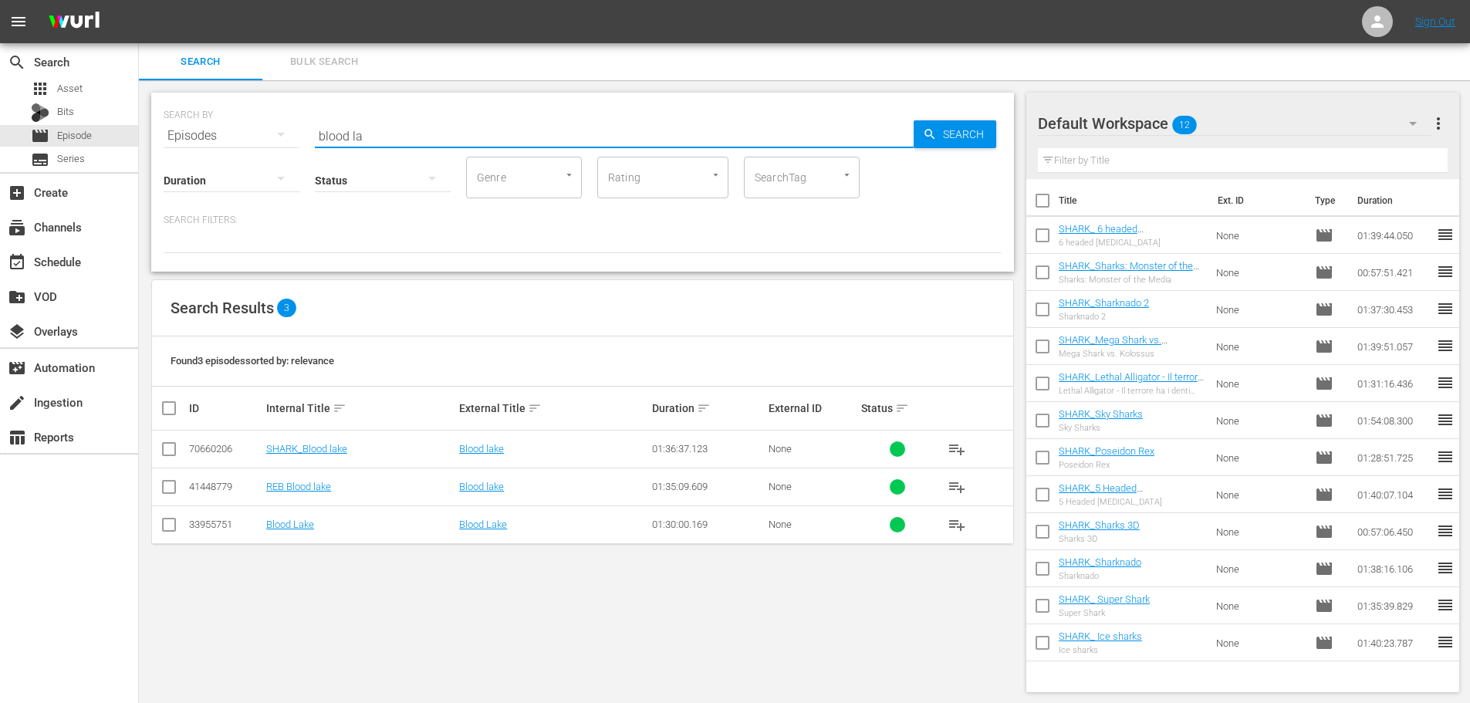
type input "blood la"
click at [958, 444] on span "playlist_add" at bounding box center [957, 449] width 19 height 19
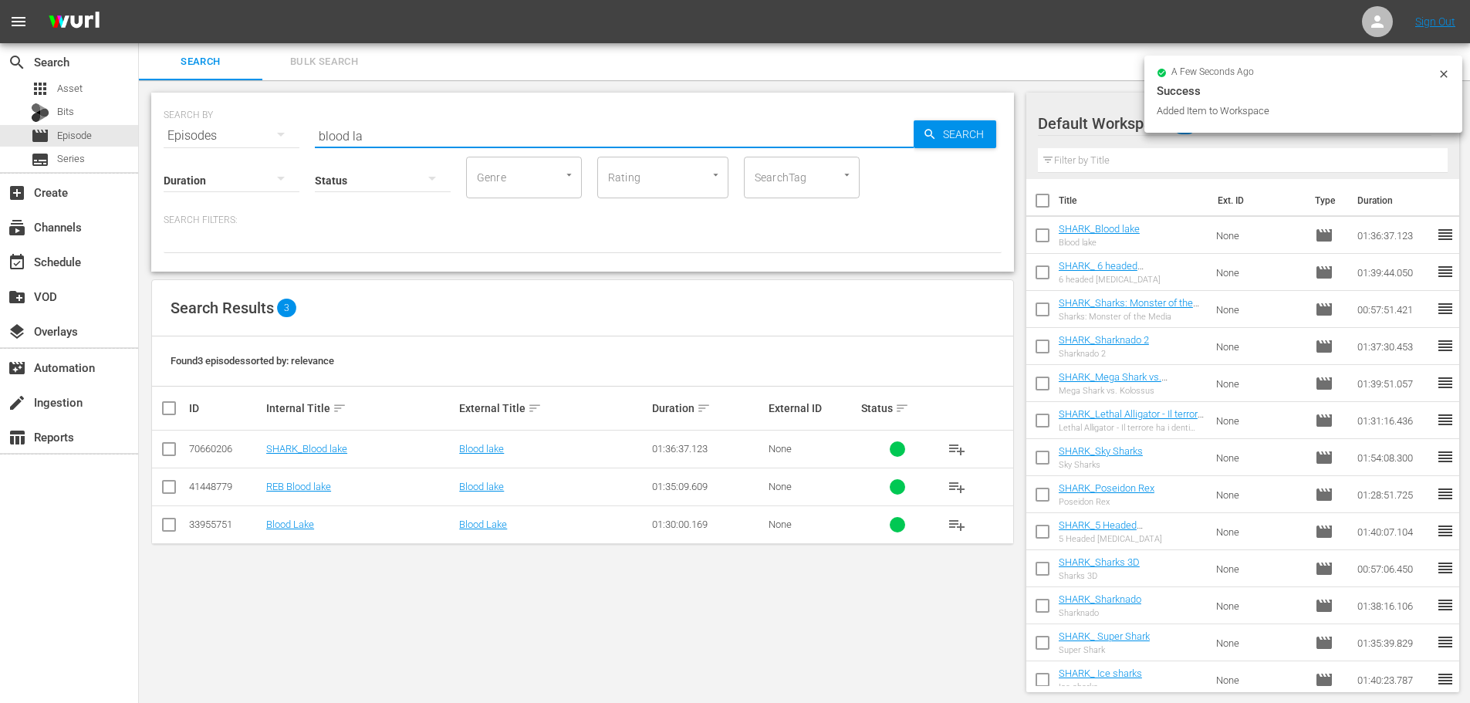
click at [264, 145] on div "SEARCH BY Search By Episodes Search ID, Title, Description, Keywords, or Catego…" at bounding box center [582, 182] width 863 height 179
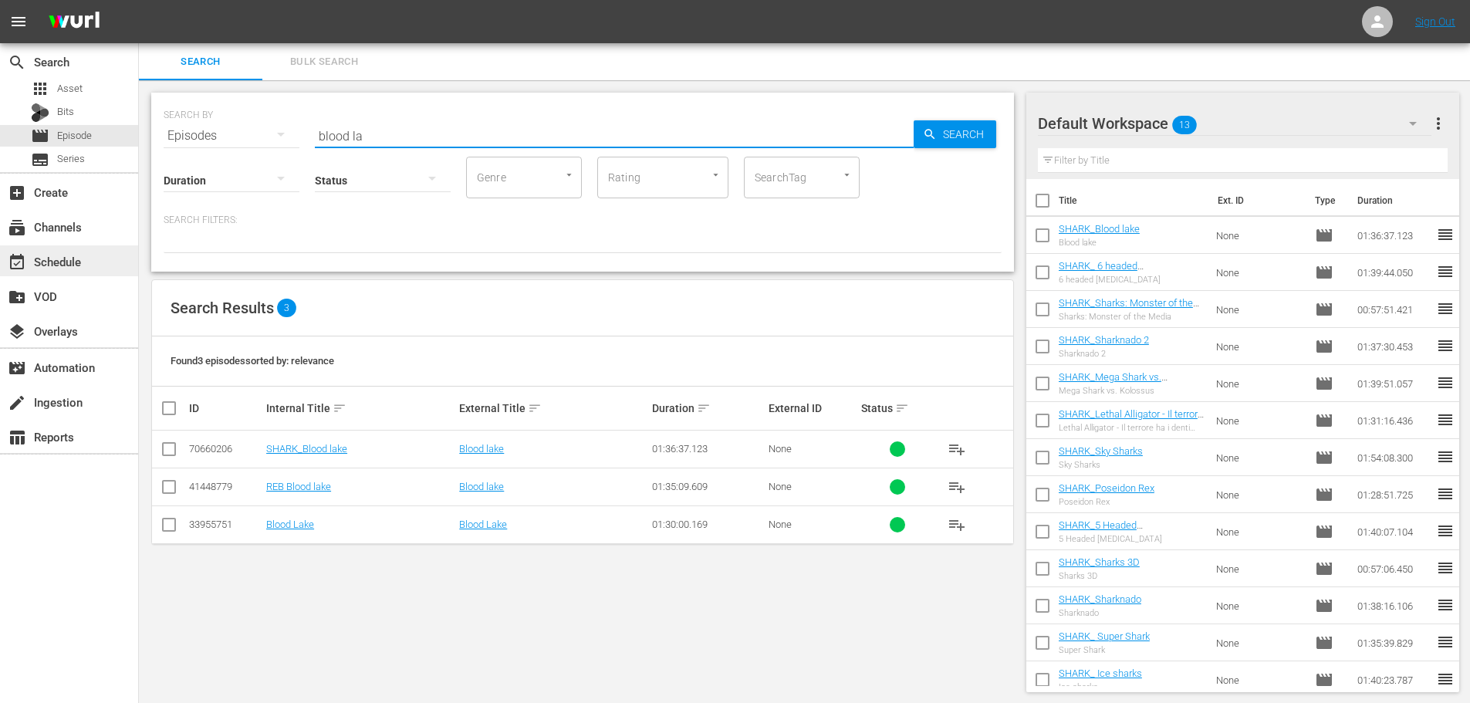
click at [123, 253] on div "event_available Schedule" at bounding box center [69, 260] width 138 height 31
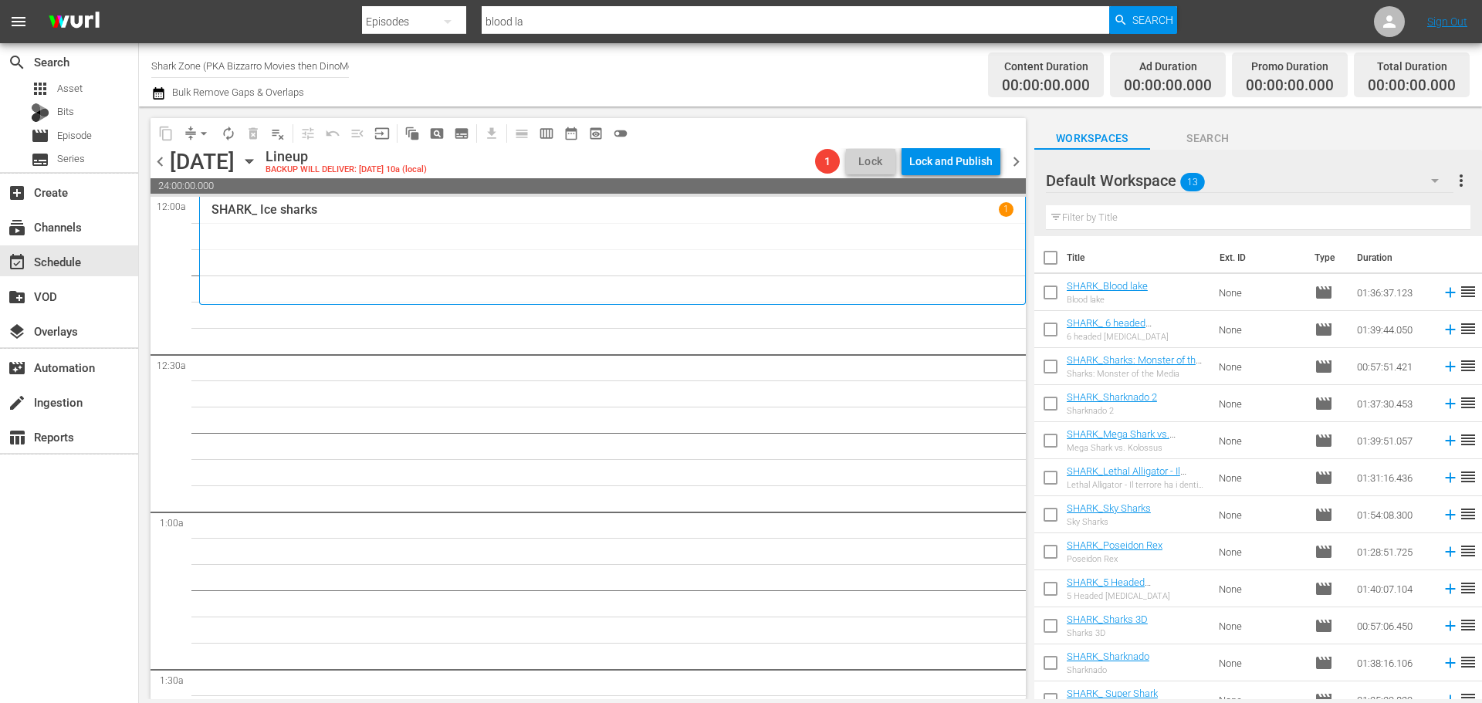
click at [1100, 225] on input "text" at bounding box center [1258, 217] width 424 height 25
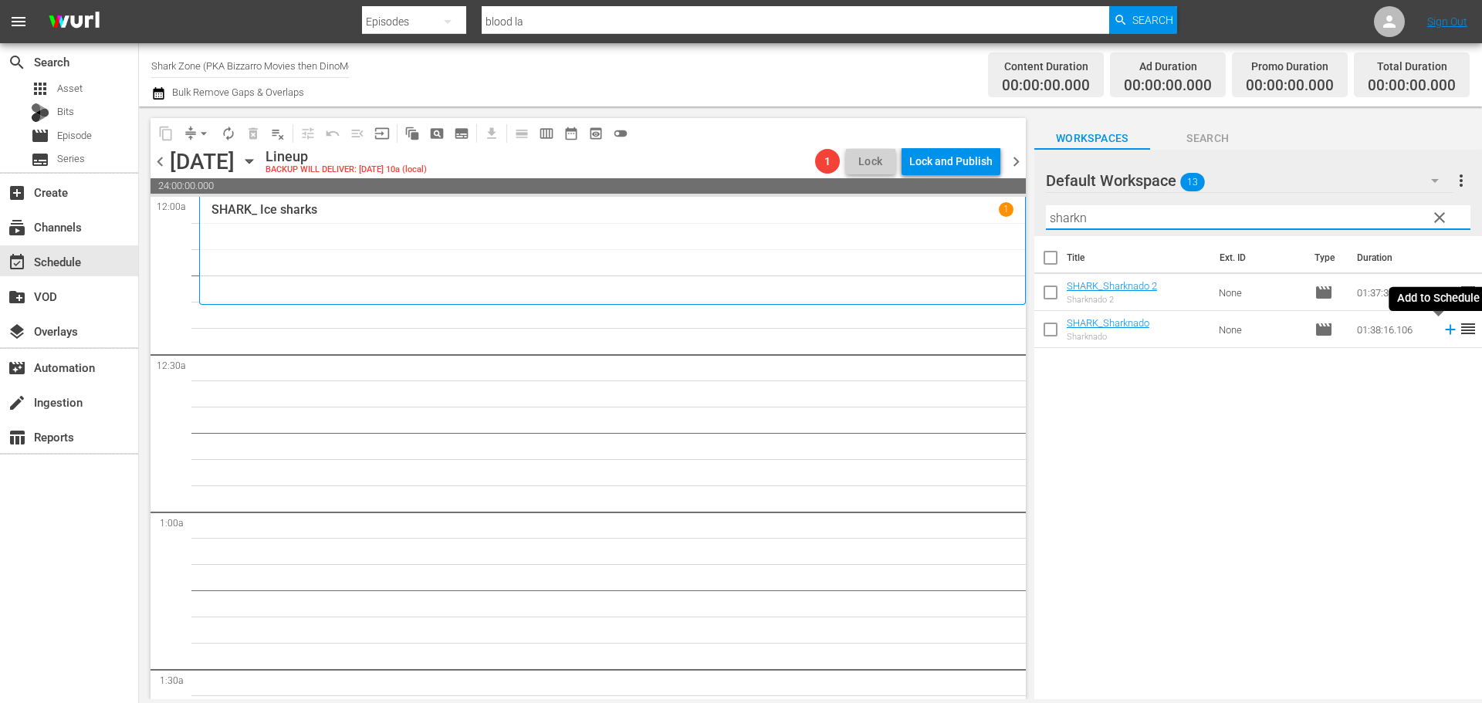
type input "sharkn"
click at [1441, 333] on icon at bounding box center [1449, 329] width 17 height 17
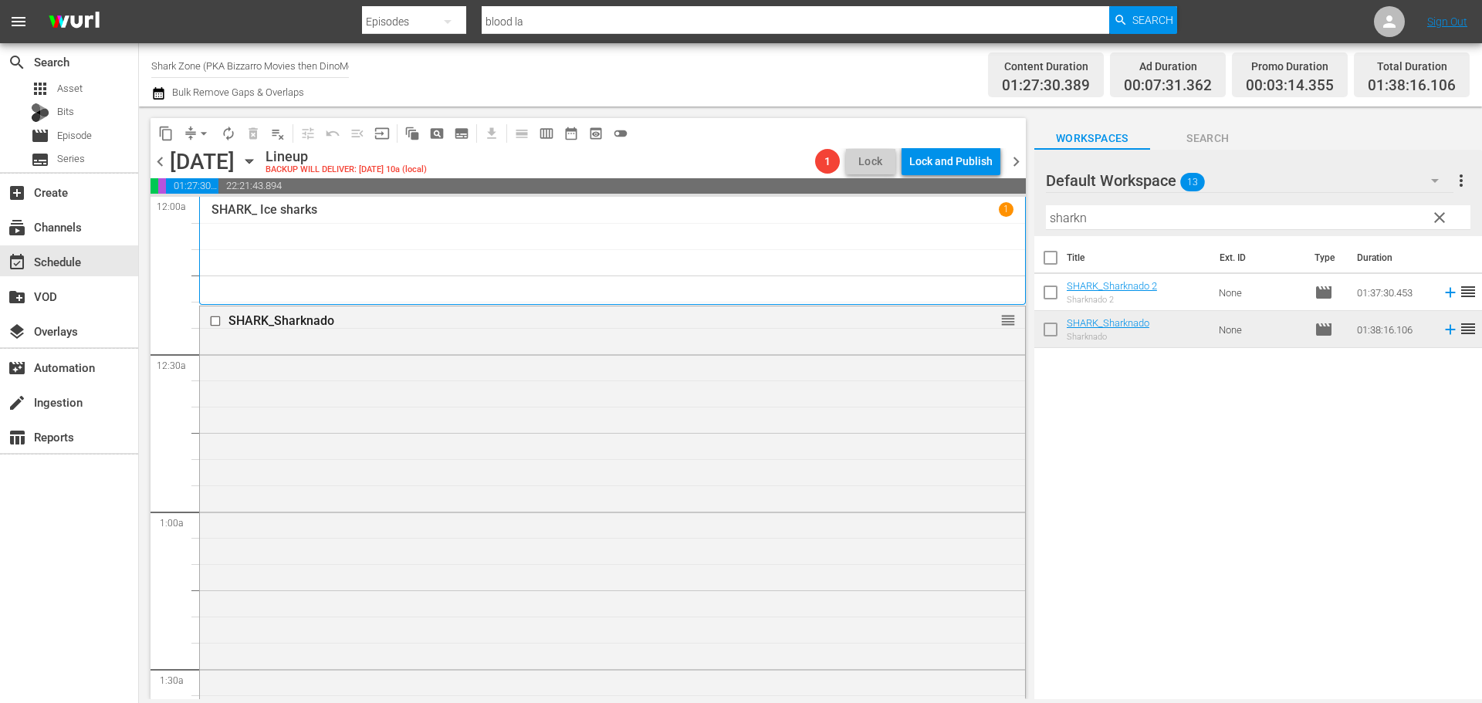
click at [1438, 218] on span "clear" at bounding box center [1439, 217] width 19 height 19
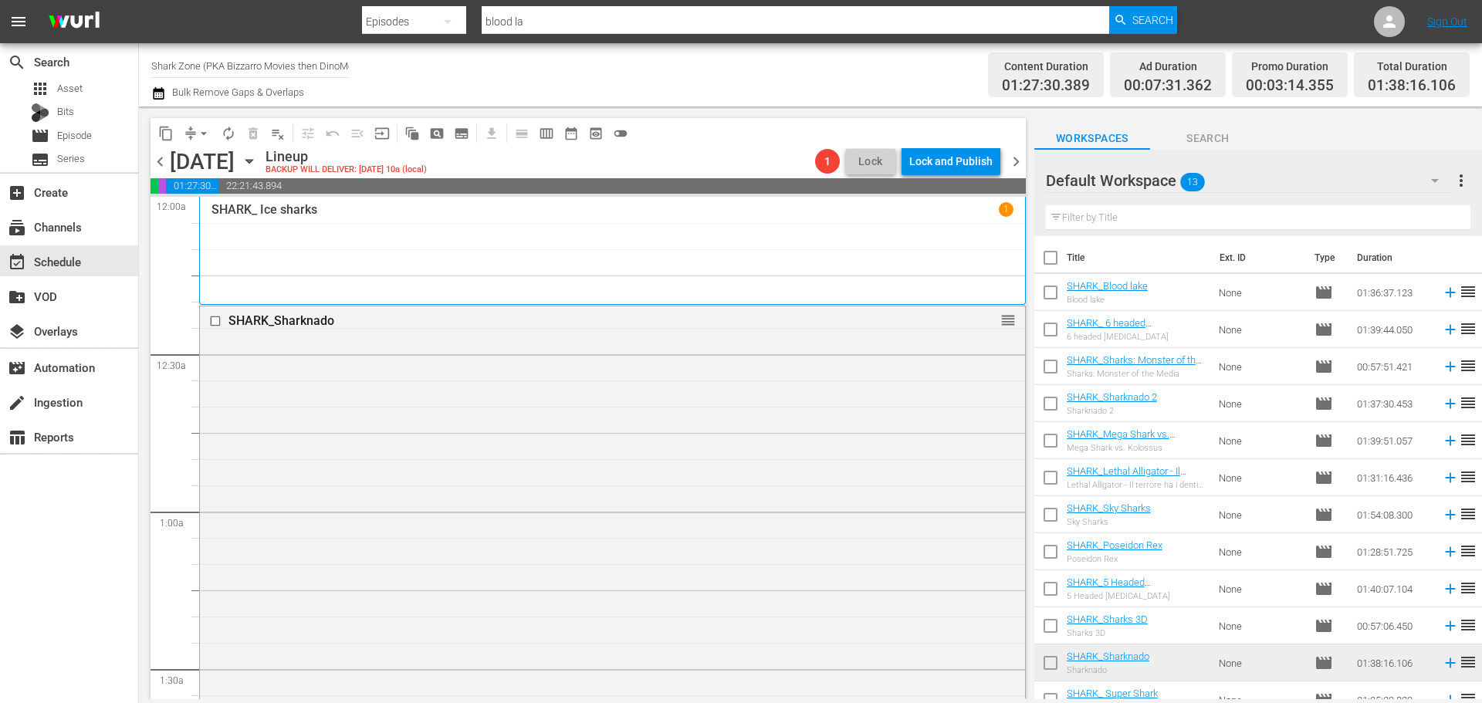
click at [1052, 288] on input "checkbox" at bounding box center [1050, 295] width 32 height 32
checkbox input "true"
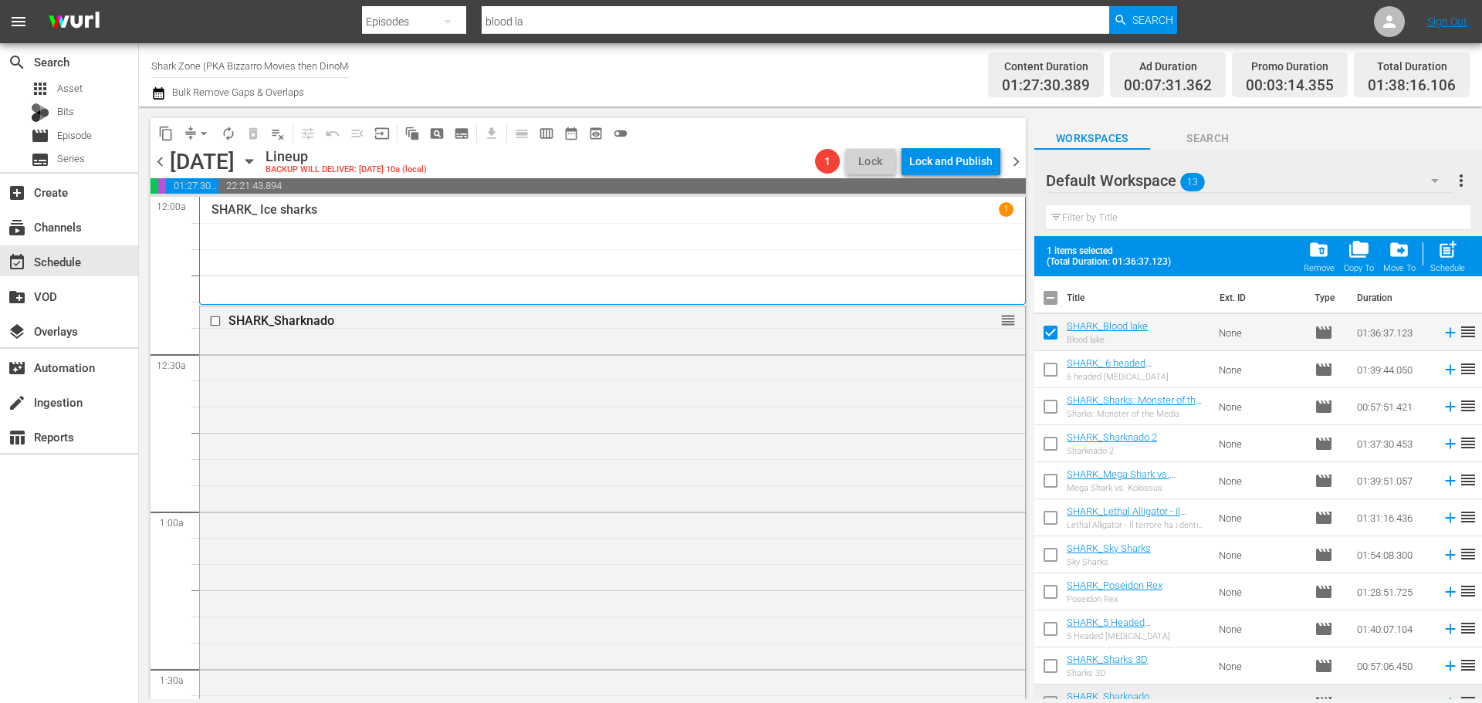
click at [1050, 364] on input "checkbox" at bounding box center [1050, 372] width 32 height 32
checkbox input "true"
click at [1053, 408] on input "checkbox" at bounding box center [1050, 410] width 32 height 32
checkbox input "true"
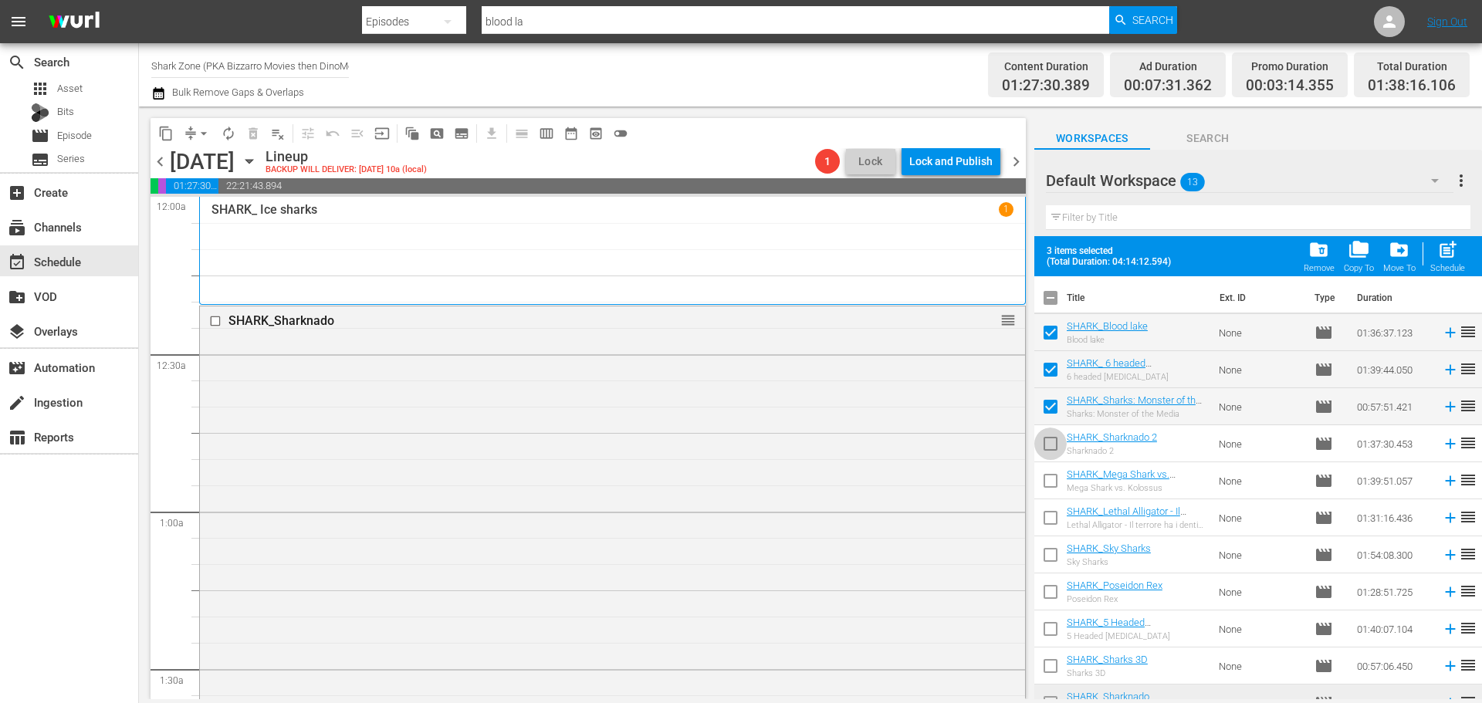
click at [1053, 442] on input "checkbox" at bounding box center [1050, 447] width 32 height 32
checkbox input "true"
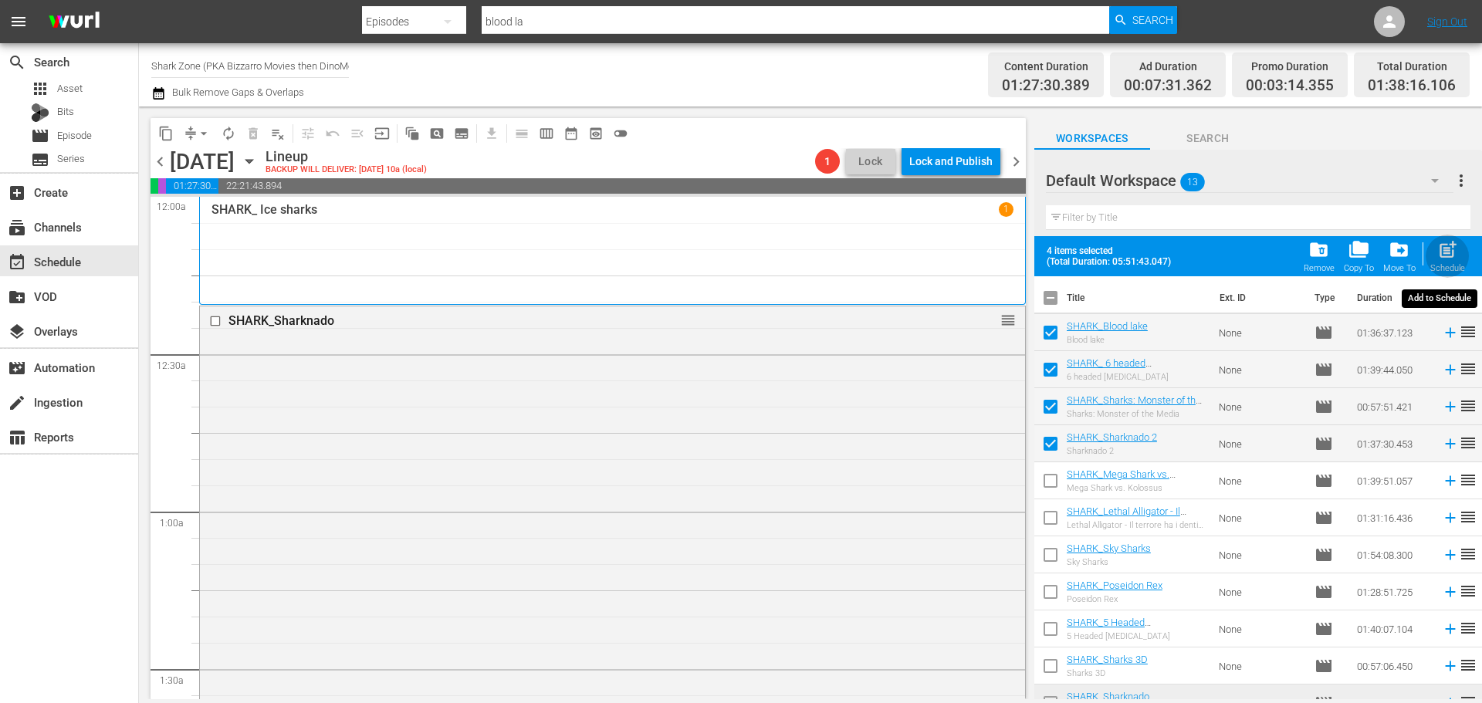
click at [1448, 249] on span "post_add" at bounding box center [1447, 249] width 21 height 21
checkbox input "false"
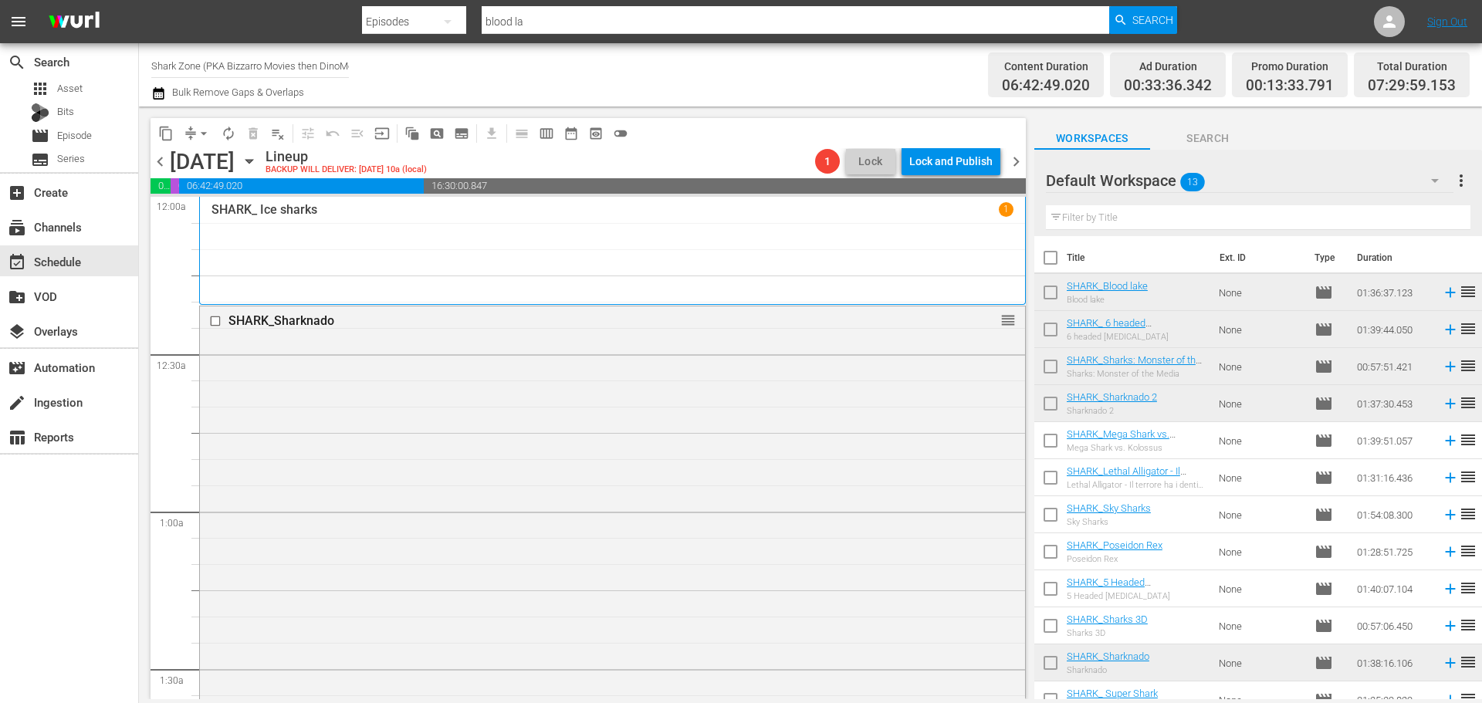
click at [1100, 215] on input "text" at bounding box center [1258, 217] width 424 height 25
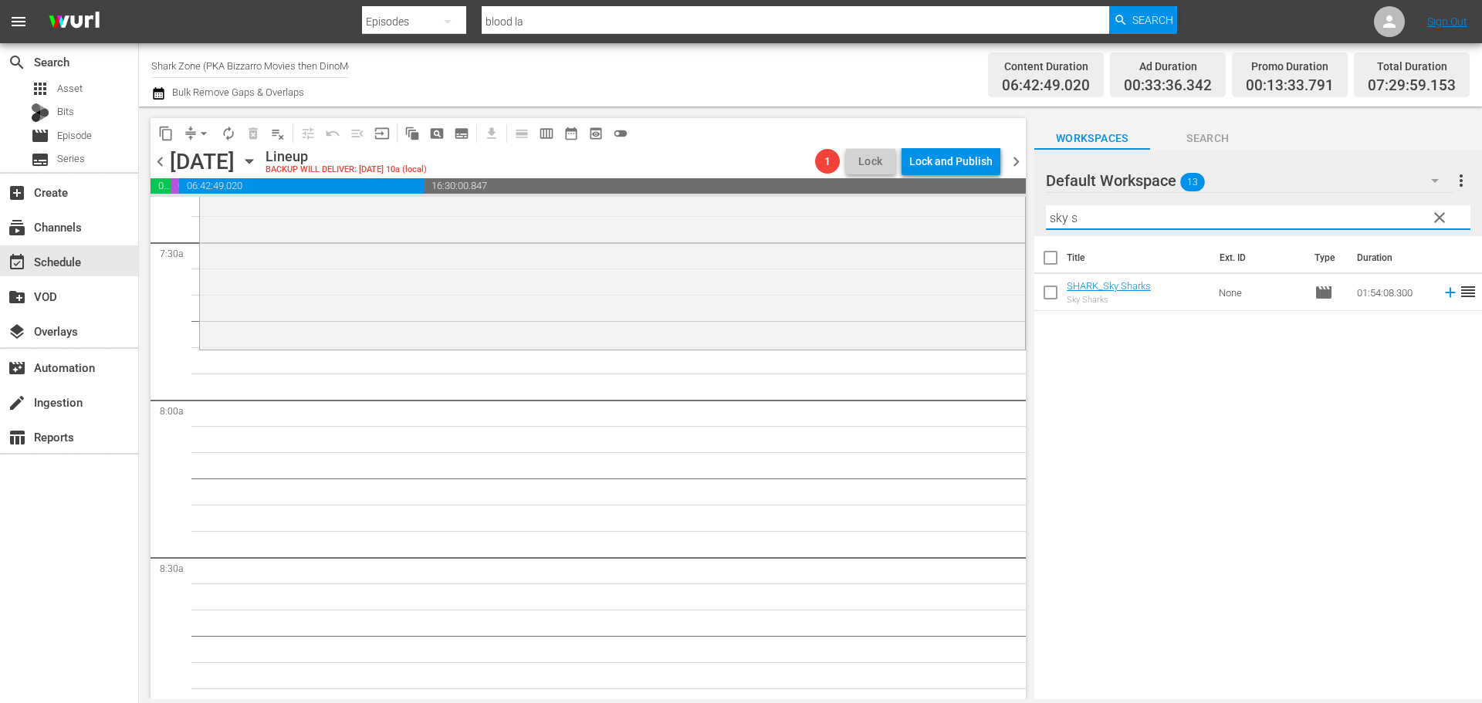
scroll to position [2315, 0]
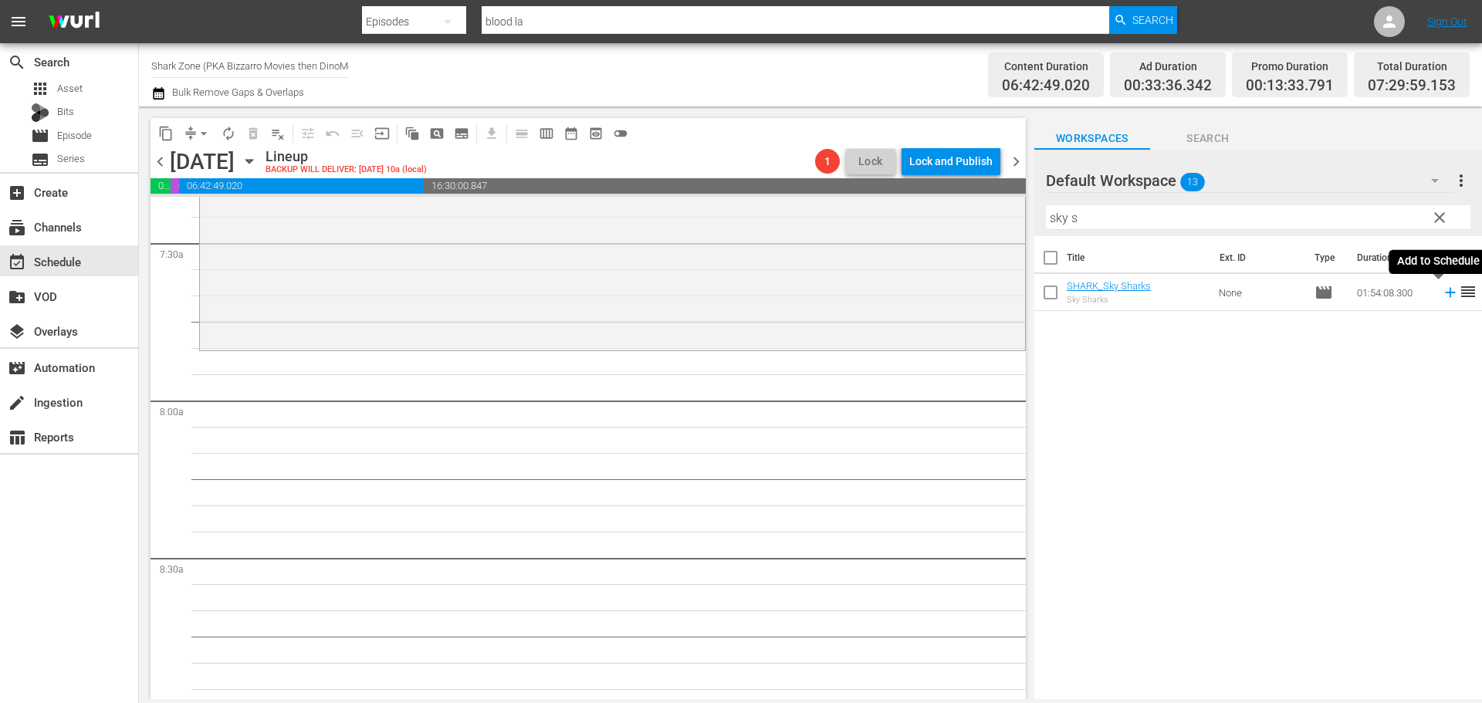
click at [1441, 292] on icon at bounding box center [1449, 292] width 17 height 17
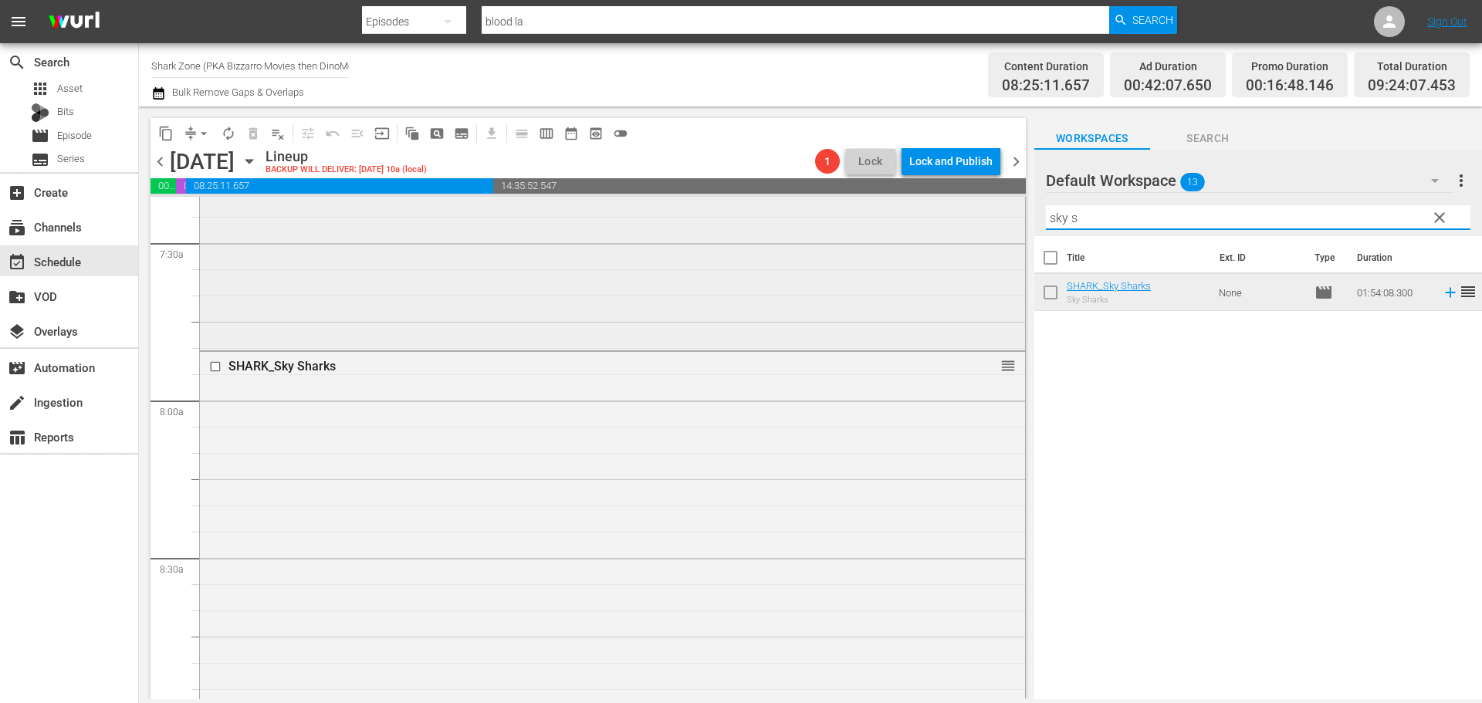
drag, startPoint x: 1043, startPoint y: 218, endPoint x: 980, endPoint y: 238, distance: 66.1
click at [980, 238] on div "content_copy compress arrow_drop_down autorenew_outlined delete_forever_outline…" at bounding box center [810, 402] width 1343 height 593
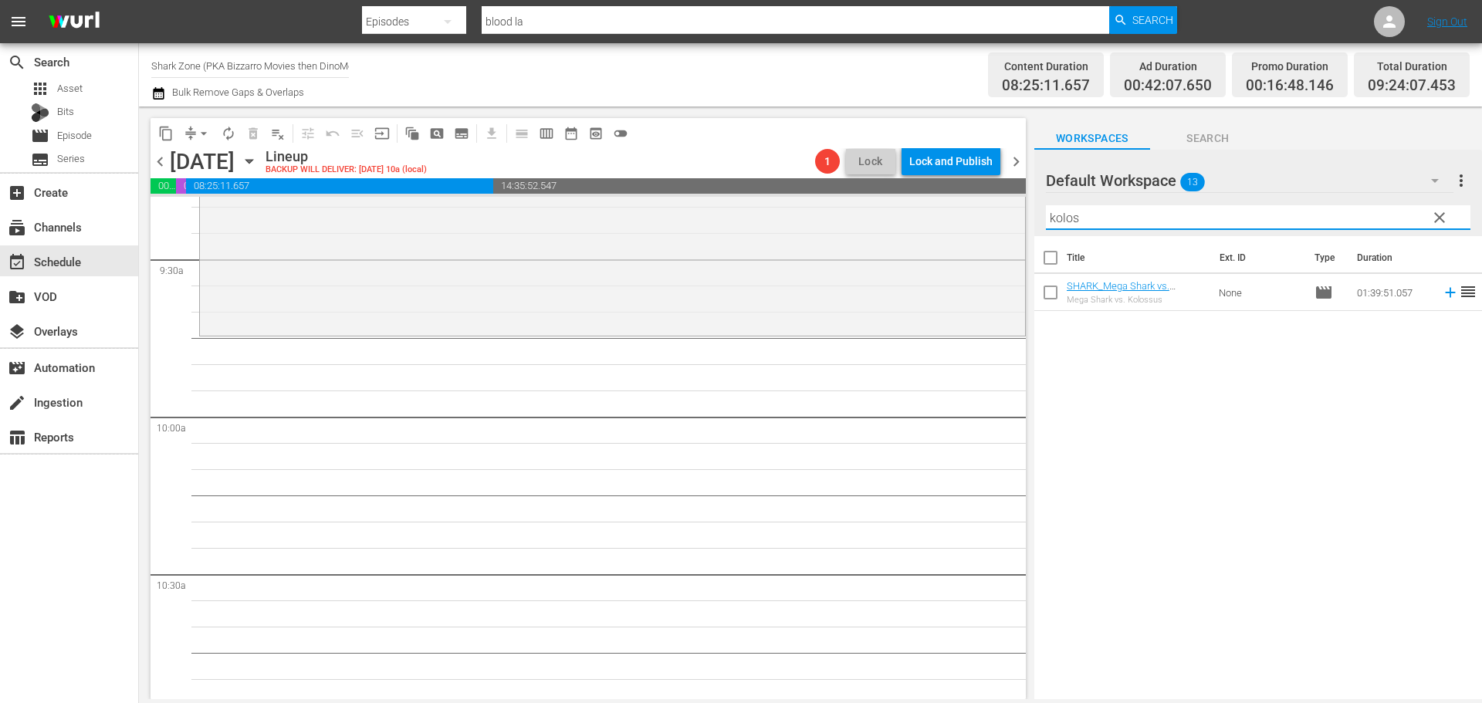
scroll to position [2932, 0]
type input "kolos"
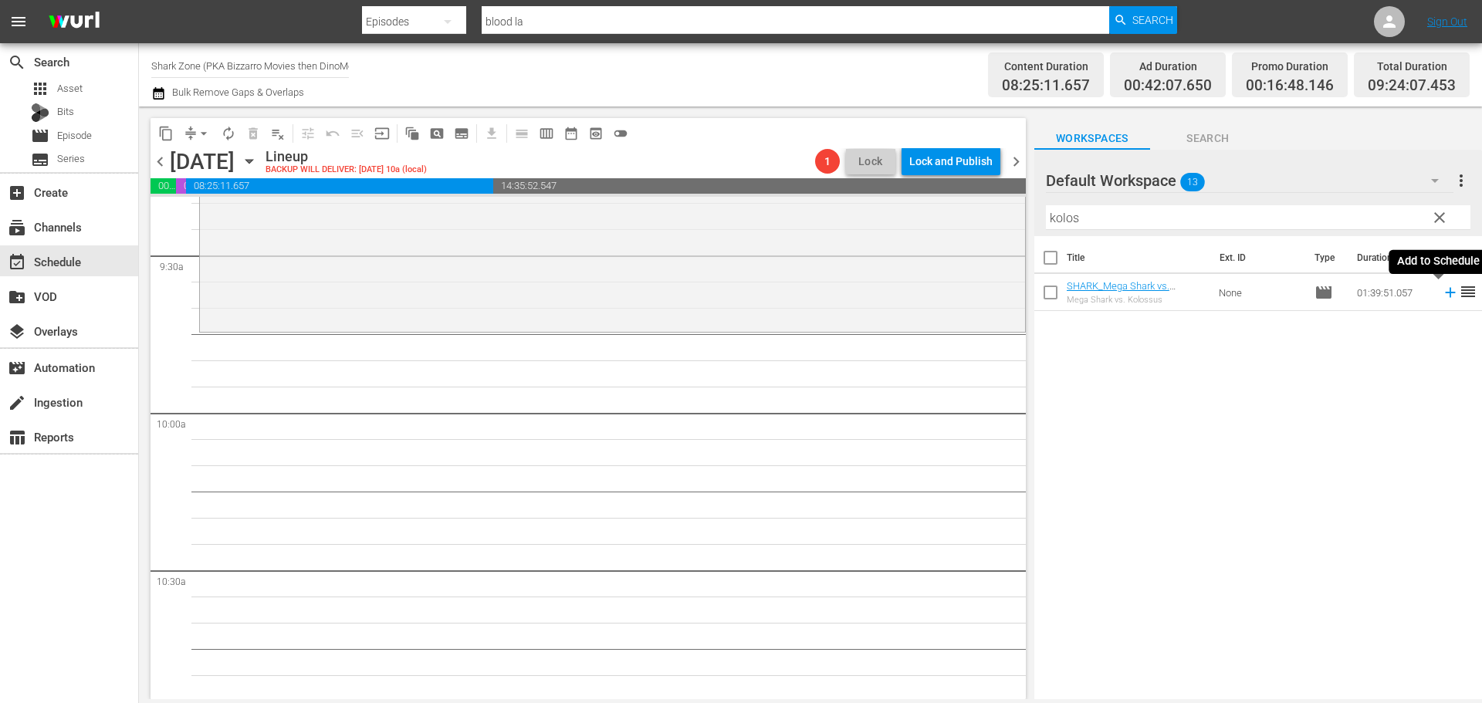
click at [1445, 293] on icon at bounding box center [1450, 293] width 10 height 10
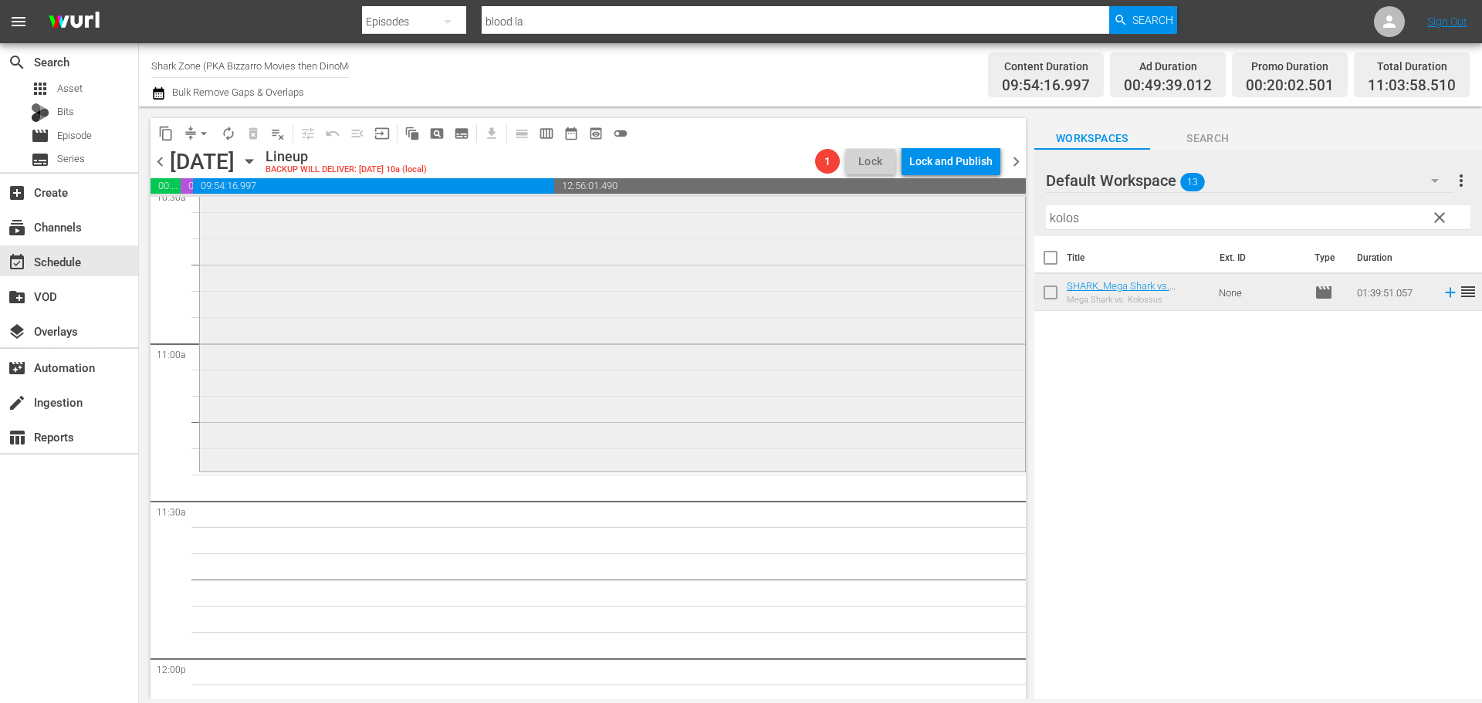
scroll to position [3318, 0]
click at [227, 133] on span "autorenew_outlined" at bounding box center [228, 133] width 15 height 15
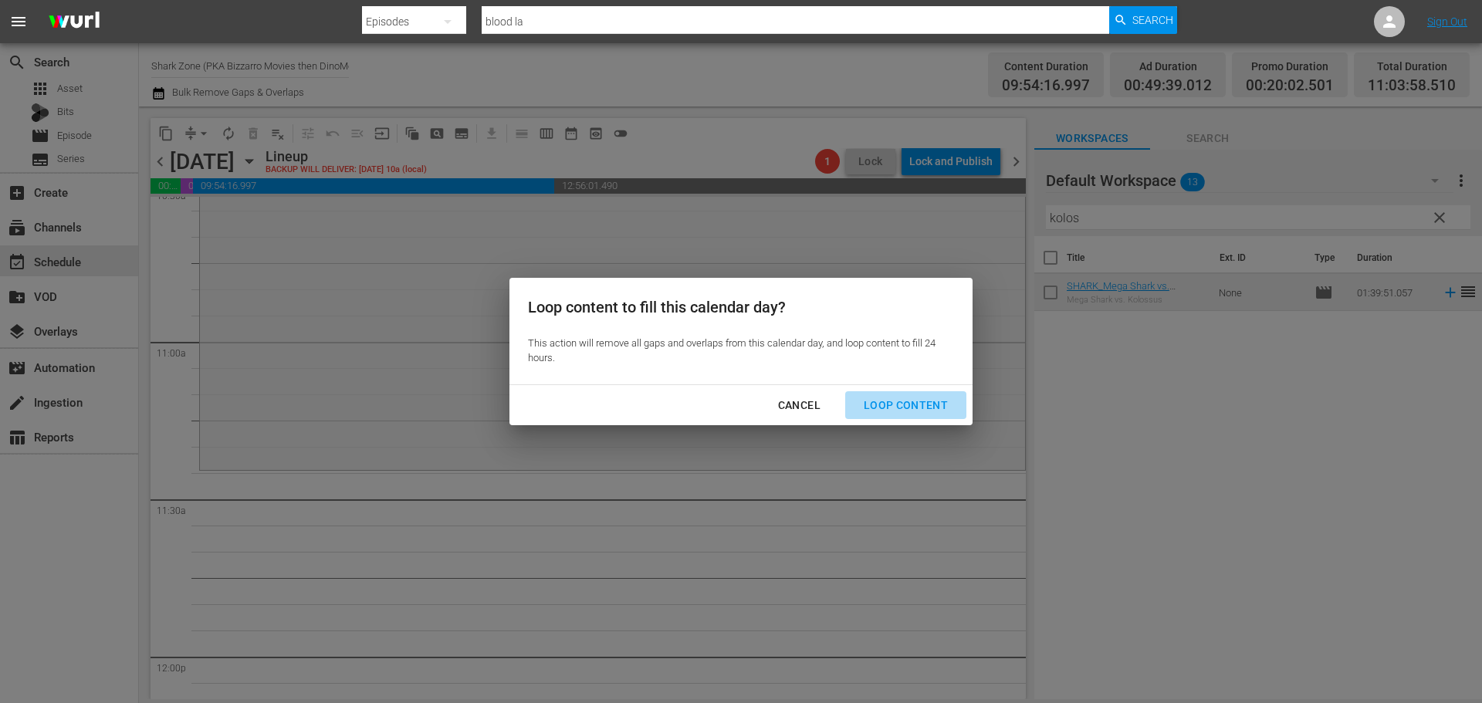
click at [933, 413] on div "Loop Content" at bounding box center [905, 405] width 109 height 19
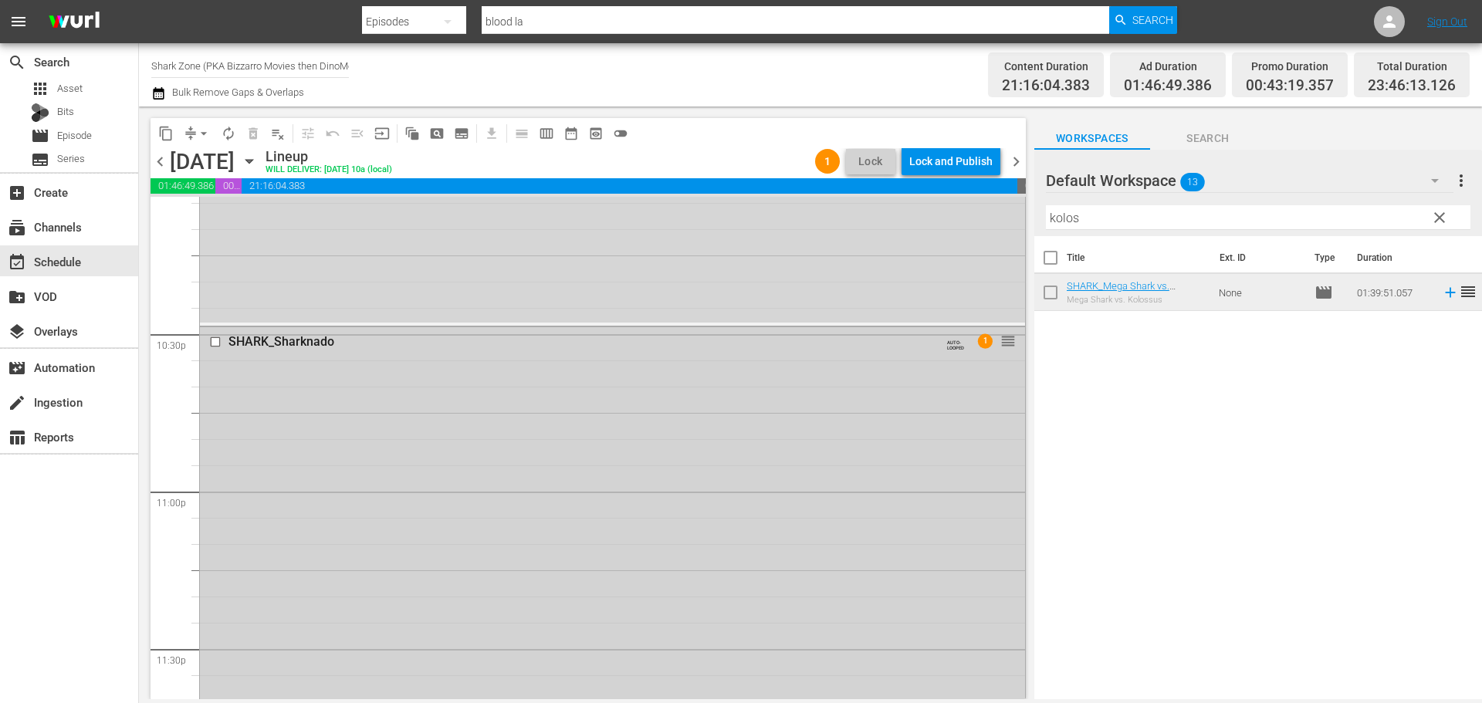
scroll to position [6858, 0]
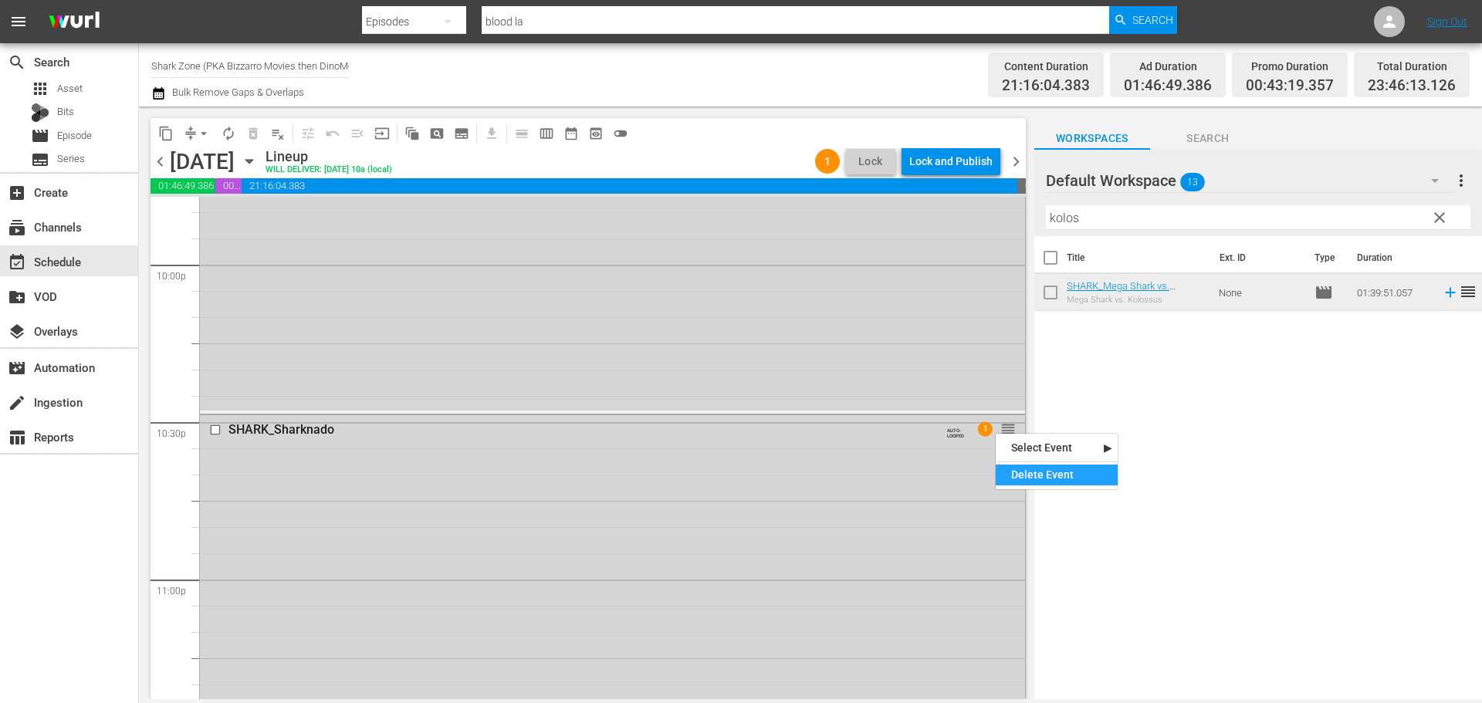
click at [1017, 481] on div "Delete Event" at bounding box center [1056, 475] width 122 height 21
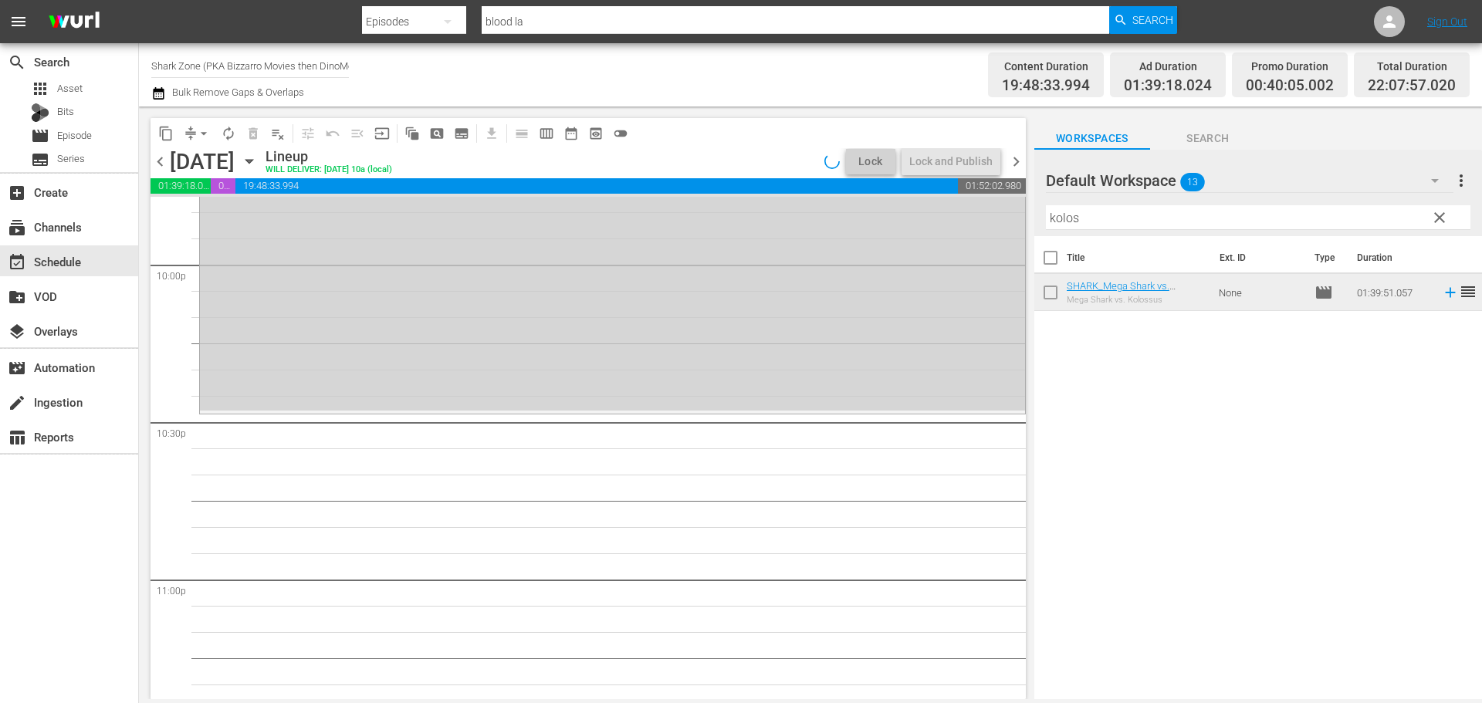
click at [1442, 220] on span "clear" at bounding box center [1439, 217] width 19 height 19
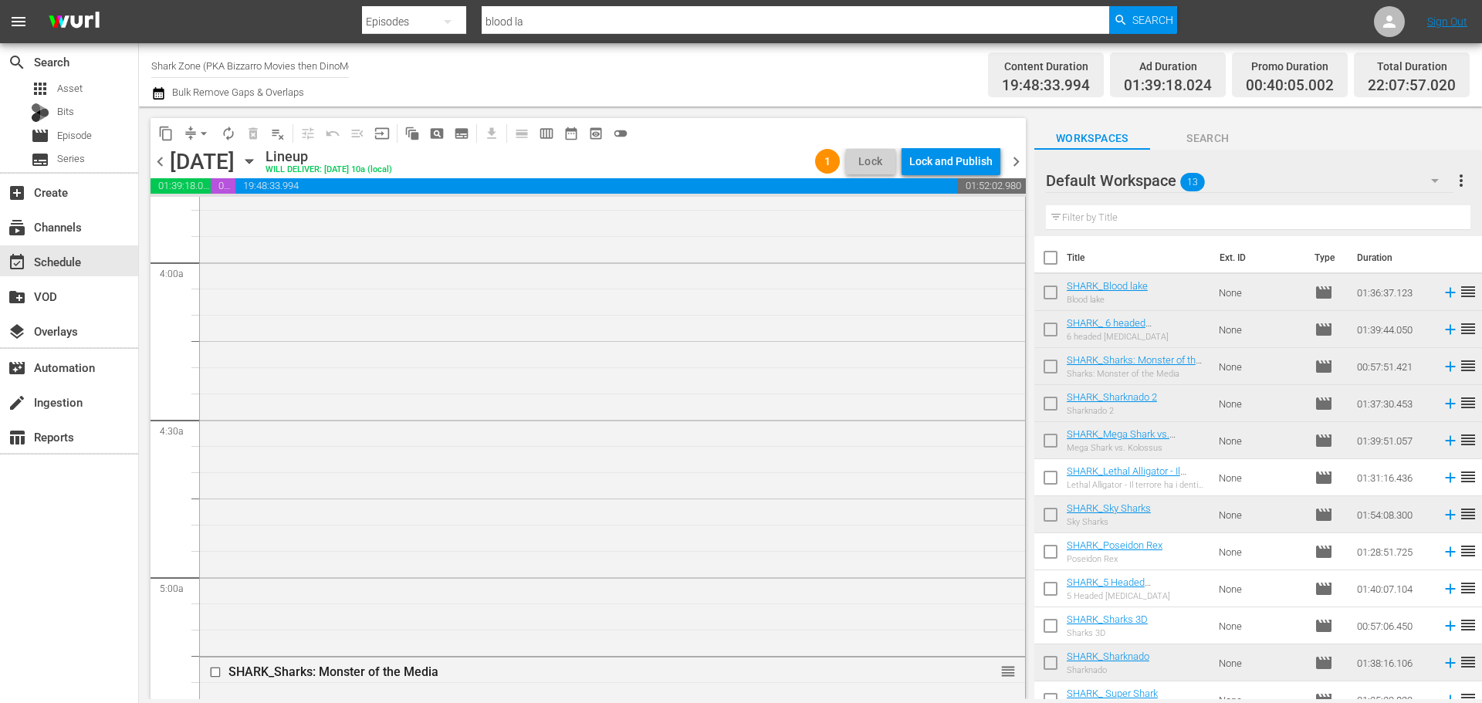
scroll to position [0, 0]
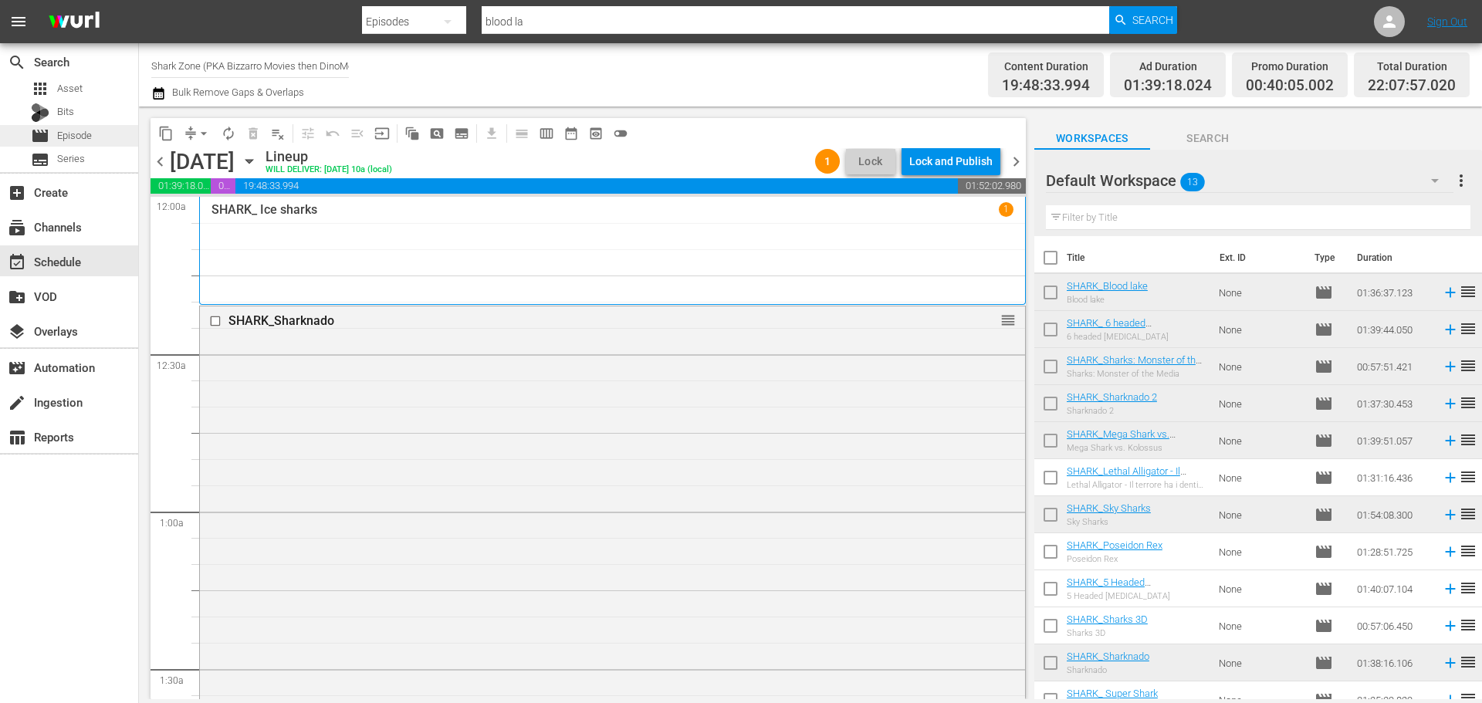
click at [74, 140] on span "Episode" at bounding box center [74, 135] width 35 height 15
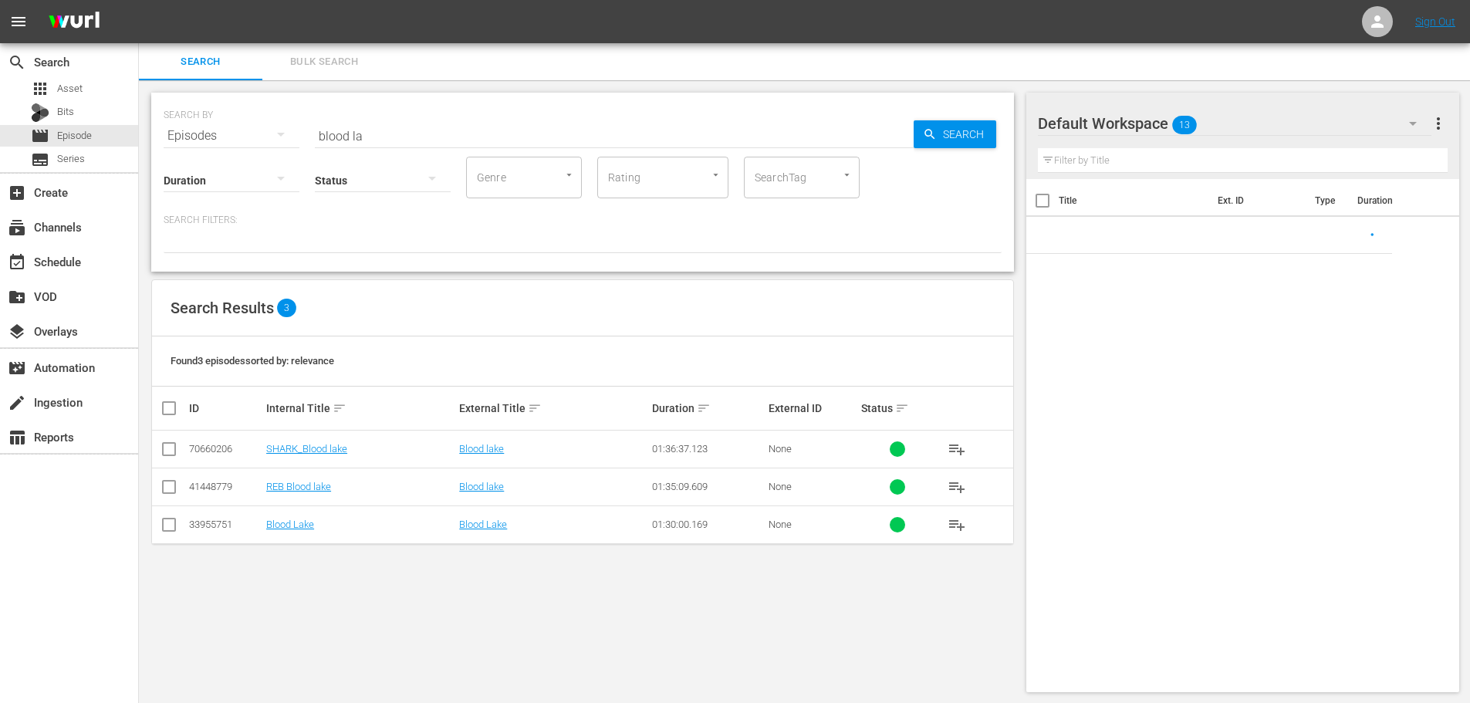
drag, startPoint x: 400, startPoint y: 143, endPoint x: 258, endPoint y: 170, distance: 144.5
click at [258, 170] on div "Duration Status Genre Genre Rating Rating SearchTag SearchTag" at bounding box center [583, 176] width 838 height 44
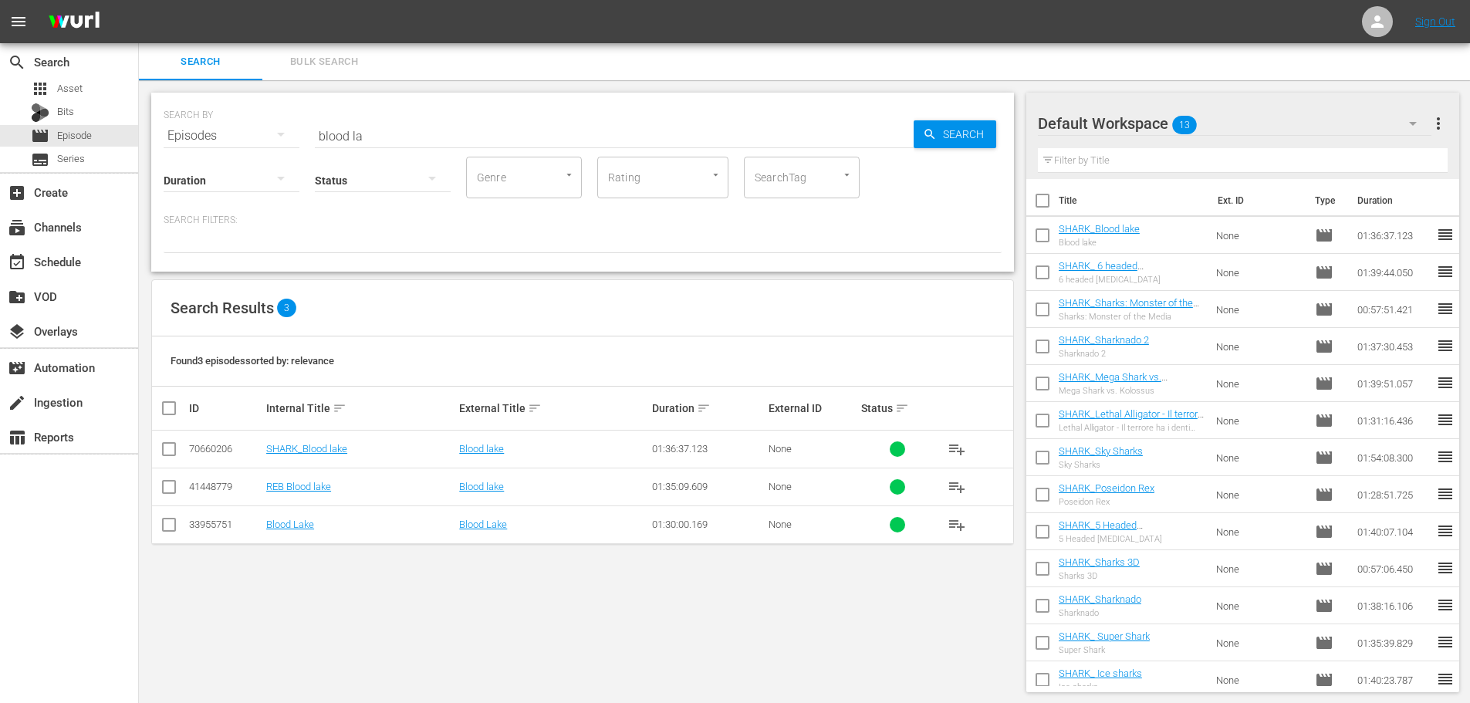
click at [339, 138] on input "blood la" at bounding box center [614, 135] width 599 height 37
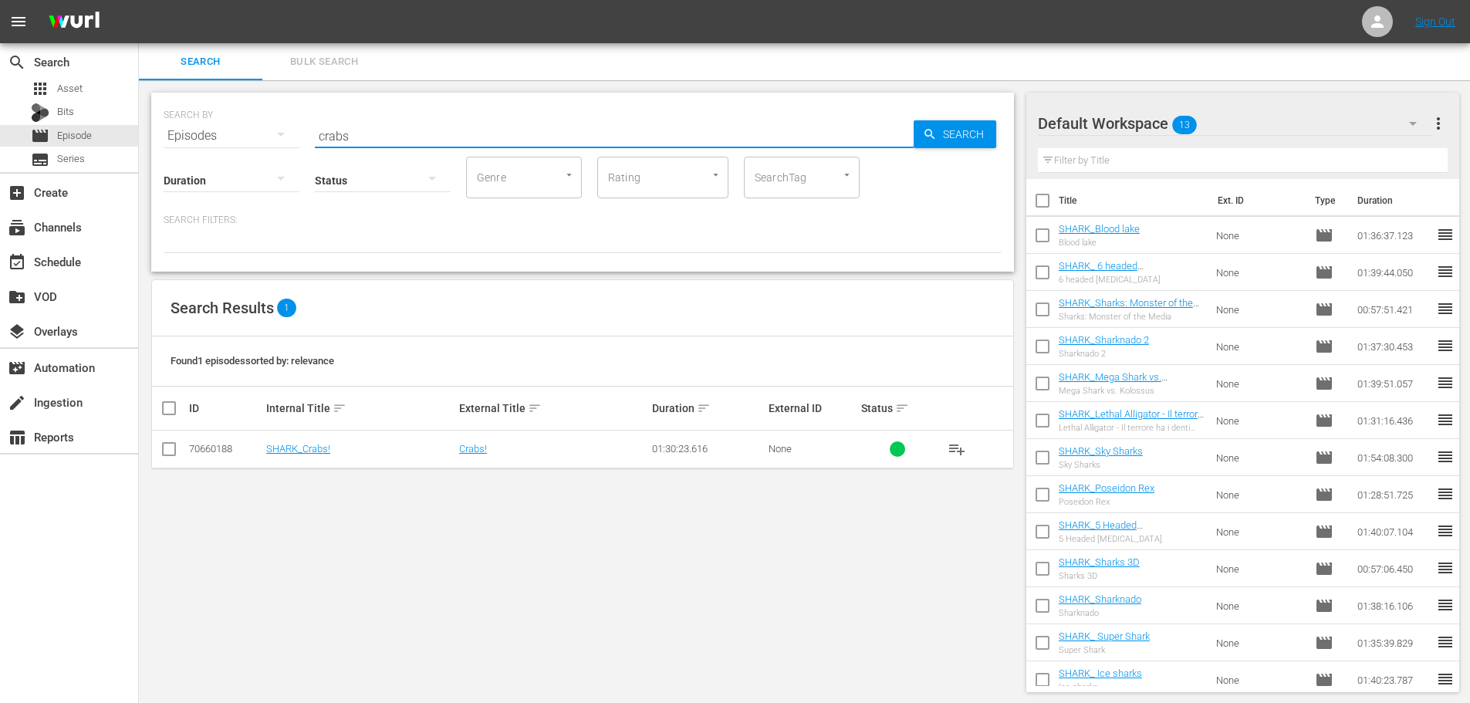
type input "crabs"
click at [959, 451] on span "playlist_add" at bounding box center [957, 449] width 19 height 19
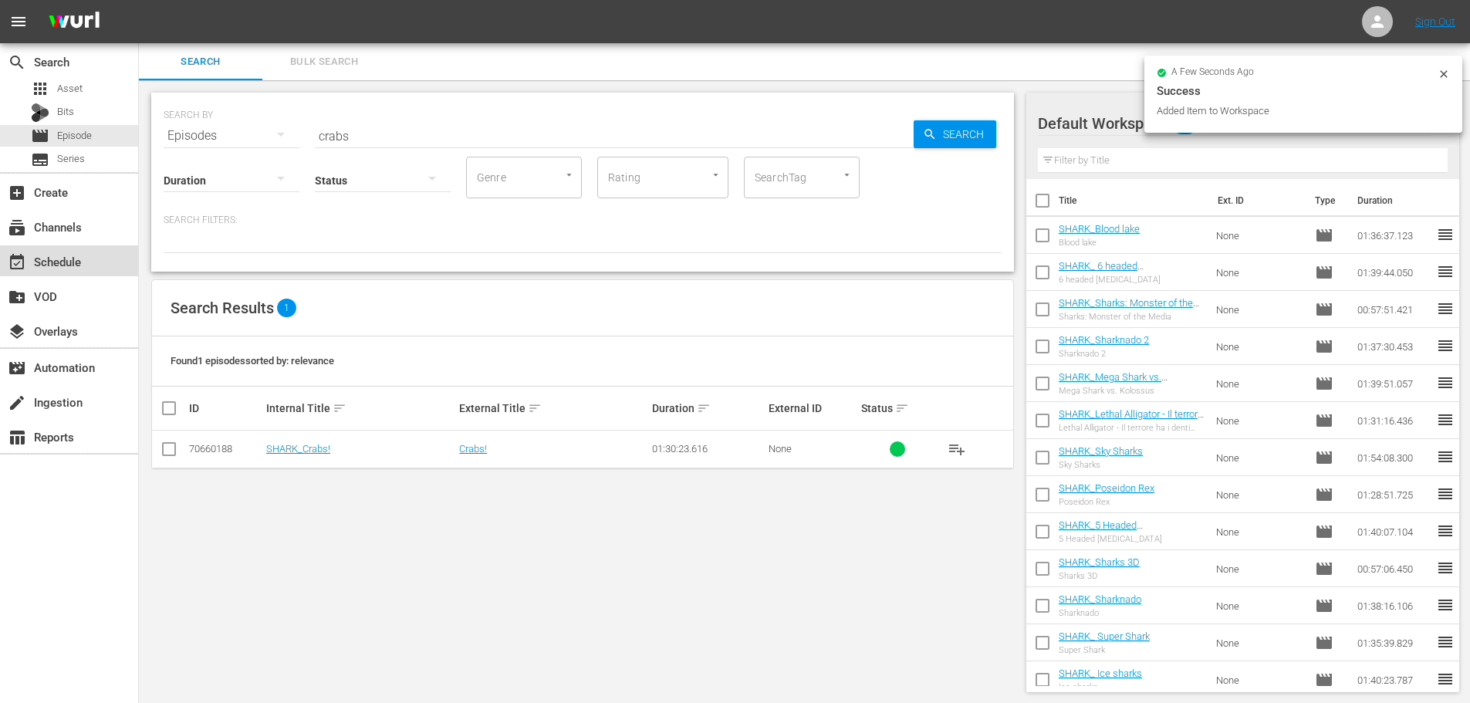
click at [96, 258] on div "event_available Schedule" at bounding box center [69, 260] width 138 height 31
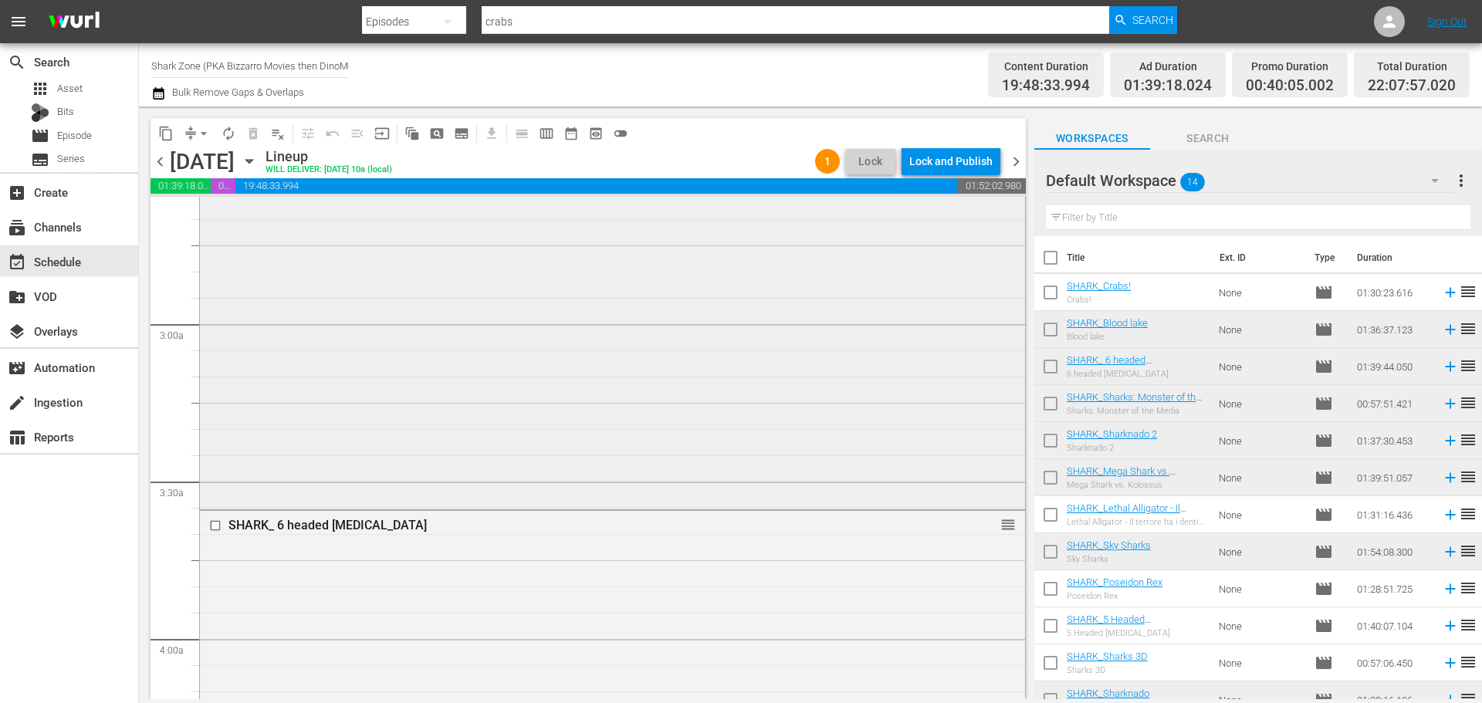
scroll to position [849, 0]
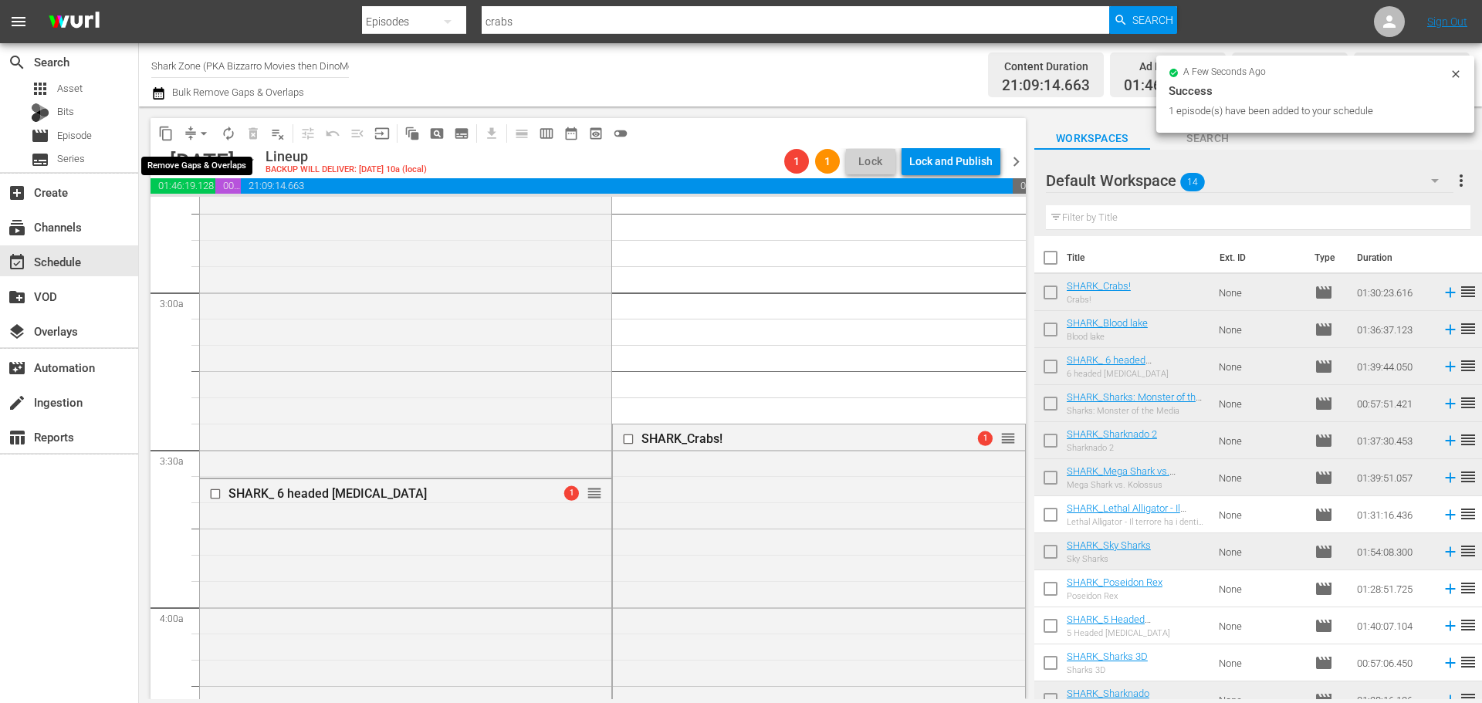
click at [201, 133] on span "arrow_drop_down" at bounding box center [203, 133] width 15 height 15
click at [204, 228] on li "Align to End of Previous Day" at bounding box center [204, 215] width 162 height 25
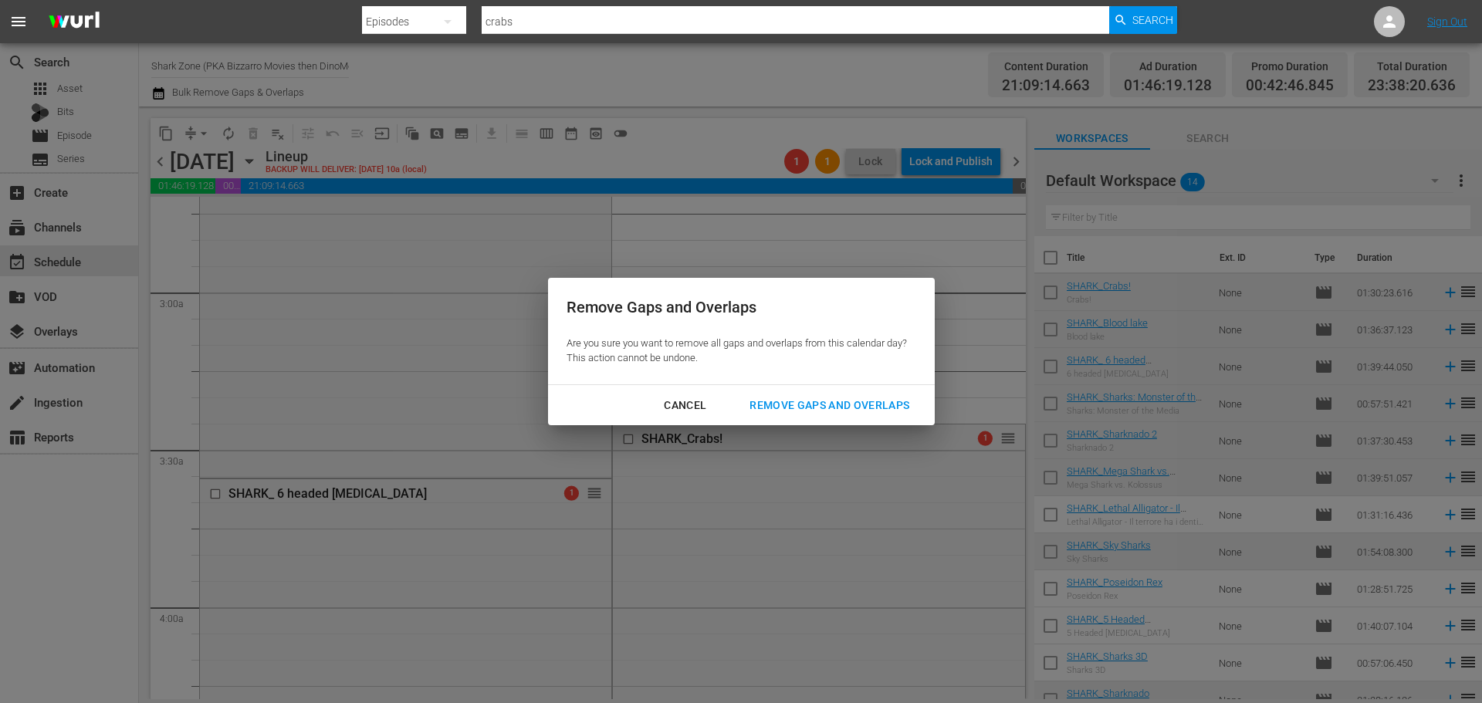
click at [860, 401] on div "Remove Gaps and Overlaps" at bounding box center [829, 405] width 184 height 19
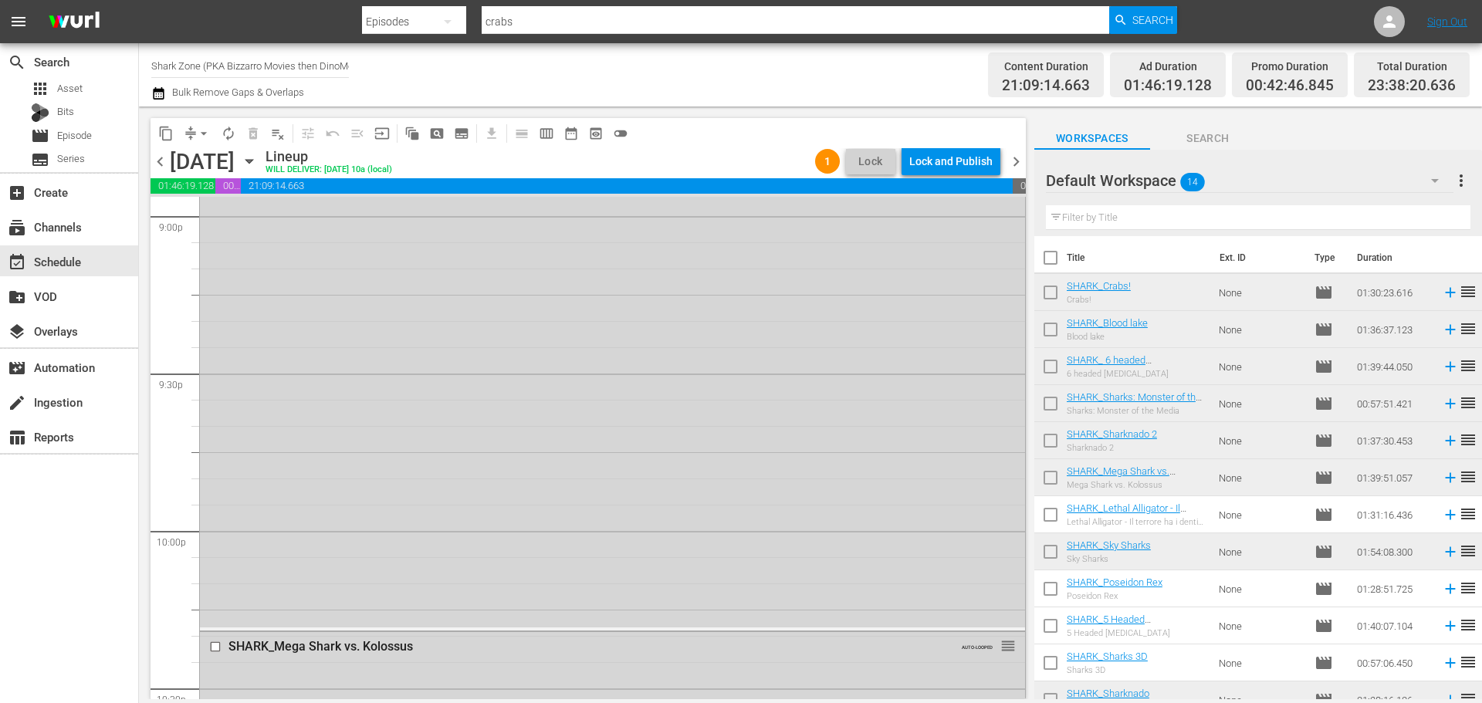
scroll to position [6493, 0]
click at [162, 158] on span "chevron_left" at bounding box center [159, 161] width 19 height 19
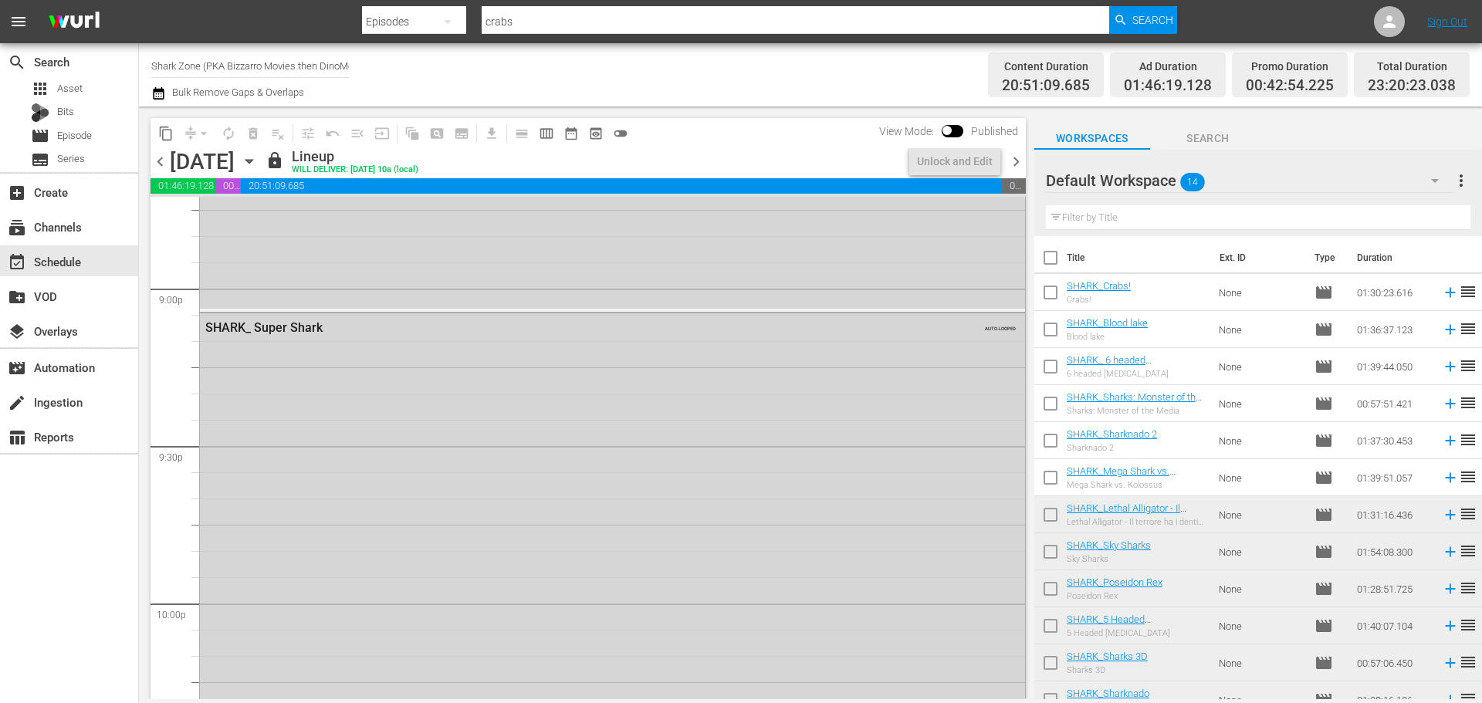
scroll to position [6959, 0]
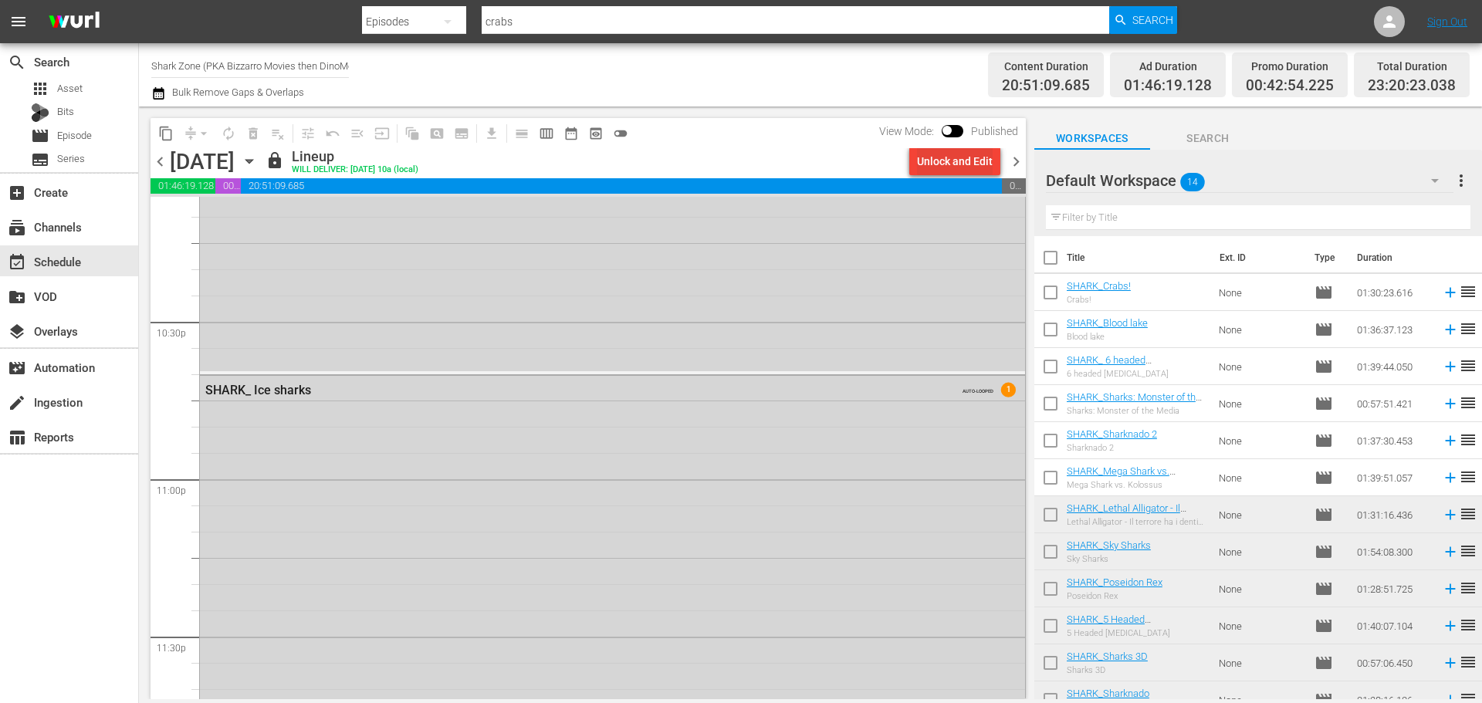
click at [962, 165] on div "Unlock and Edit" at bounding box center [955, 161] width 76 height 28
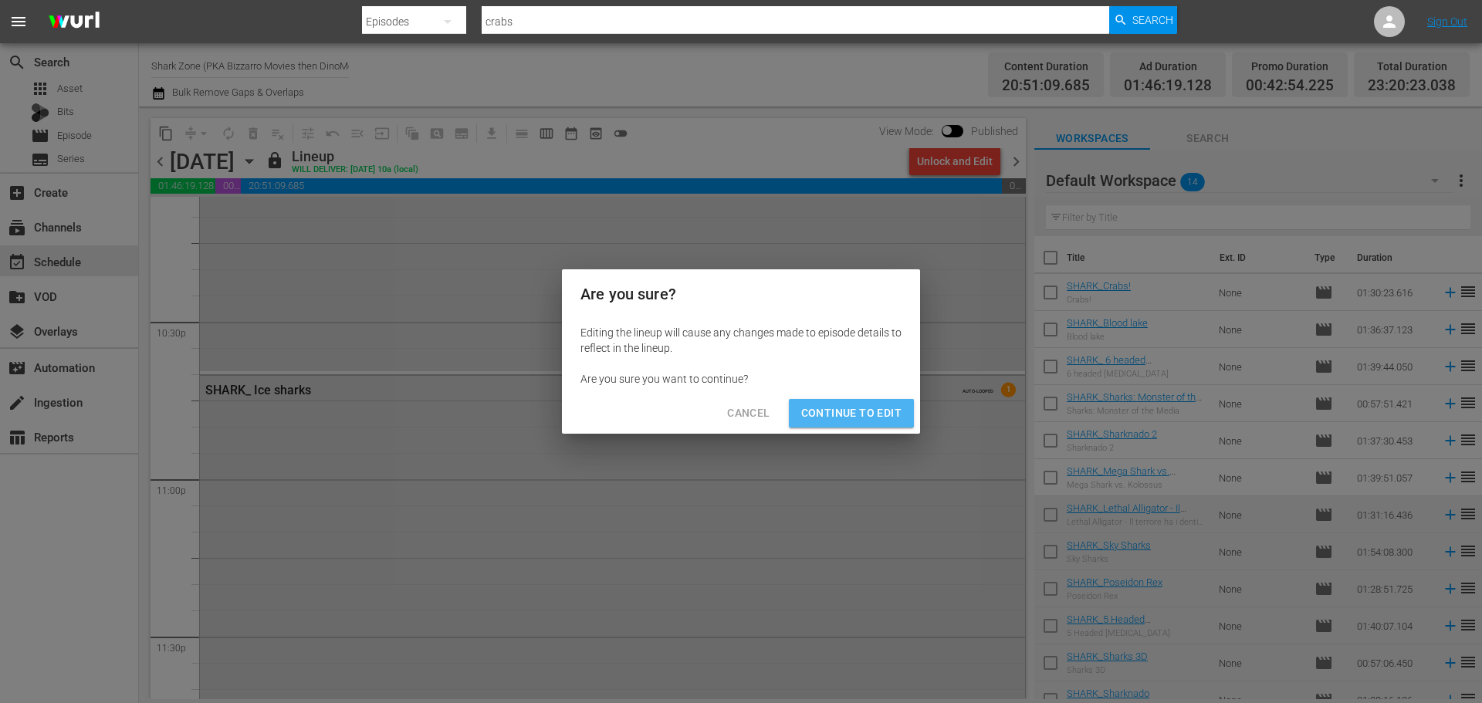
click at [902, 404] on button "Continue to Edit" at bounding box center [851, 413] width 125 height 29
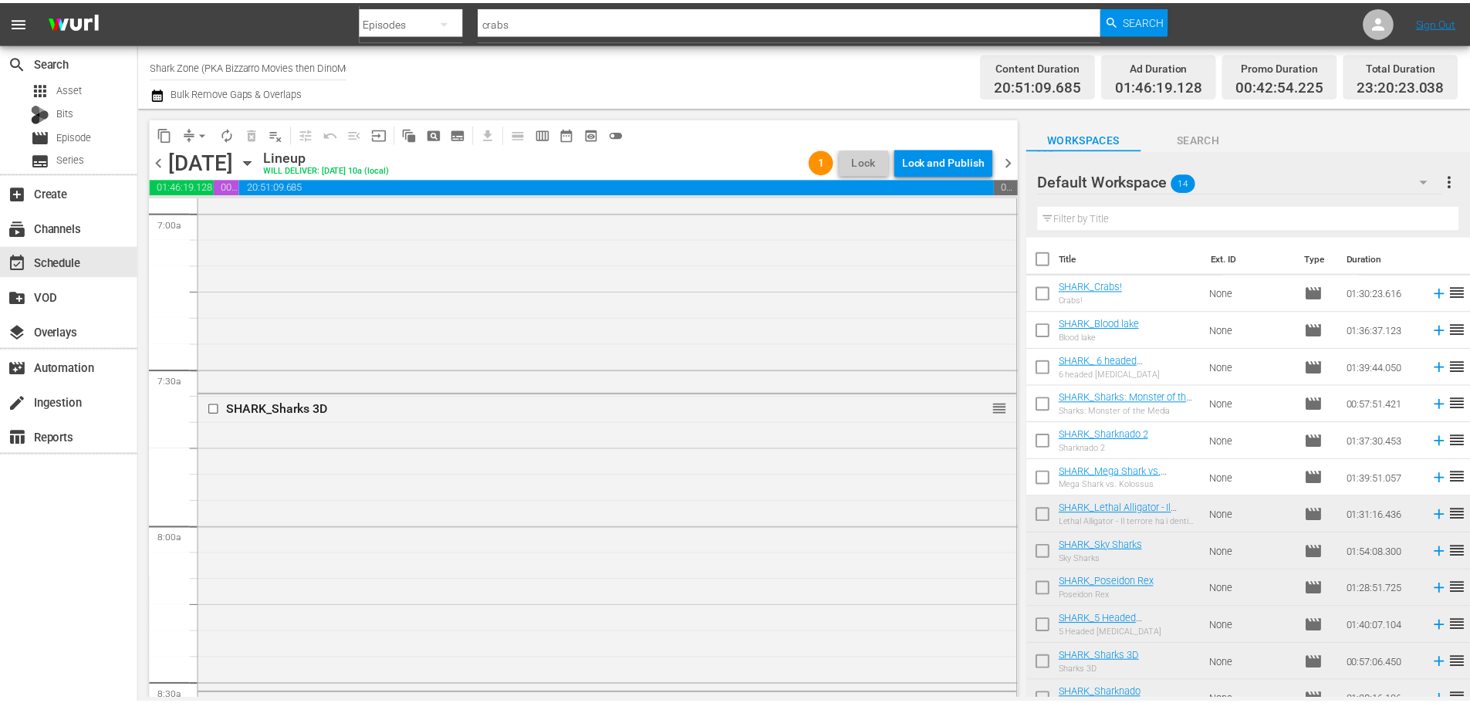
scroll to position [0, 0]
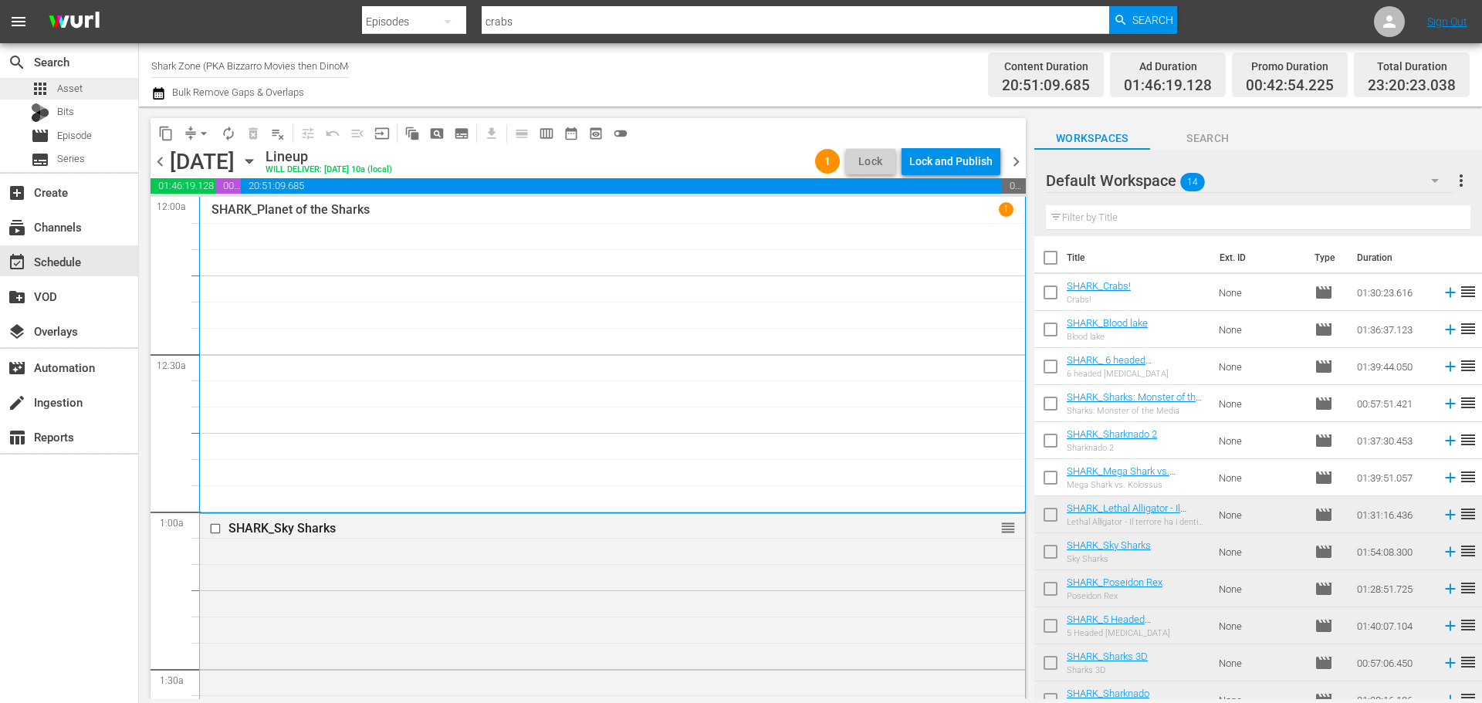
click at [89, 92] on div "apps Asset" at bounding box center [69, 89] width 138 height 22
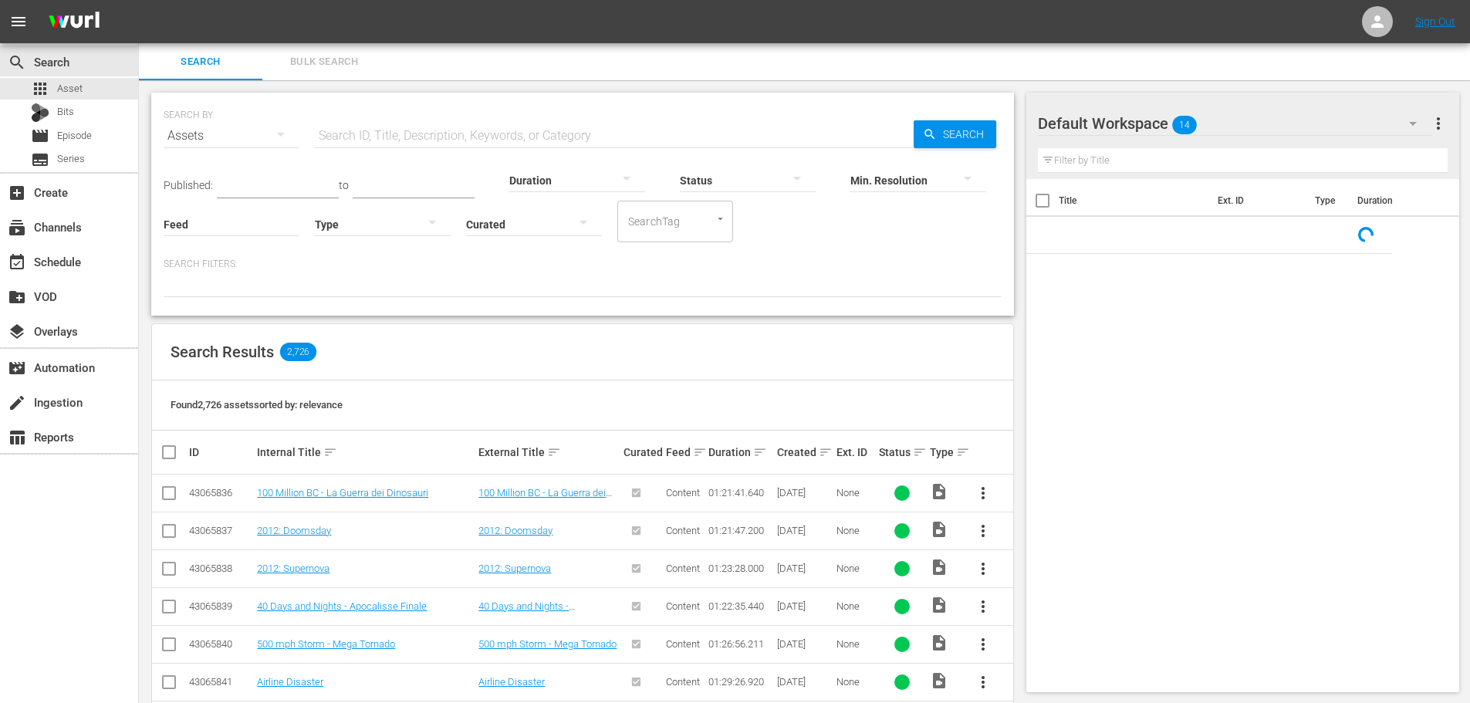
click at [376, 220] on div at bounding box center [383, 223] width 136 height 43
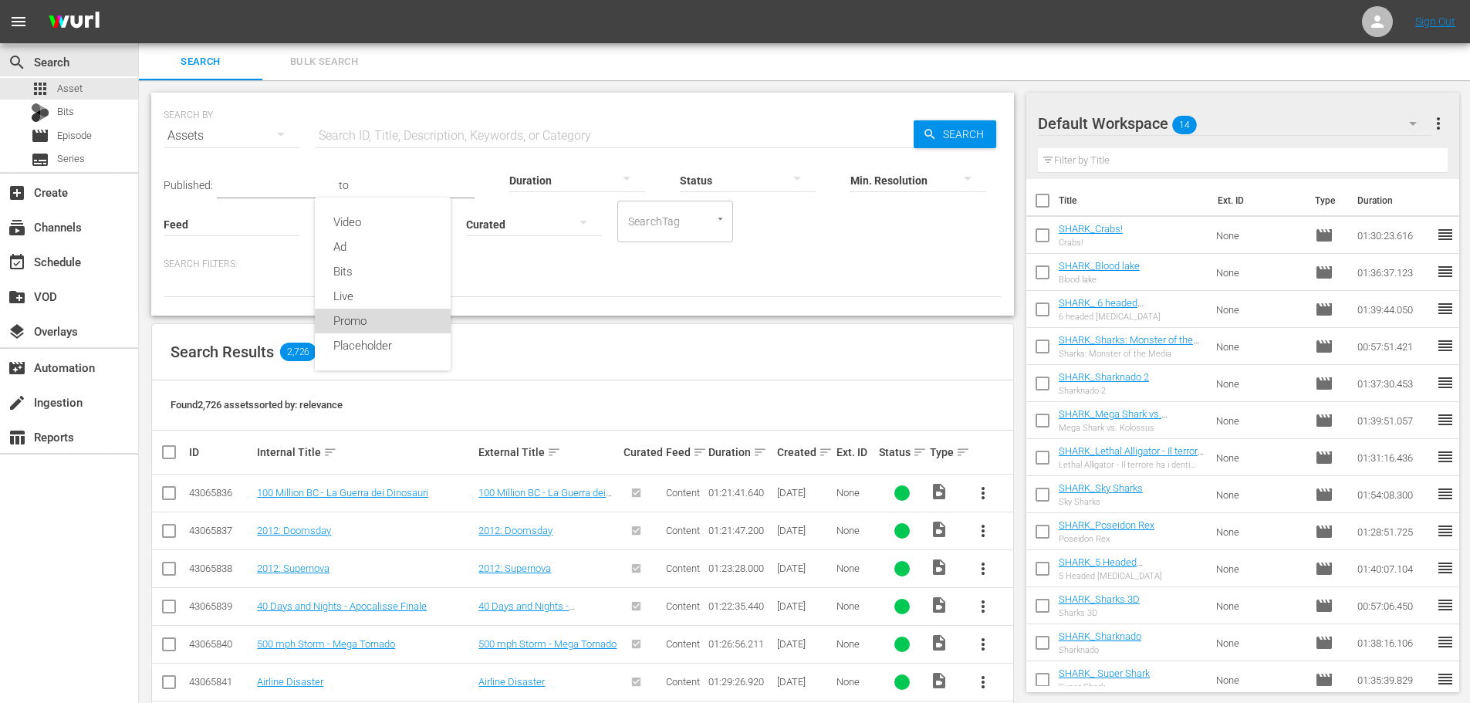
click at [364, 325] on div "Promo" at bounding box center [383, 321] width 136 height 25
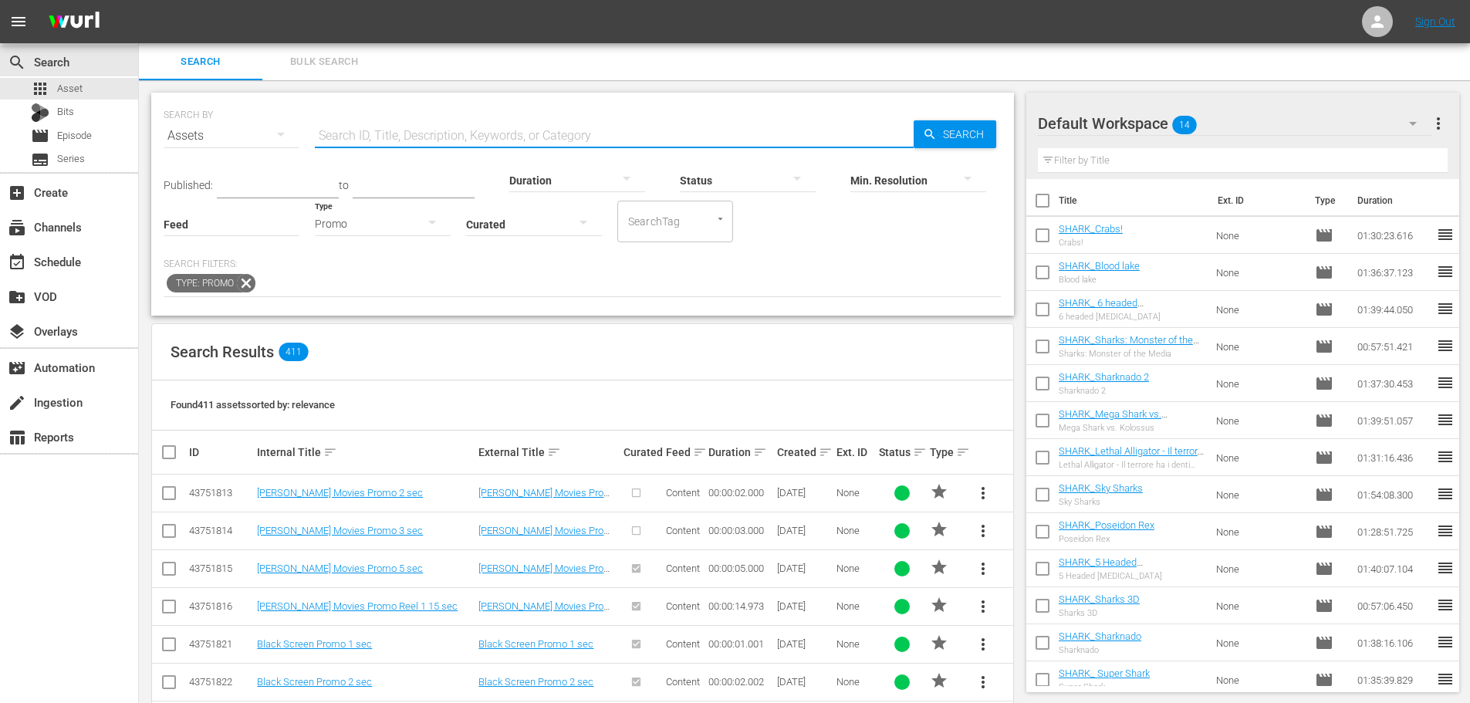
click at [382, 140] on input "text" at bounding box center [614, 135] width 599 height 37
type input "p"
drag, startPoint x: 835, startPoint y: 455, endPoint x: 825, endPoint y: 453, distance: 10.3
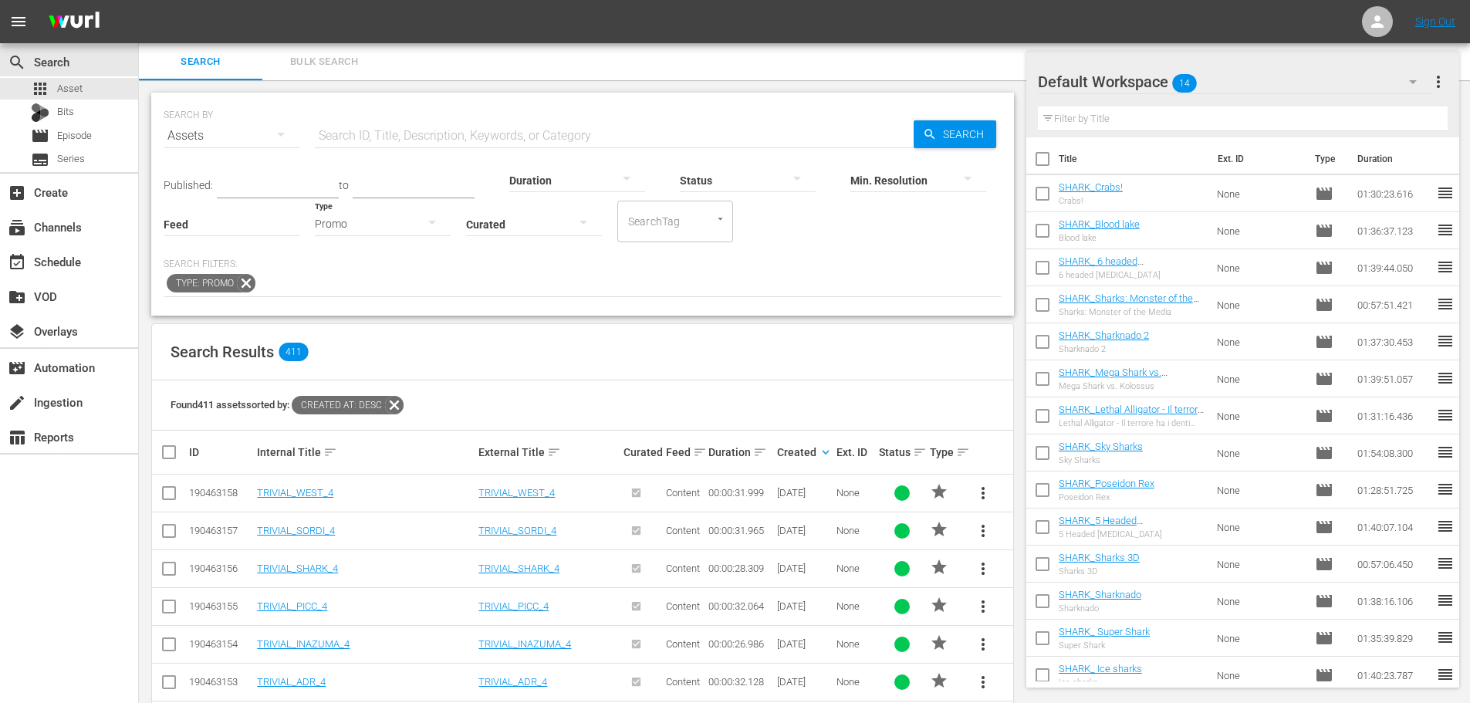
scroll to position [154, 0]
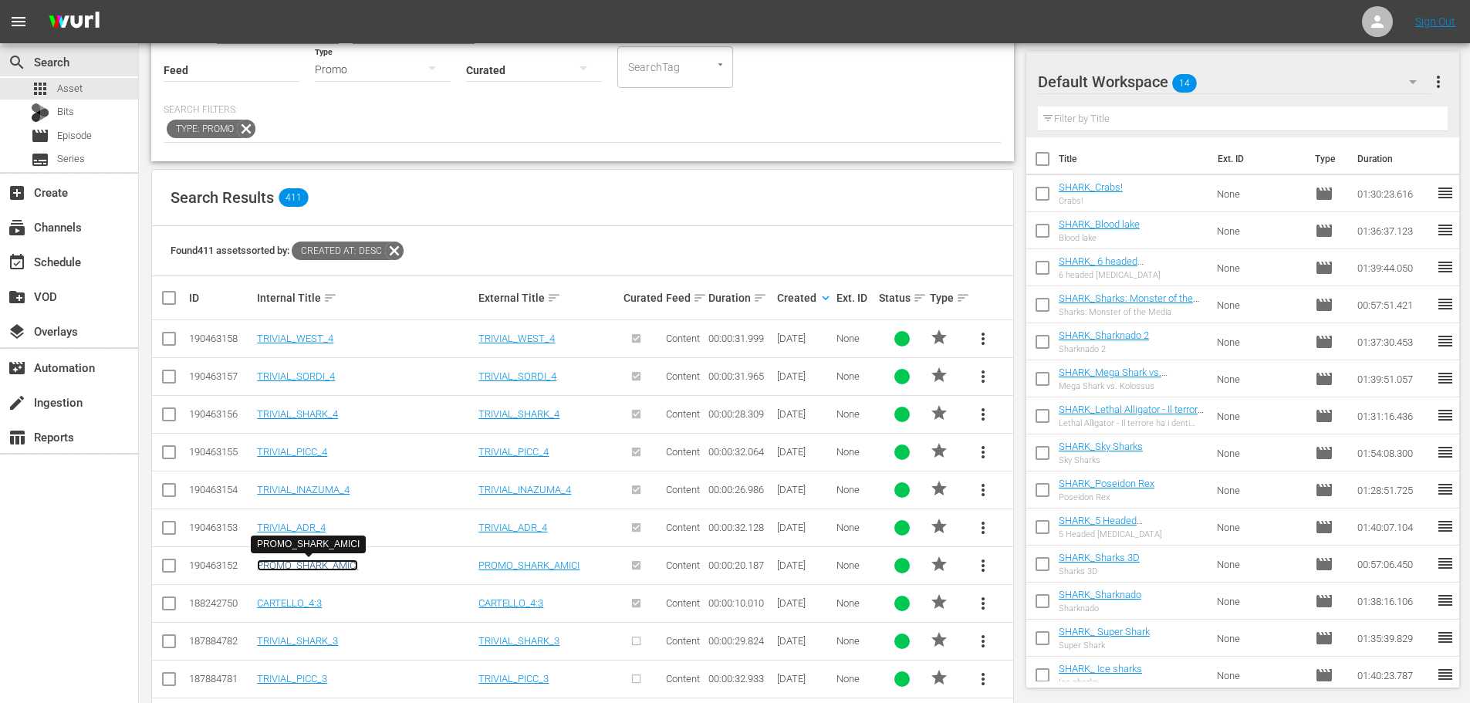
click at [337, 568] on link "PROMO_SHARK_AMICI" at bounding box center [307, 565] width 101 height 12
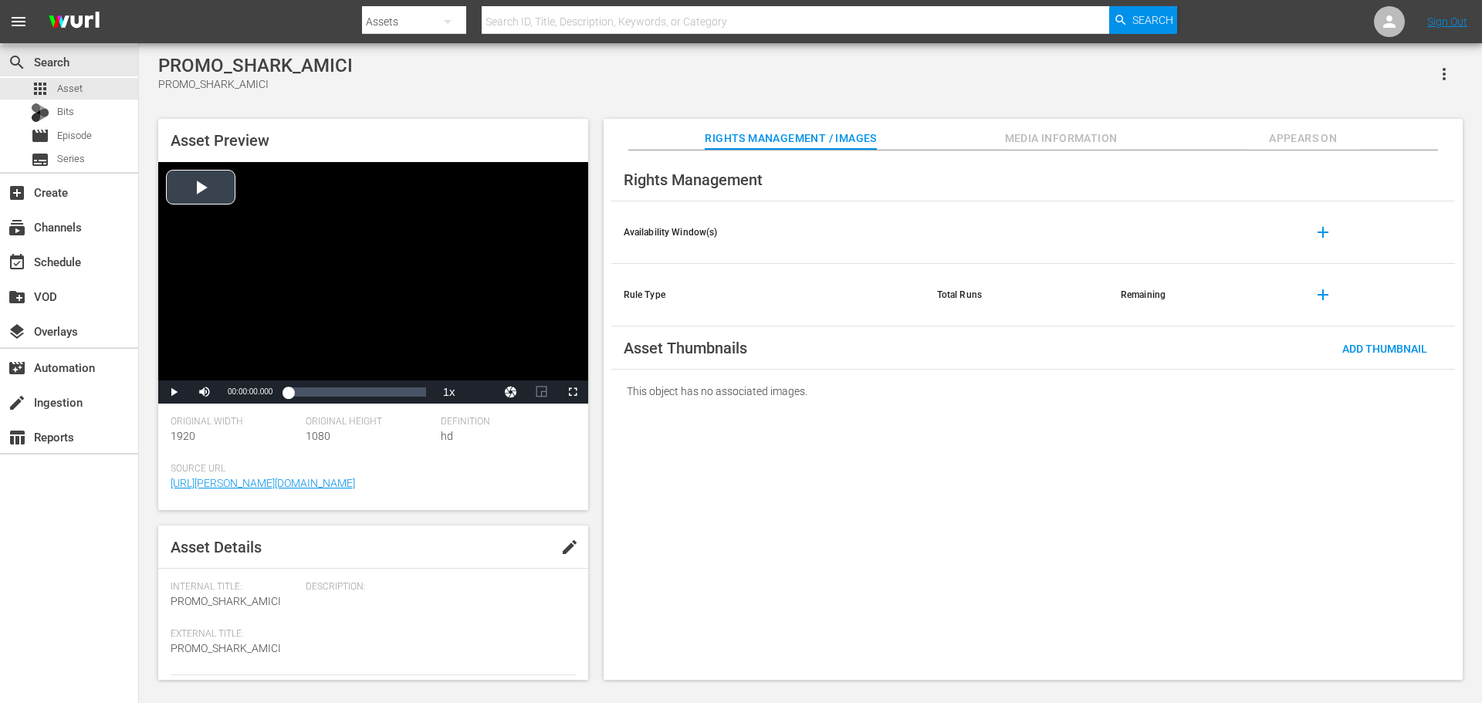
click at [403, 267] on div "Video Player" at bounding box center [373, 271] width 430 height 218
click at [1279, 144] on span "Appears On" at bounding box center [1303, 138] width 116 height 19
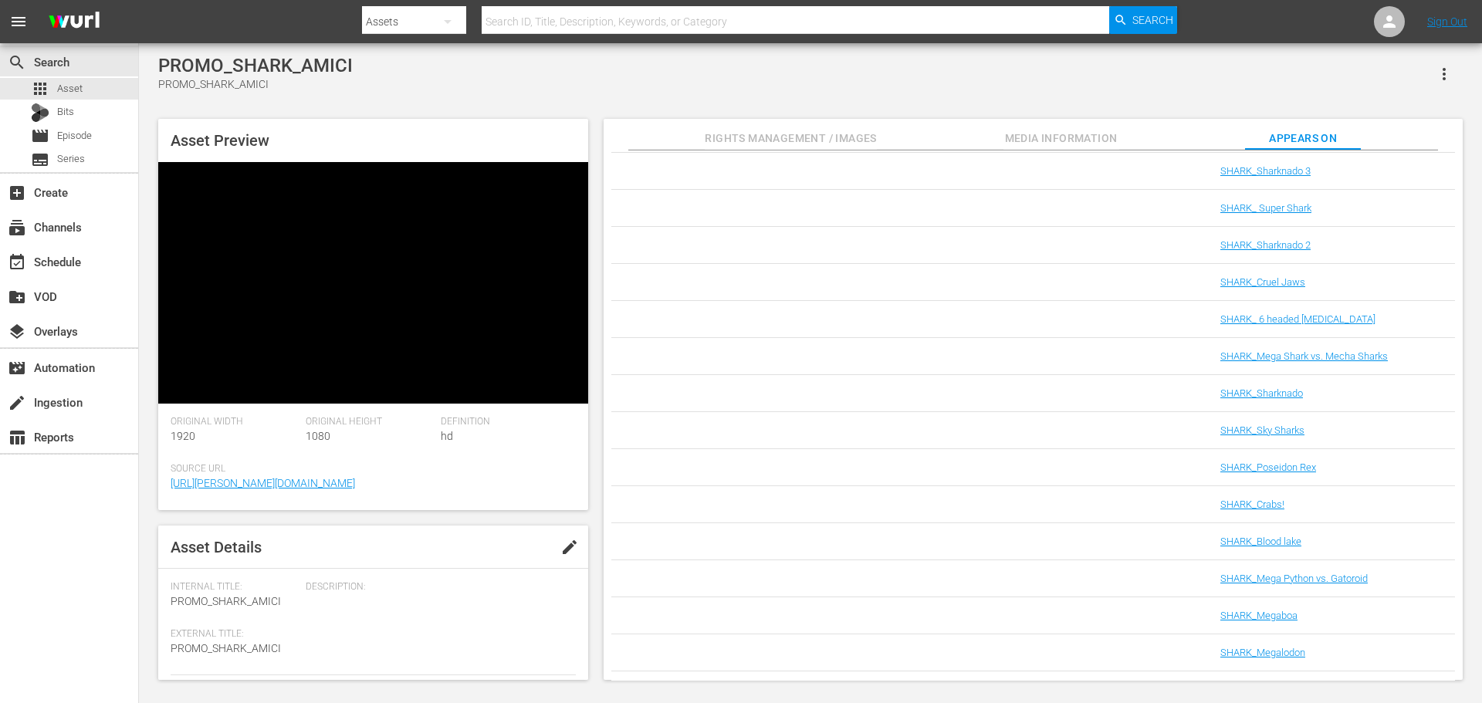
scroll to position [832, 0]
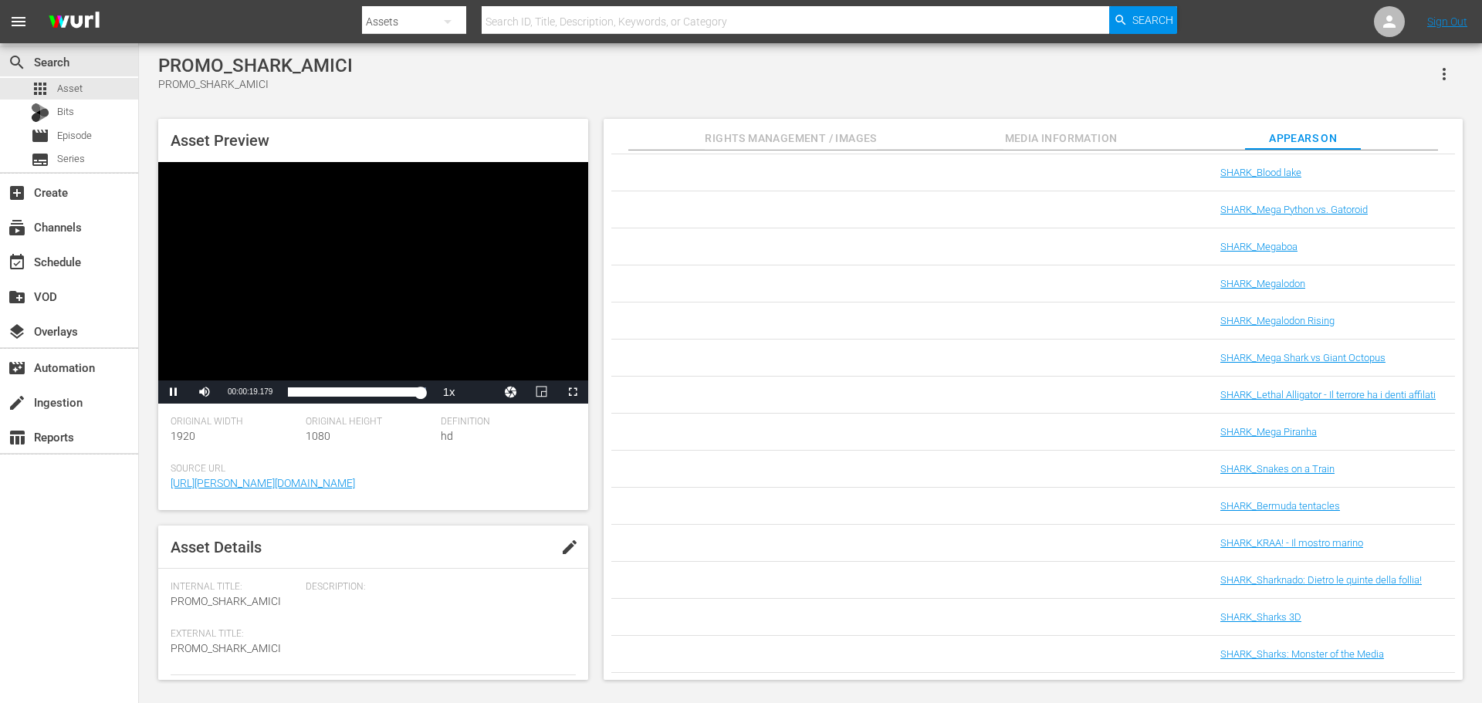
click at [466, 245] on div "Video Player" at bounding box center [373, 271] width 430 height 218
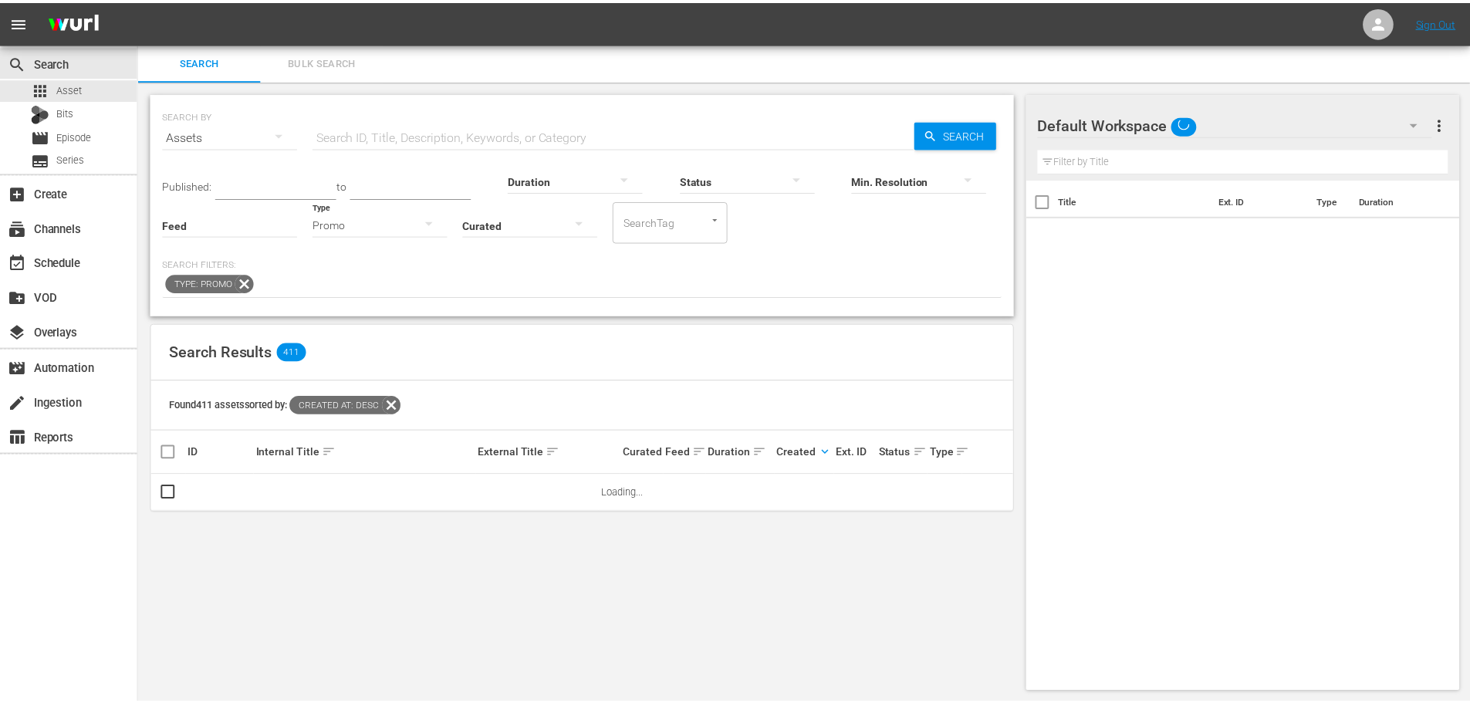
scroll to position [2, 0]
